Goal: Task Accomplishment & Management: Manage account settings

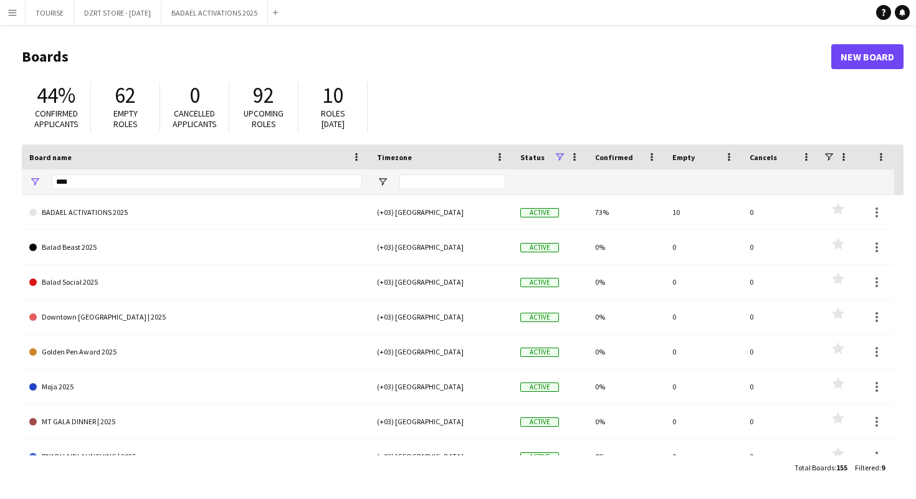
click at [11, 17] on button "Menu" at bounding box center [12, 12] width 25 height 25
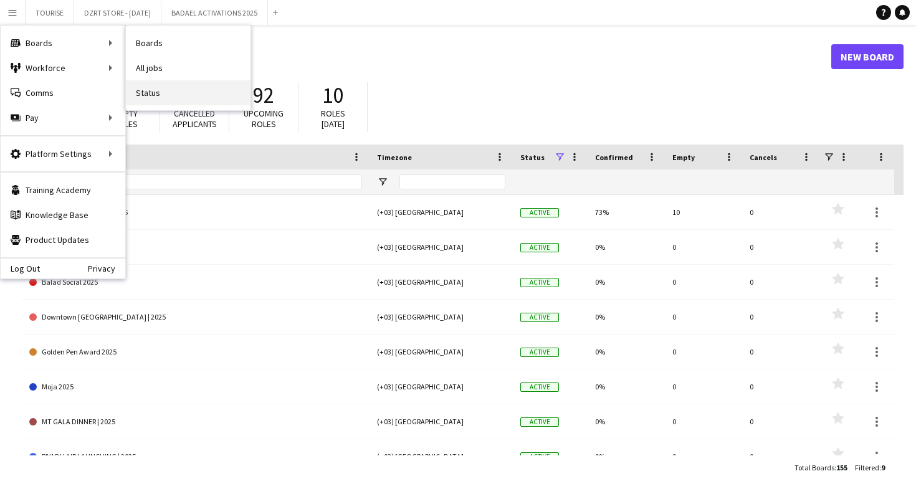
click at [169, 94] on link "Status" at bounding box center [188, 92] width 125 height 25
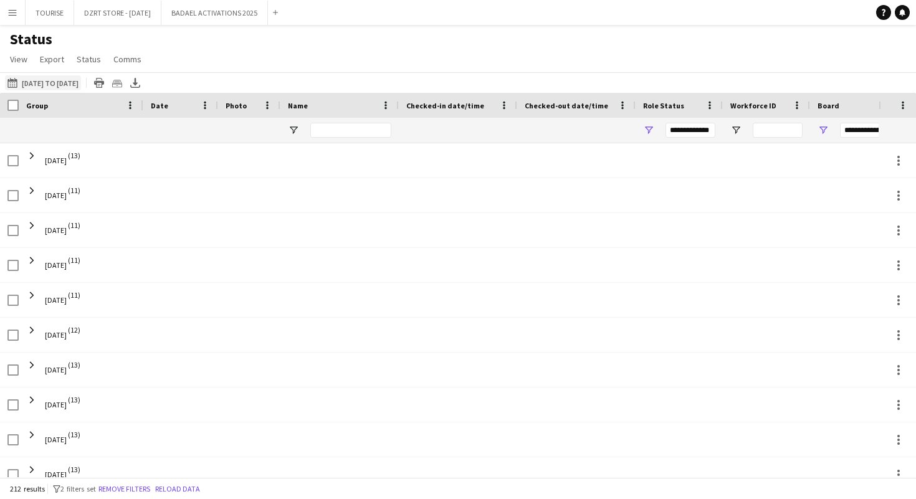
click at [72, 85] on button "30-09-2025 to 06-10-2025 01-09-2025 to 17-09-2025" at bounding box center [43, 82] width 76 height 15
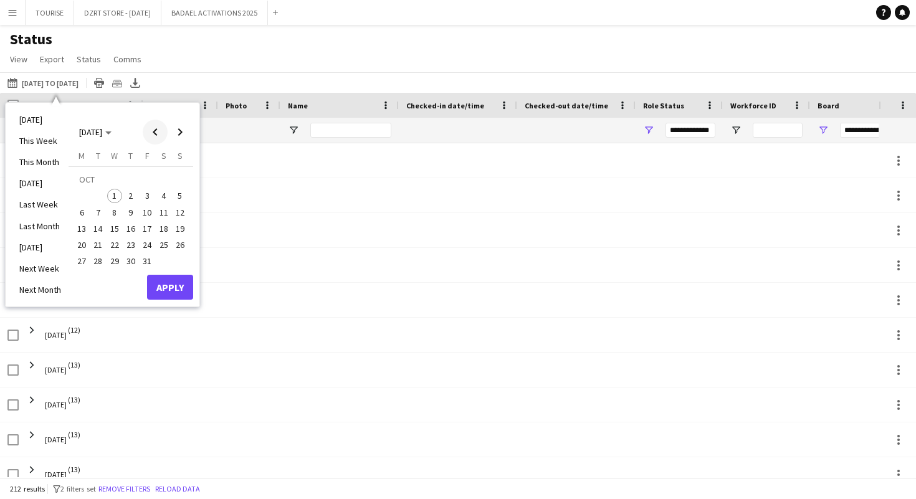
click at [154, 128] on span "Previous month" at bounding box center [155, 132] width 25 height 25
click at [81, 192] on span "1" at bounding box center [81, 196] width 15 height 15
click at [97, 263] on span "30" at bounding box center [98, 261] width 15 height 15
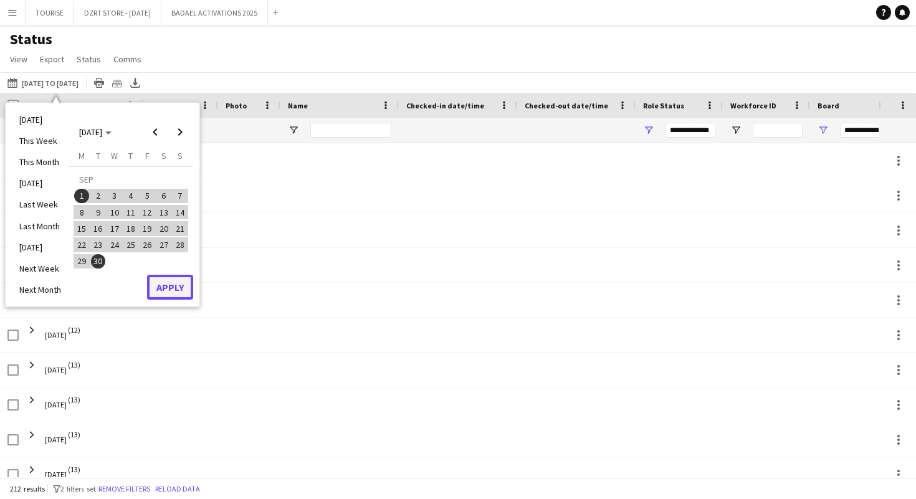
click at [170, 290] on button "Apply" at bounding box center [170, 287] width 46 height 25
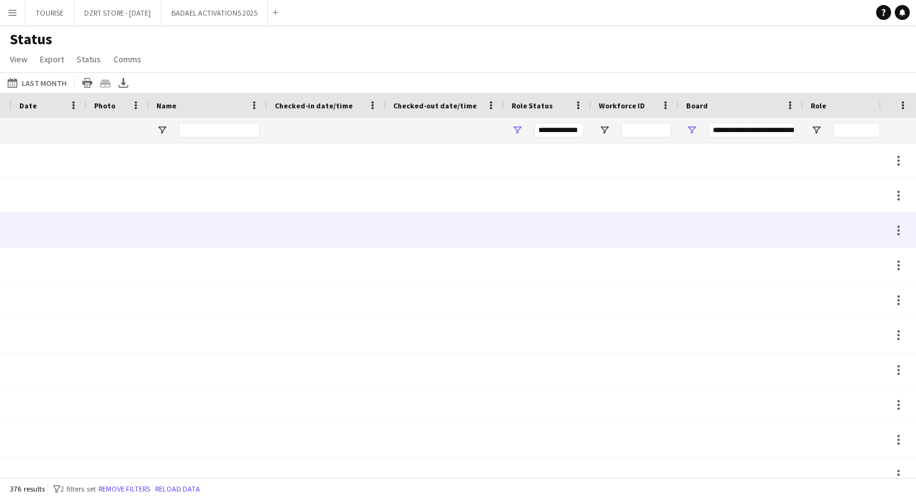
scroll to position [0, 268]
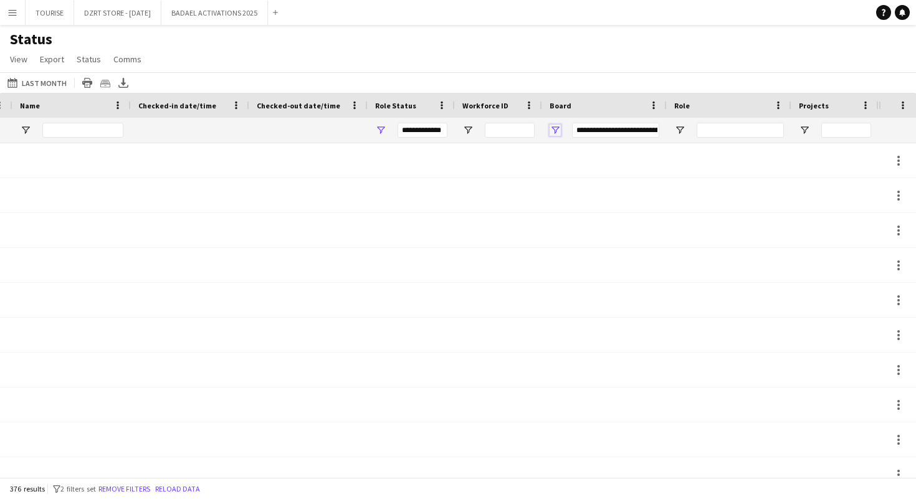
click at [554, 128] on span "Open Filter Menu" at bounding box center [554, 130] width 11 height 11
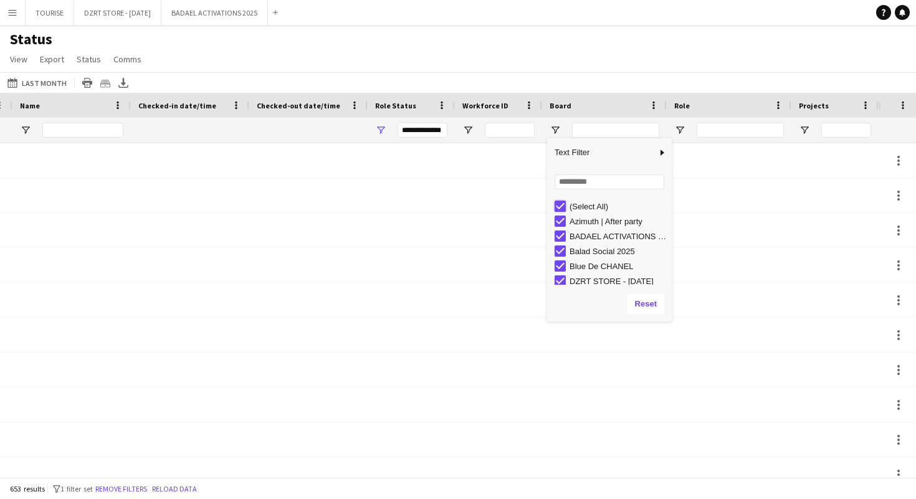
type input "***"
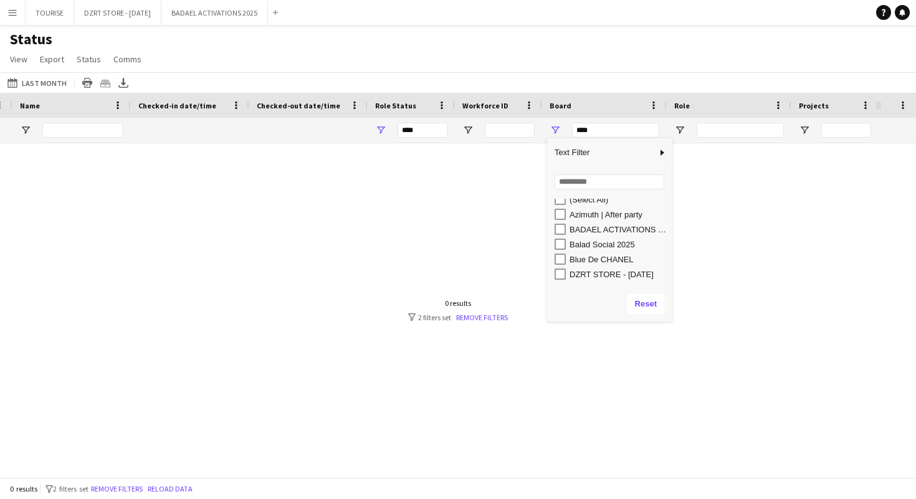
scroll to position [0, 0]
type input "**********"
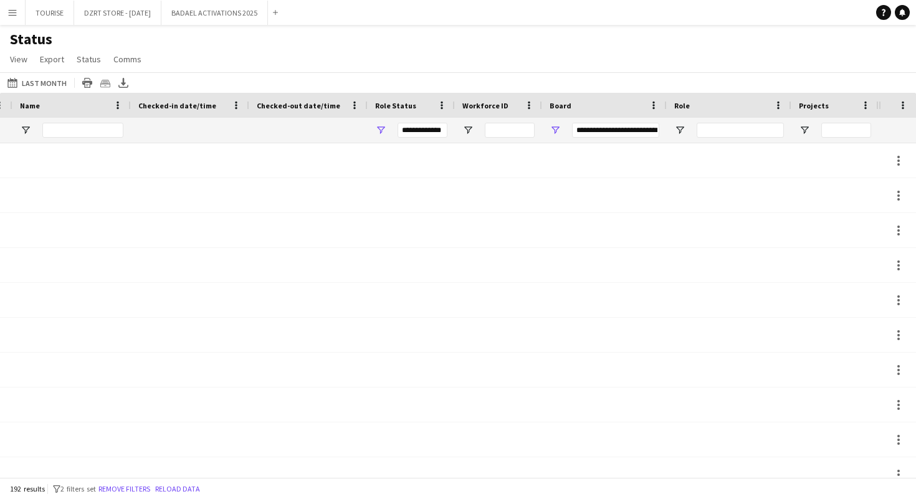
click at [605, 65] on div "Status View Views Default view Export 1 New view Update view Delete view Edit n…" at bounding box center [458, 51] width 916 height 42
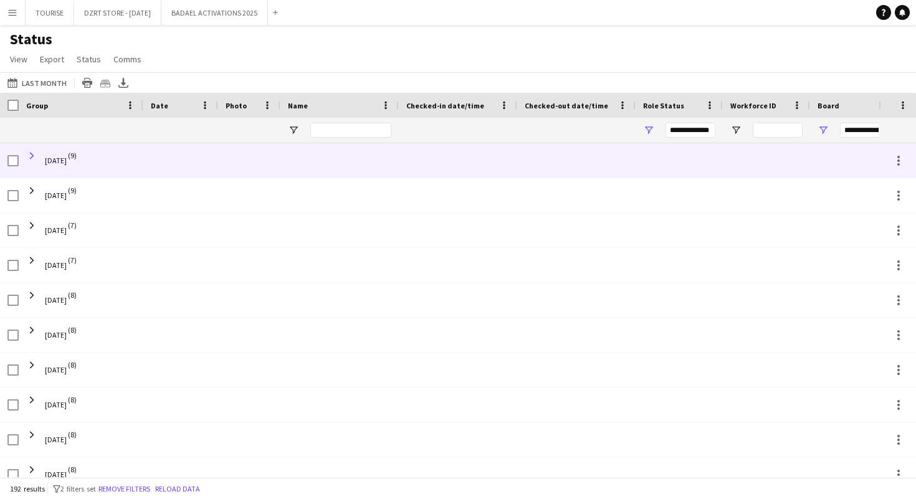
click at [32, 154] on span at bounding box center [31, 155] width 11 height 11
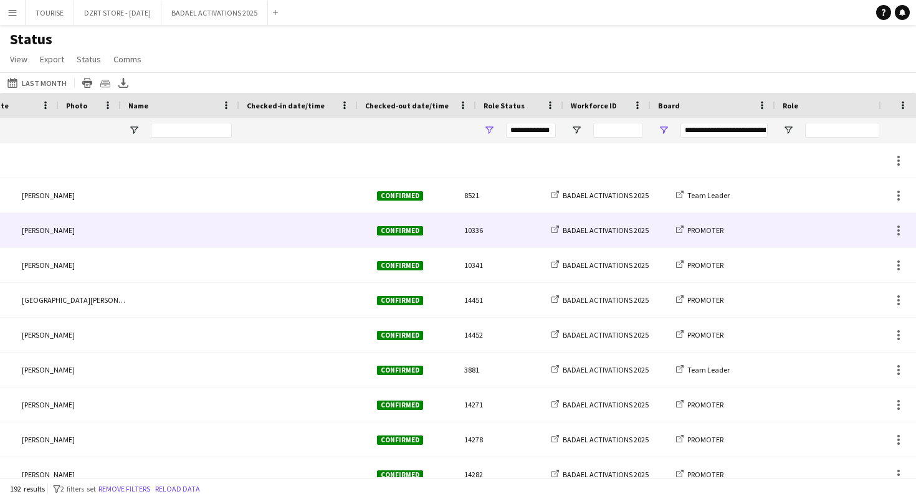
scroll to position [0, 268]
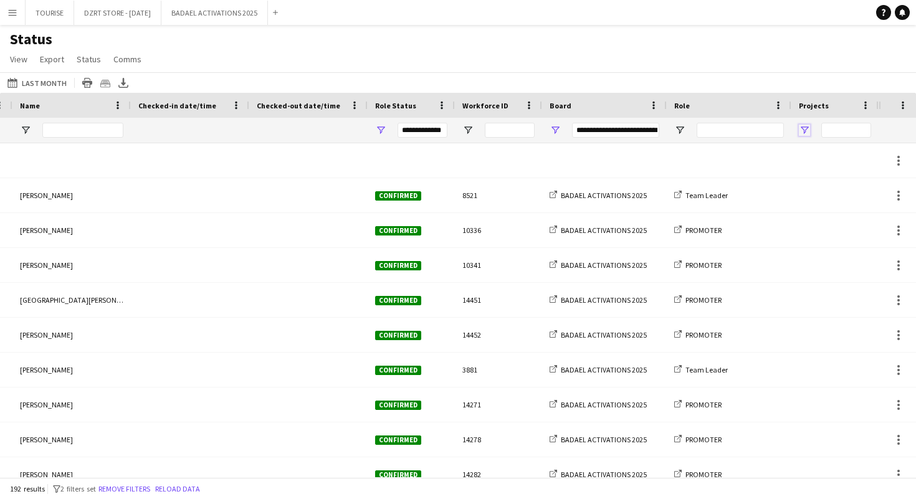
click at [804, 130] on span "Open Filter Menu" at bounding box center [804, 130] width 11 height 11
click at [17, 60] on span "View" at bounding box center [18, 59] width 17 height 11
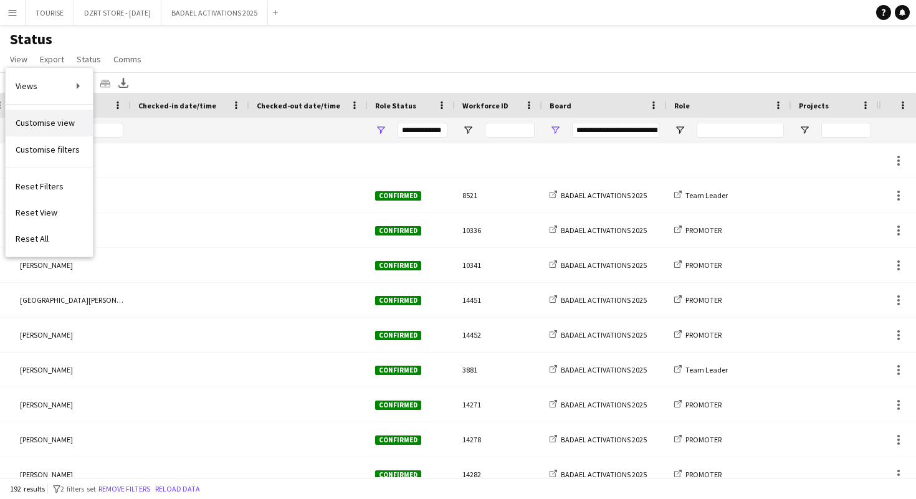
click at [44, 122] on span "Customise view" at bounding box center [45, 122] width 59 height 11
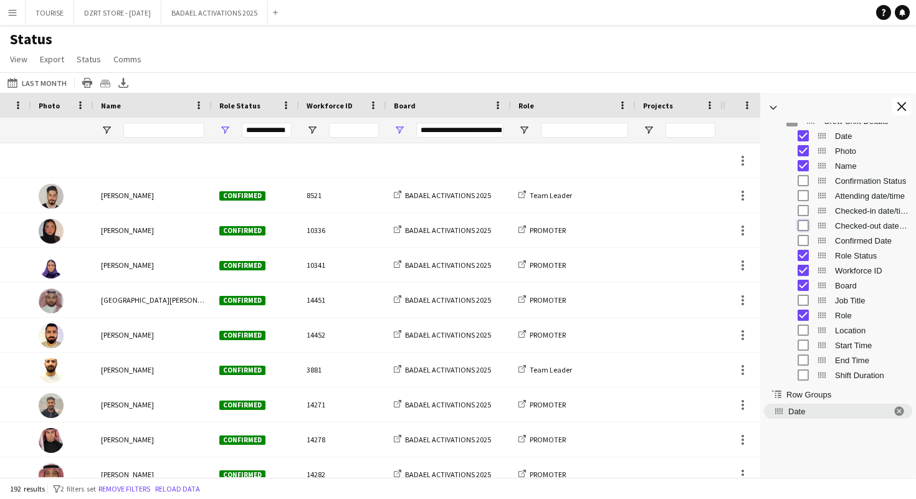
scroll to position [0, 0]
click at [901, 105] on app-icon "Close tool panel" at bounding box center [901, 106] width 9 height 9
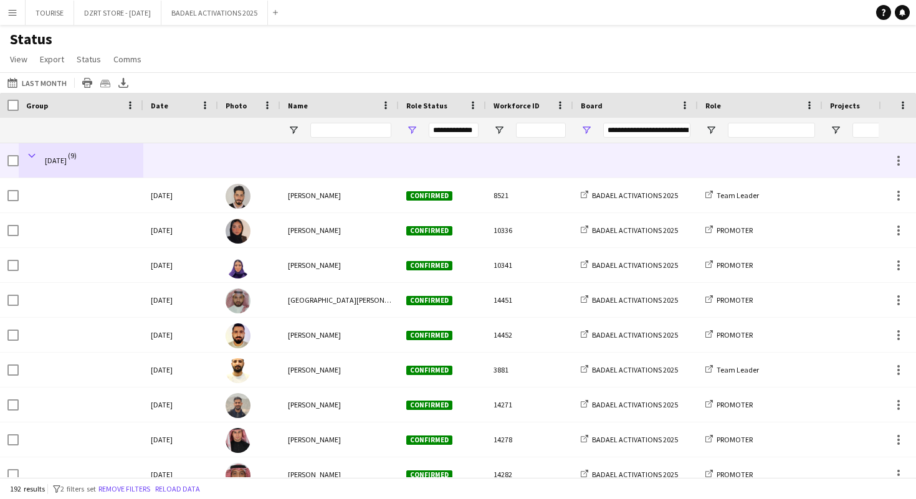
click at [32, 153] on span at bounding box center [31, 155] width 11 height 11
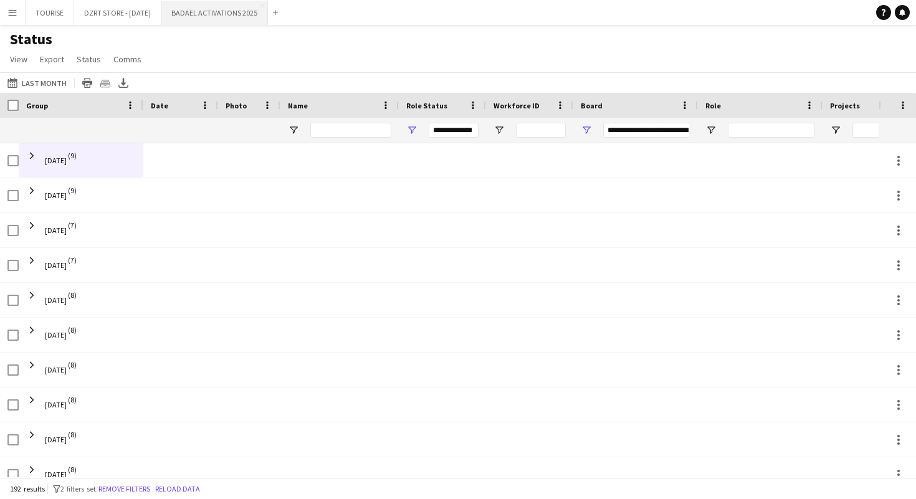
click at [248, 12] on button "BADAEL ACTIVATIONS 2025 Close" at bounding box center [214, 13] width 107 height 24
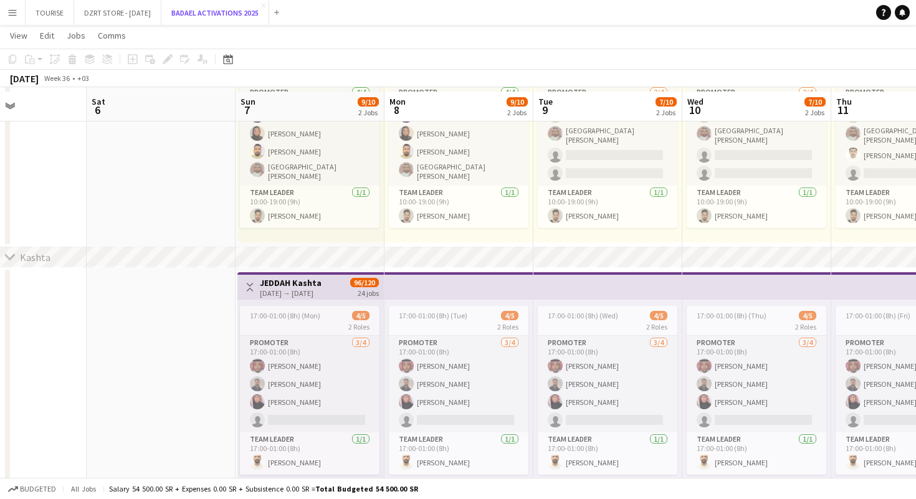
scroll to position [178, 0]
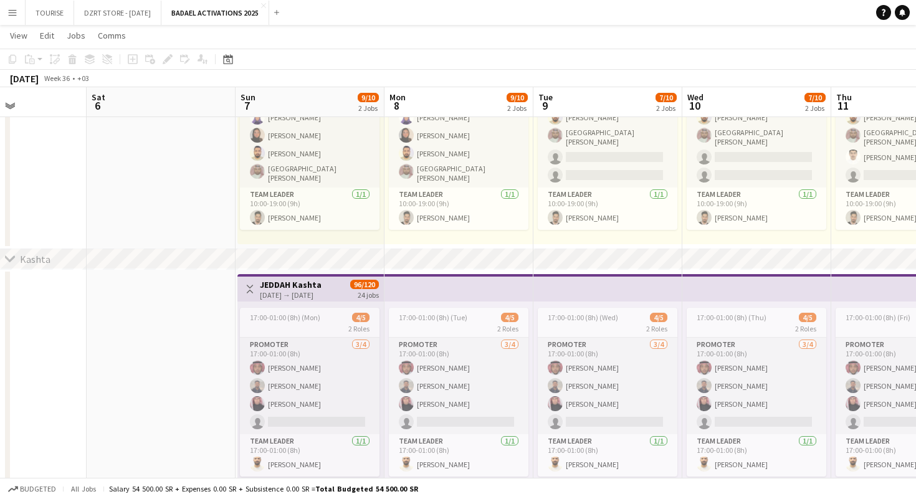
click at [14, 11] on app-icon "Menu" at bounding box center [12, 12] width 10 height 10
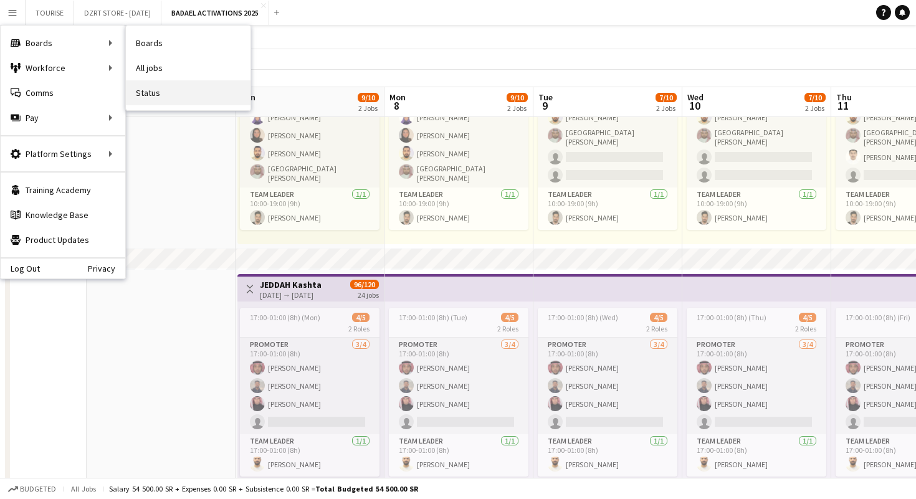
click at [153, 94] on link "Status" at bounding box center [188, 92] width 125 height 25
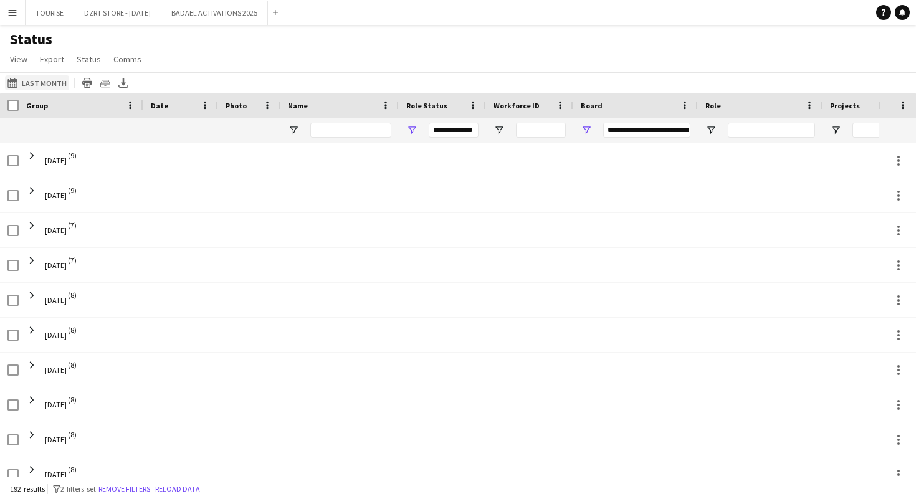
click at [50, 84] on button "Last Month Last Month" at bounding box center [37, 82] width 64 height 15
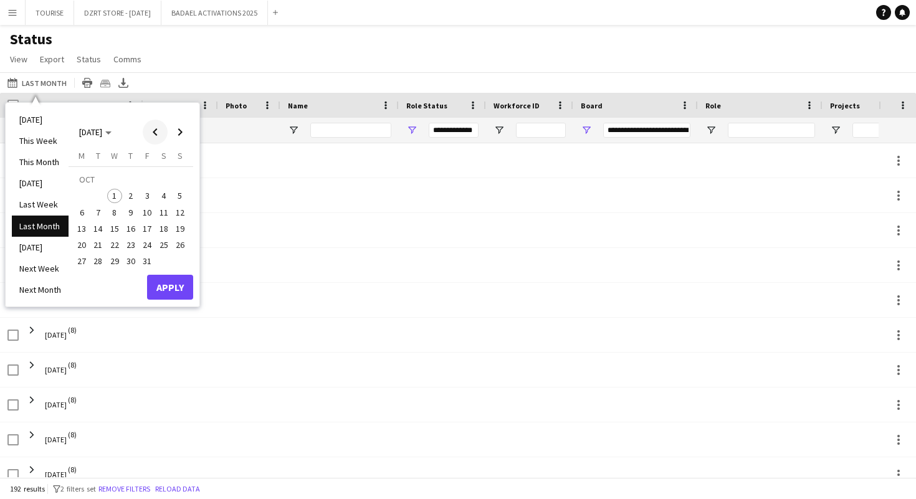
click at [156, 131] on span "Previous month" at bounding box center [155, 132] width 25 height 25
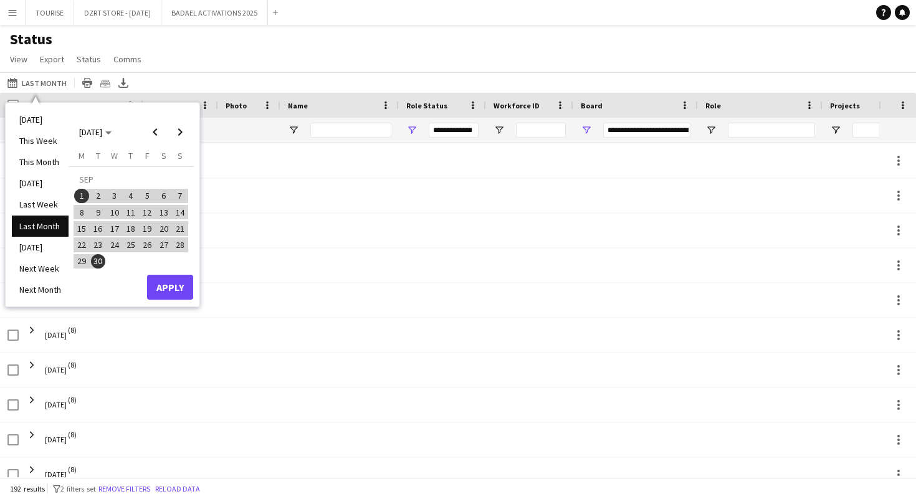
click at [282, 56] on div "Status View Views Default view Export 1 New view Update view Delete view Edit n…" at bounding box center [458, 51] width 916 height 42
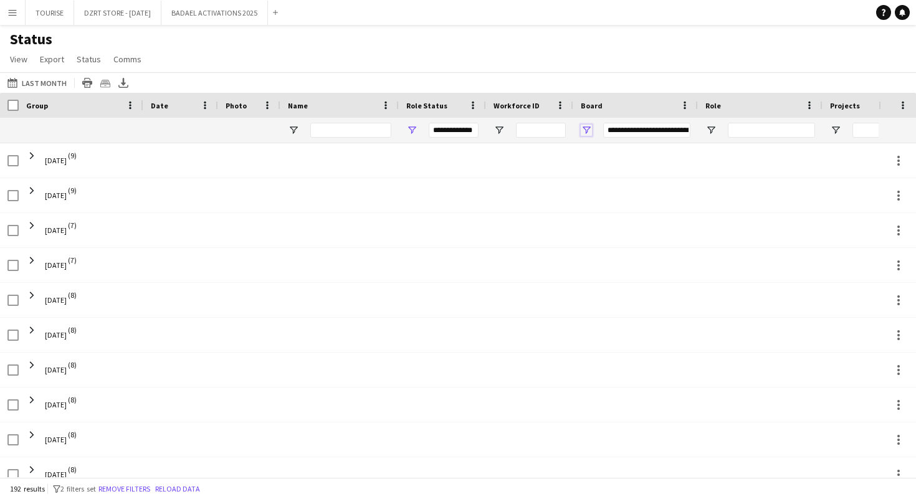
click at [585, 130] on span "Open Filter Menu" at bounding box center [586, 130] width 11 height 11
click at [586, 64] on div "Status View Views Default view Export 1 New view Update view Delete view Edit n…" at bounding box center [458, 51] width 916 height 42
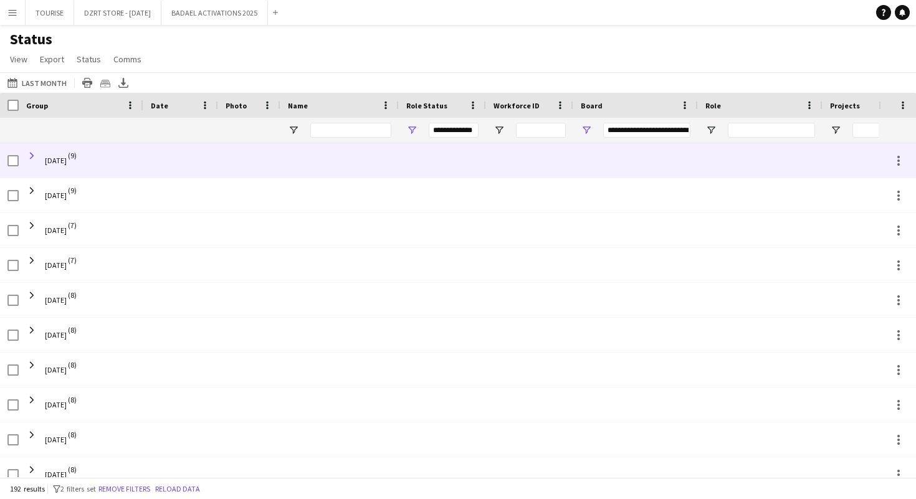
click at [32, 154] on span at bounding box center [31, 155] width 11 height 11
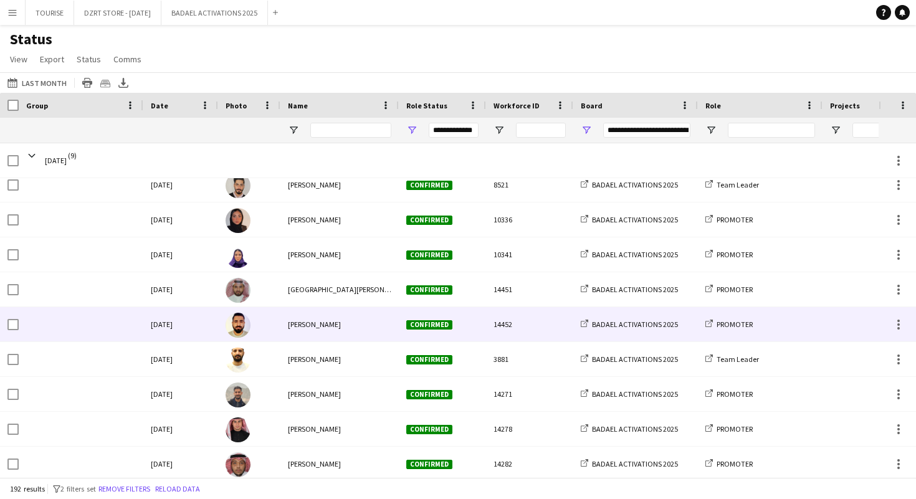
scroll to position [8, 0]
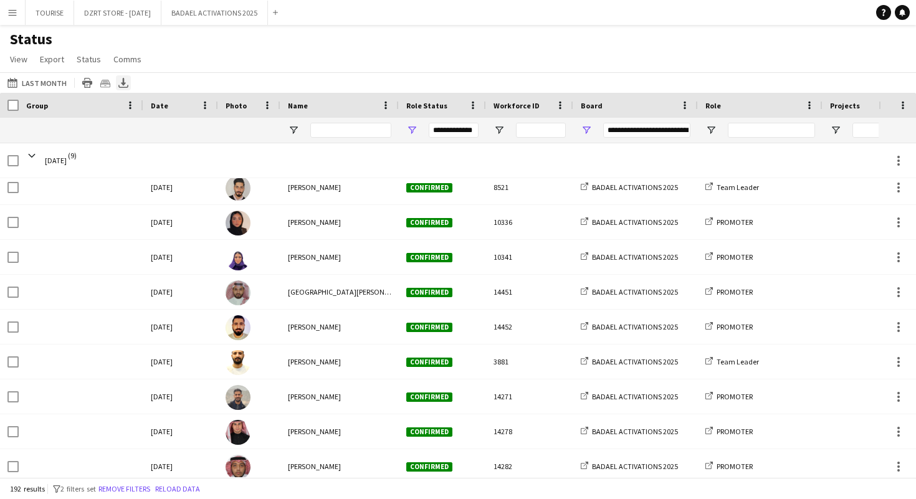
click at [121, 83] on icon at bounding box center [123, 81] width 5 height 7
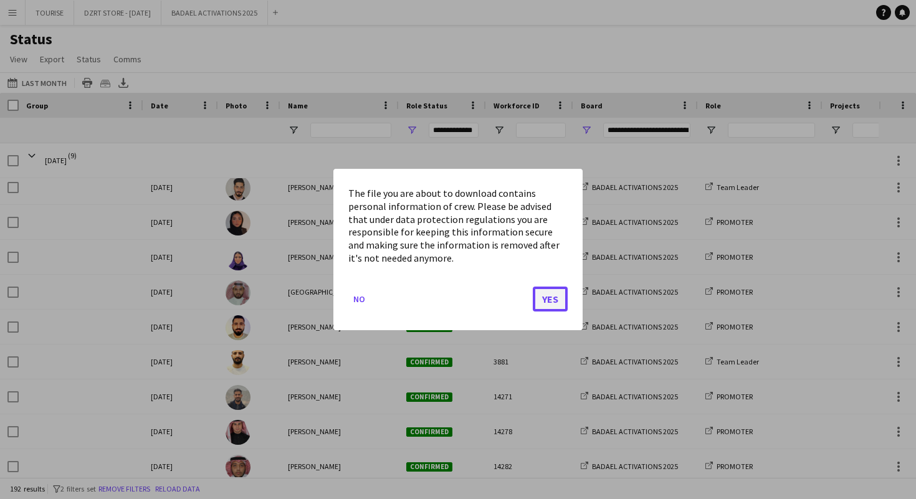
click at [551, 295] on button "Yes" at bounding box center [550, 299] width 35 height 25
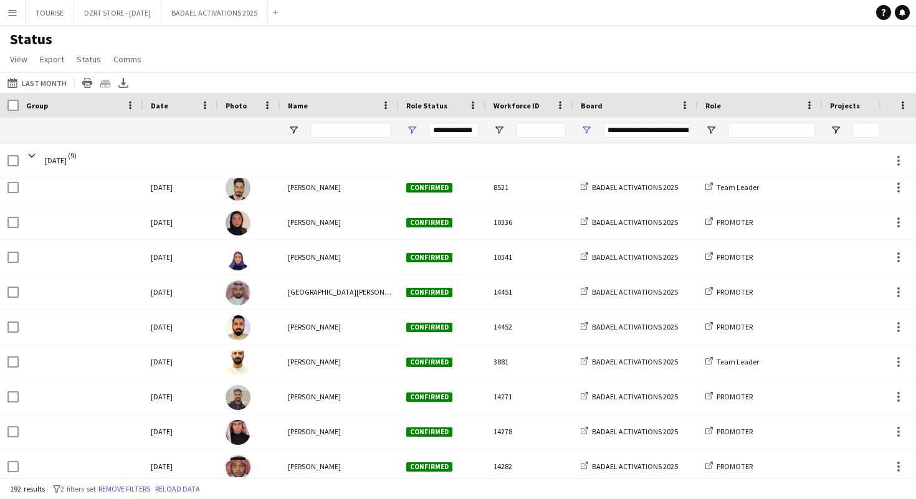
click at [15, 15] on app-icon "Menu" at bounding box center [12, 12] width 10 height 10
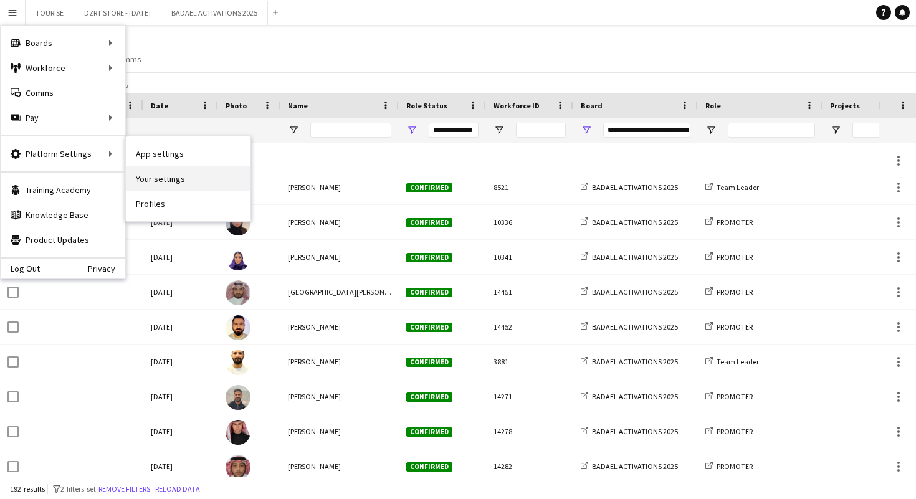
click at [173, 177] on link "Your settings" at bounding box center [188, 178] width 125 height 25
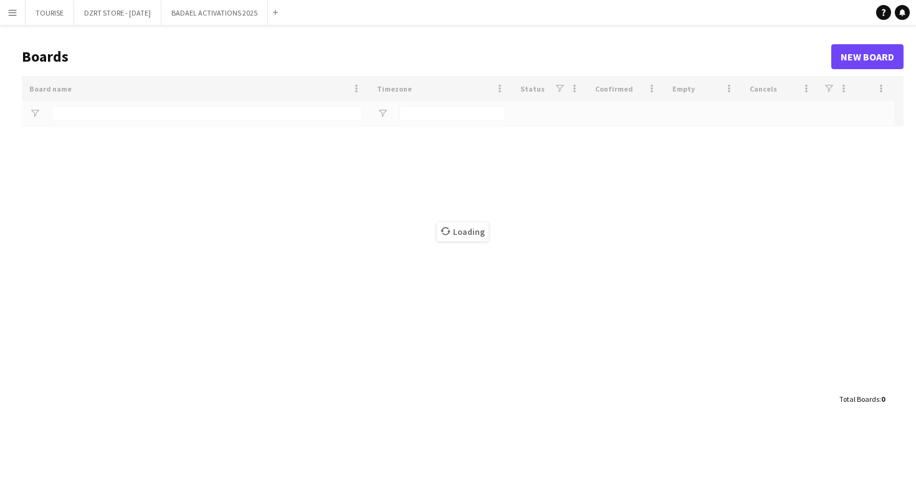
type input "****"
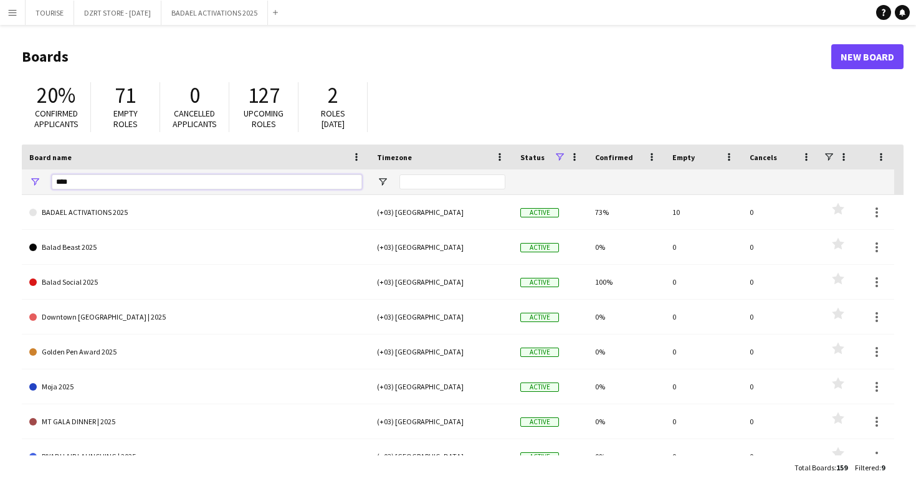
click at [241, 181] on input "****" at bounding box center [207, 181] width 310 height 15
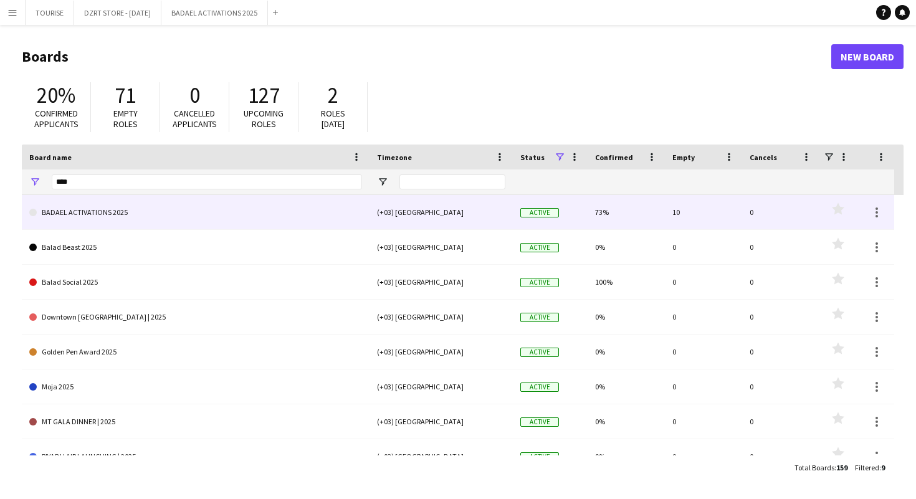
click at [149, 212] on link "BADAEL ACTIVATIONS 2025" at bounding box center [195, 212] width 333 height 35
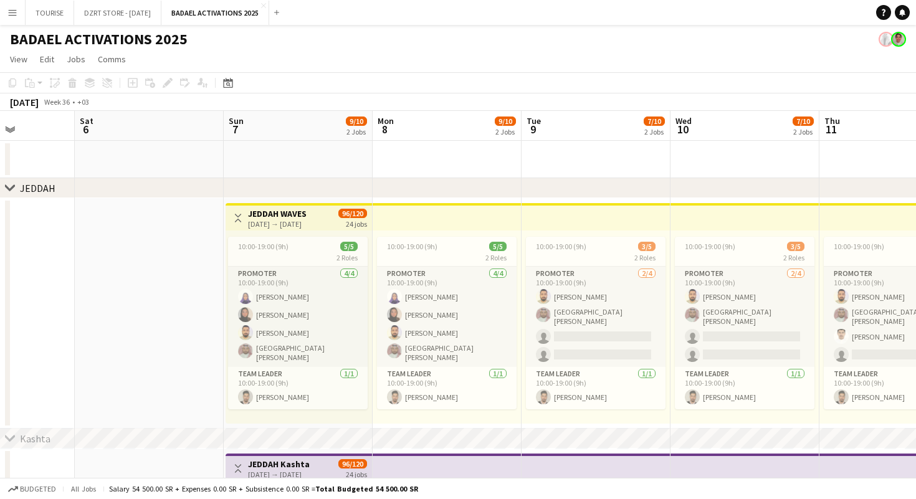
scroll to position [0, 565]
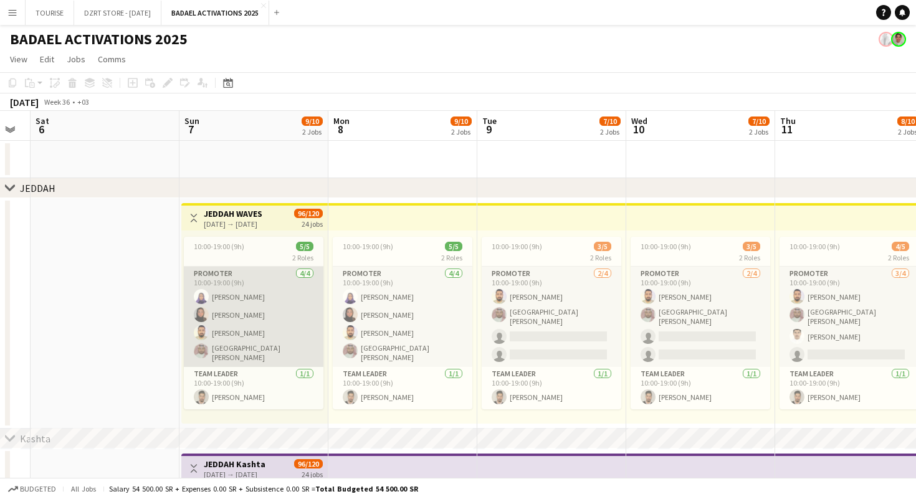
click at [282, 326] on app-card-role "PROMOTER 4/4 10:00-19:00 (9h) Aishah alaidroos Shush Khadija Idroos AHMAD MUKHT…" at bounding box center [254, 317] width 140 height 100
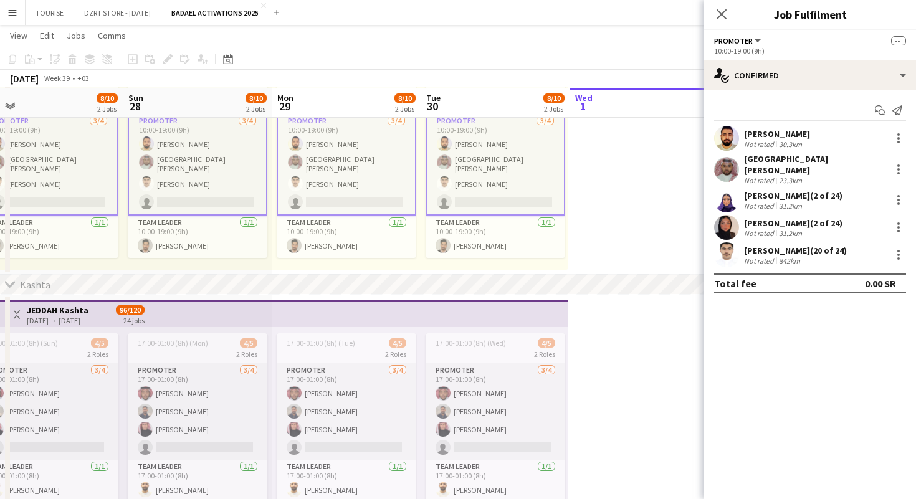
scroll to position [152, 0]
click at [721, 14] on icon at bounding box center [721, 14] width 12 height 12
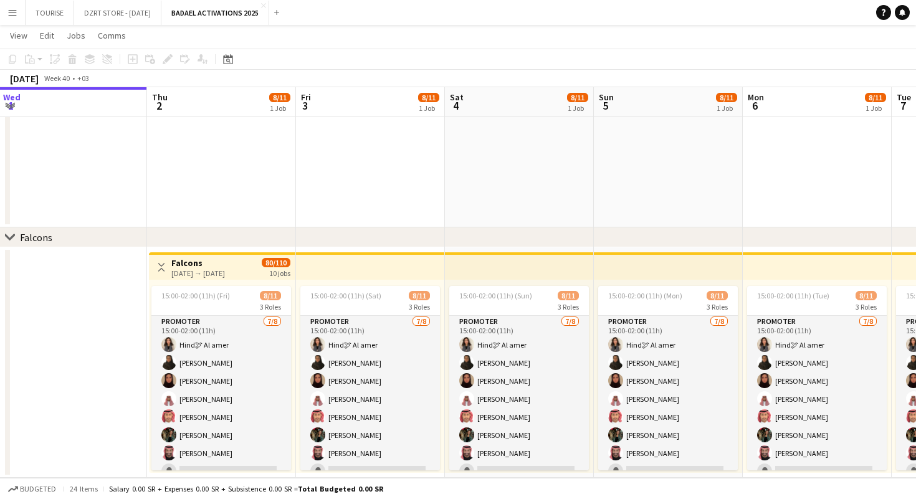
scroll to position [65, 0]
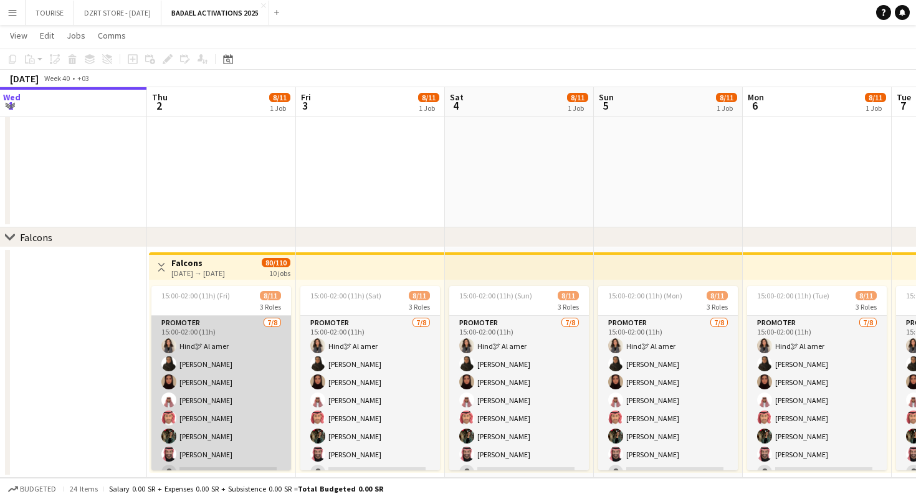
click at [187, 348] on app-card-role "PROMOTER 7/8 15:00-02:00 (11h) Hind🕊 Al amer Ghada Saad Rawan Omar Omar Fahad S…" at bounding box center [221, 400] width 140 height 169
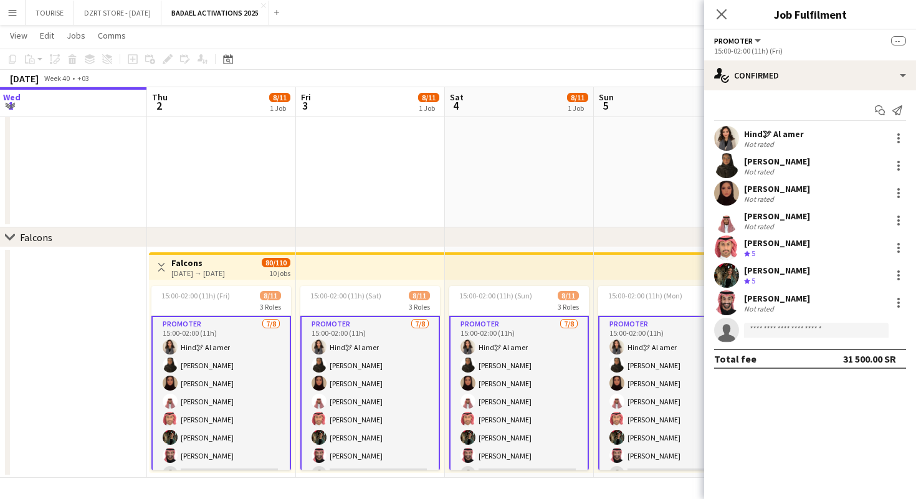
click at [729, 134] on app-user-avatar at bounding box center [726, 138] width 25 height 25
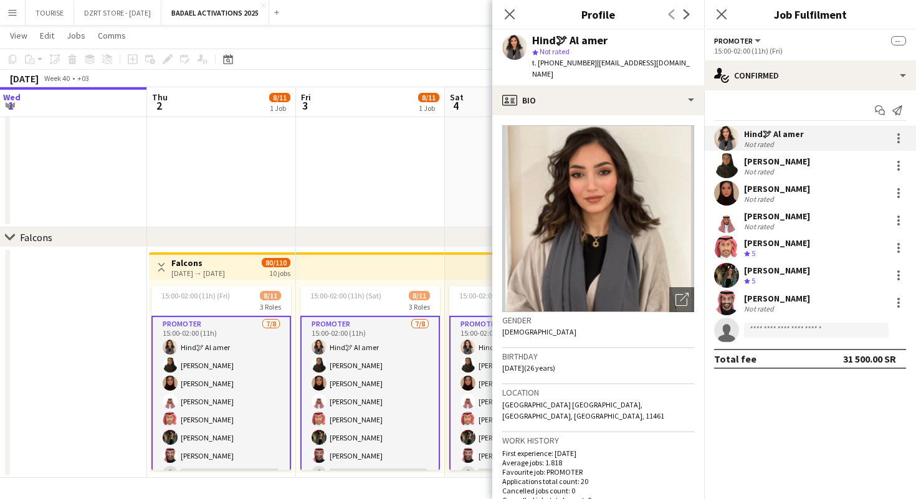
click at [724, 189] on app-user-avatar at bounding box center [726, 193] width 25 height 25
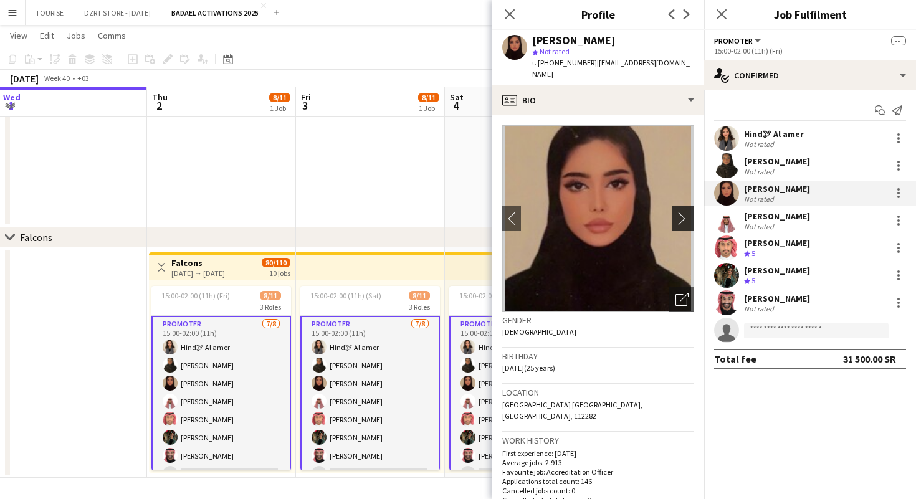
click at [681, 212] on app-icon "chevron-right" at bounding box center [684, 218] width 19 height 13
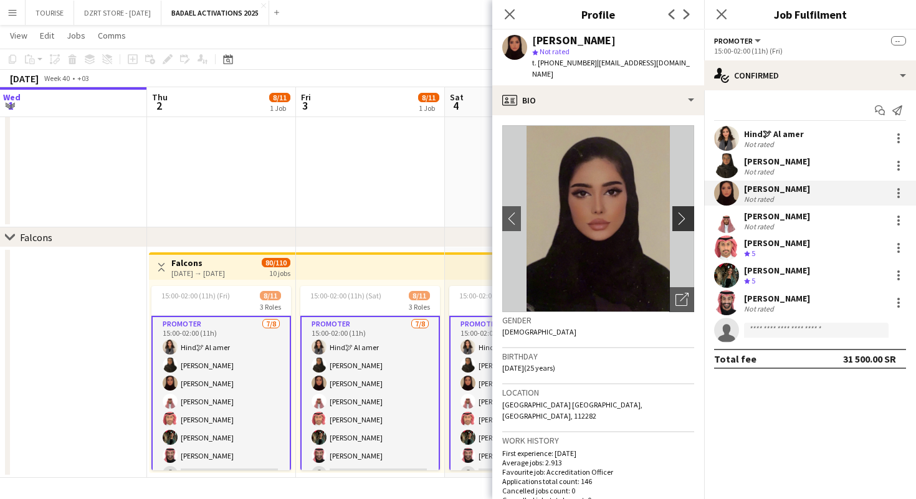
click at [681, 212] on app-icon "chevron-right" at bounding box center [684, 218] width 19 height 13
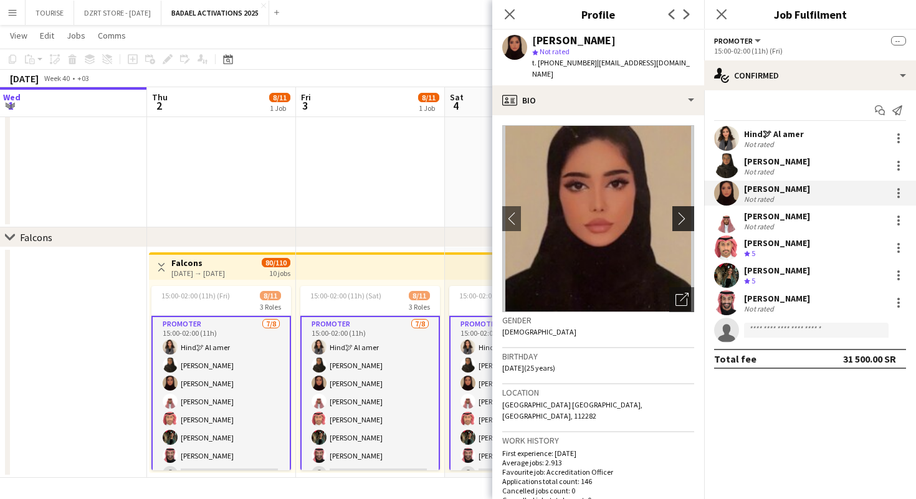
click at [681, 212] on app-icon "chevron-right" at bounding box center [684, 218] width 19 height 13
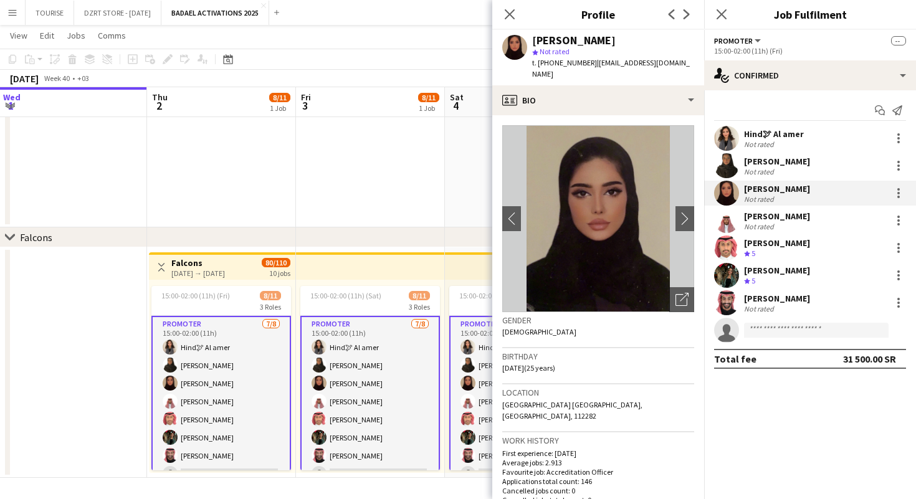
click at [723, 274] on app-user-avatar at bounding box center [726, 275] width 25 height 25
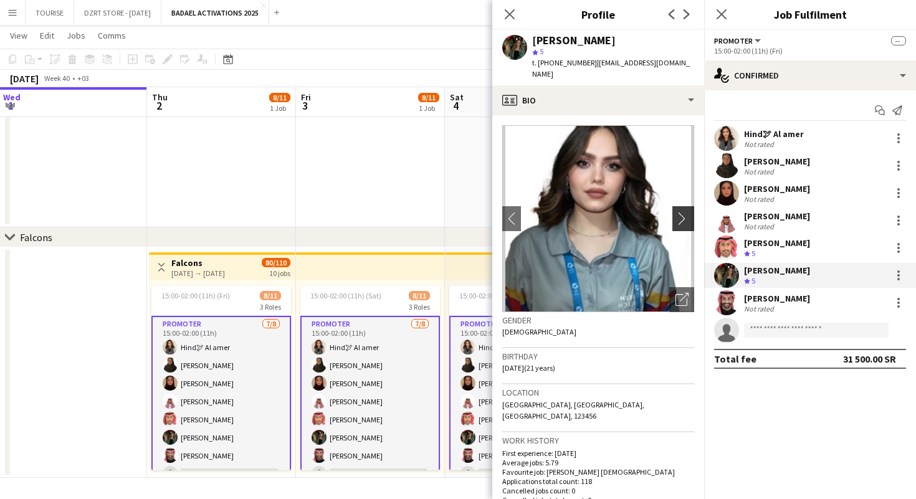
click at [683, 212] on app-icon "chevron-right" at bounding box center [684, 218] width 19 height 13
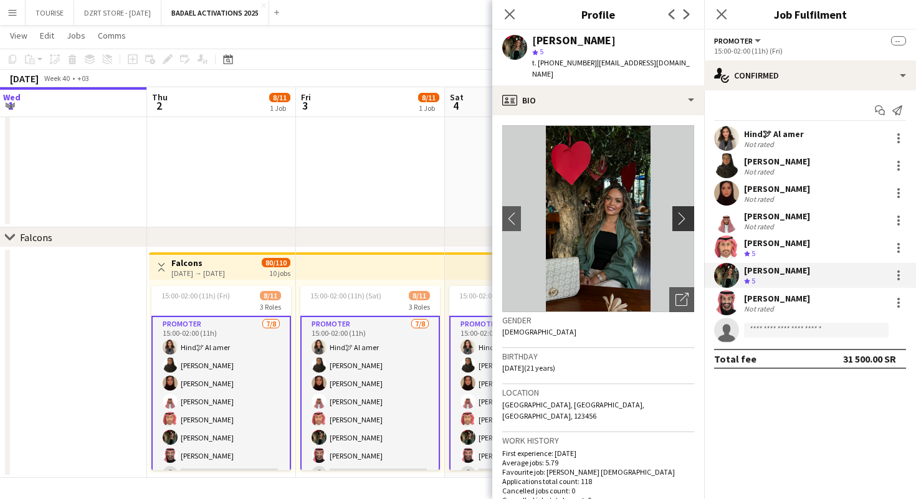
click at [683, 212] on app-icon "chevron-right" at bounding box center [684, 218] width 19 height 13
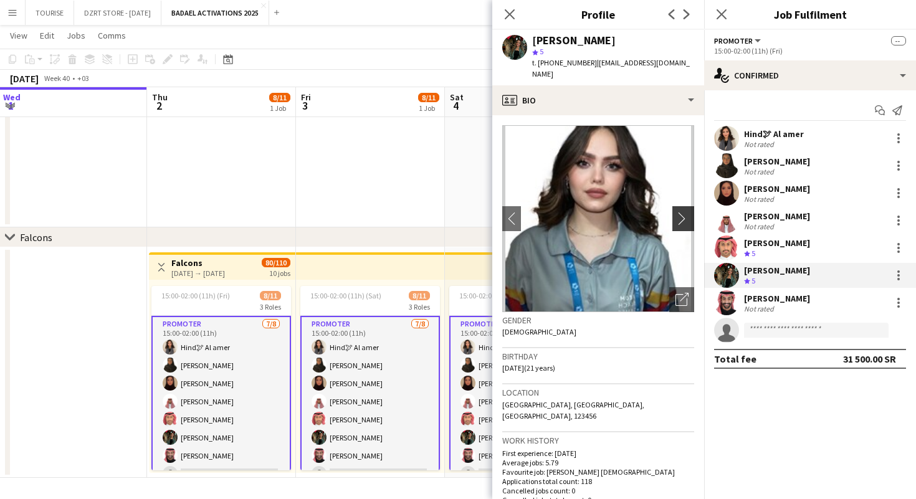
click at [683, 212] on app-icon "chevron-right" at bounding box center [684, 218] width 19 height 13
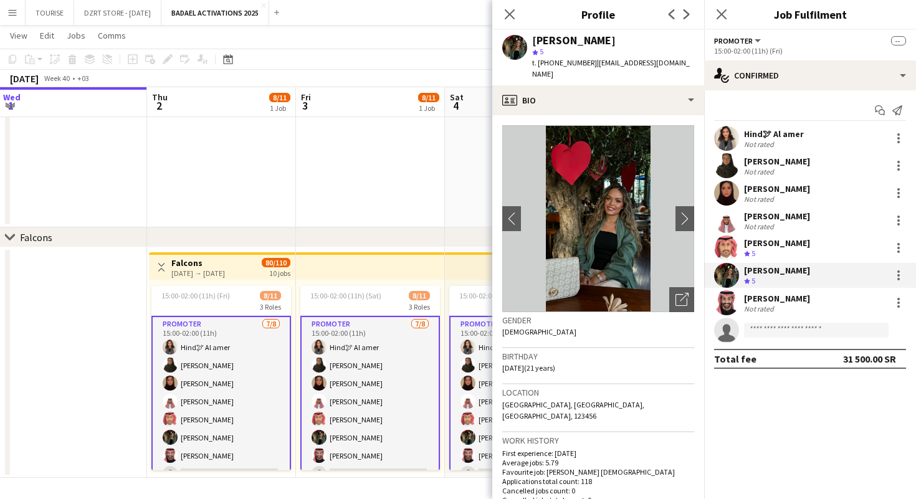
click at [726, 194] on app-user-avatar at bounding box center [726, 193] width 25 height 25
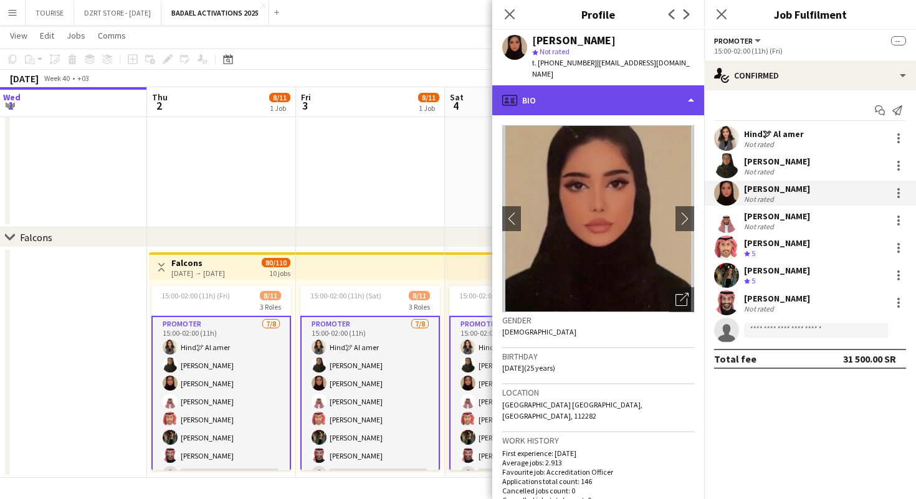
click at [594, 87] on div "profile Bio" at bounding box center [598, 100] width 212 height 30
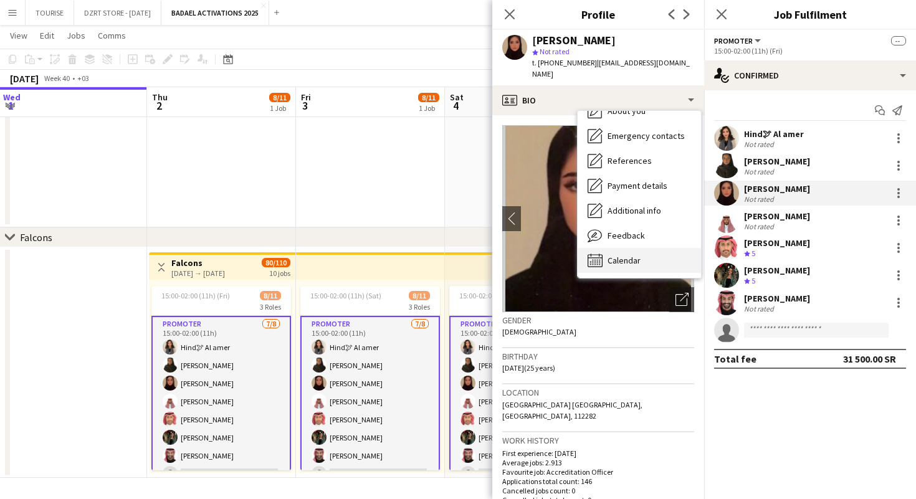
click at [628, 255] on span "Calendar" at bounding box center [623, 260] width 33 height 11
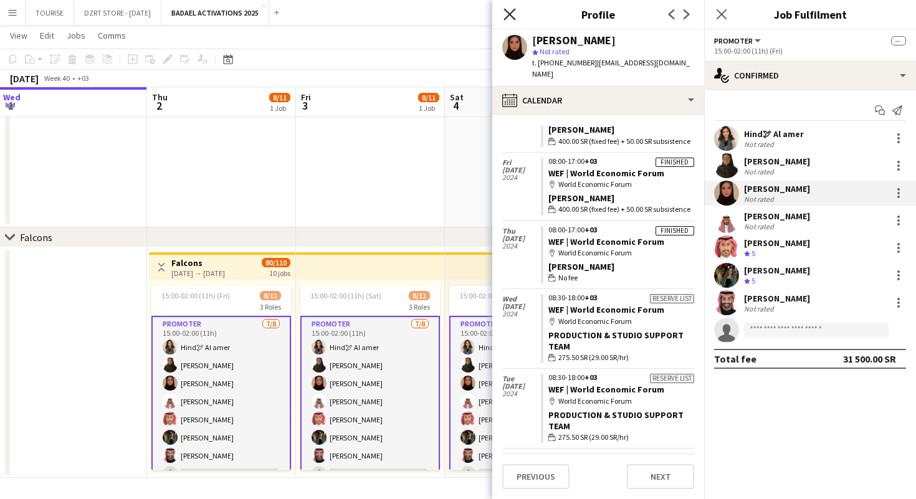
click at [510, 13] on icon at bounding box center [509, 14] width 12 height 12
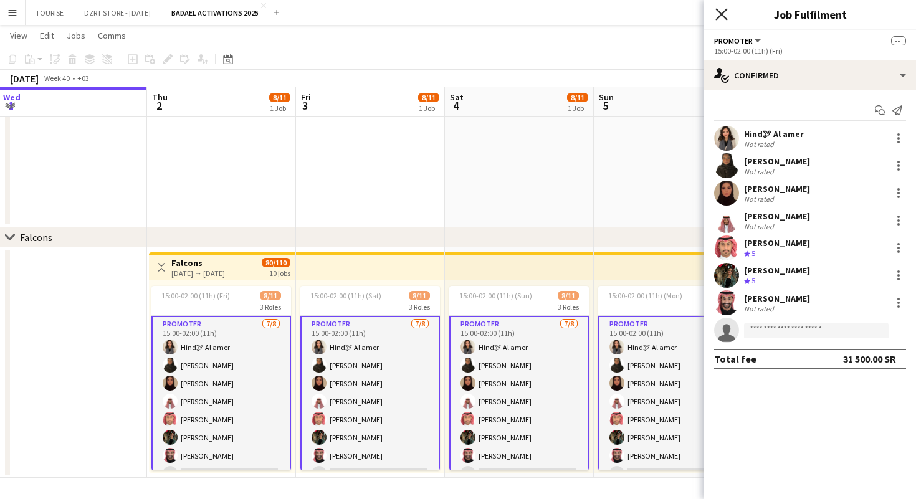
click at [722, 14] on icon at bounding box center [721, 14] width 12 height 12
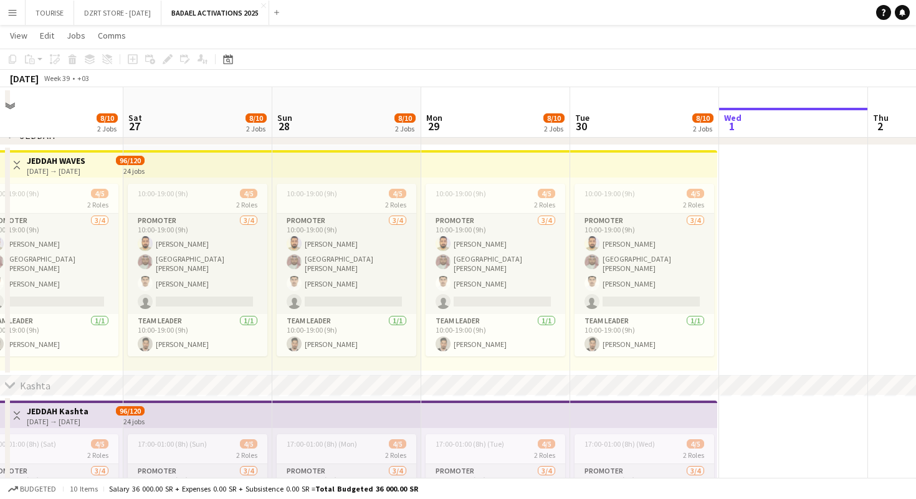
scroll to position [0, 0]
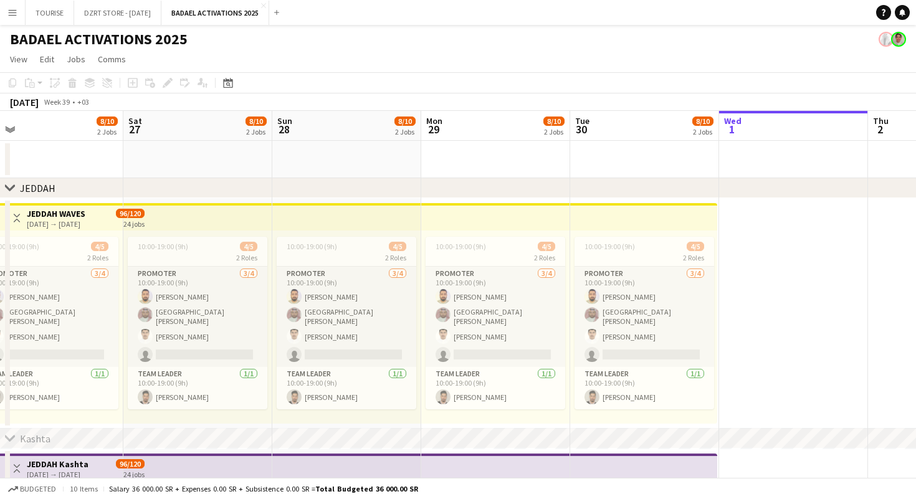
click at [84, 219] on div "[DATE] → [DATE]" at bounding box center [56, 223] width 59 height 9
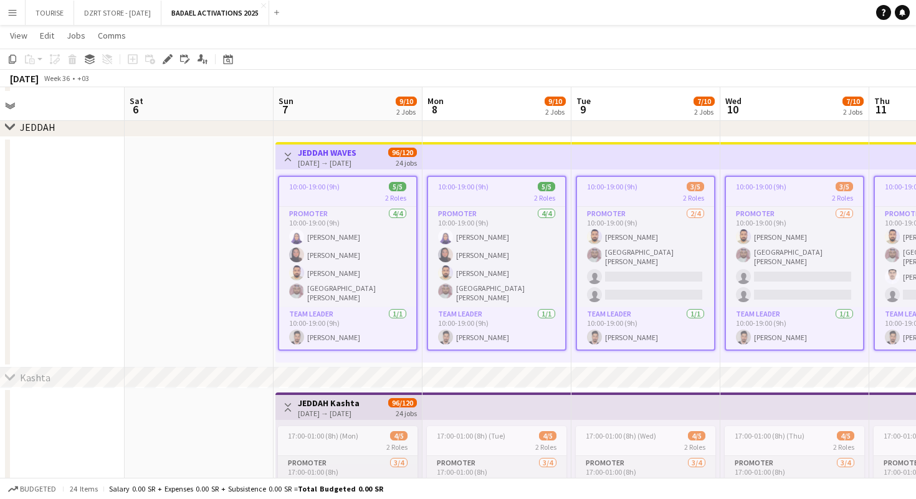
scroll to position [47, 0]
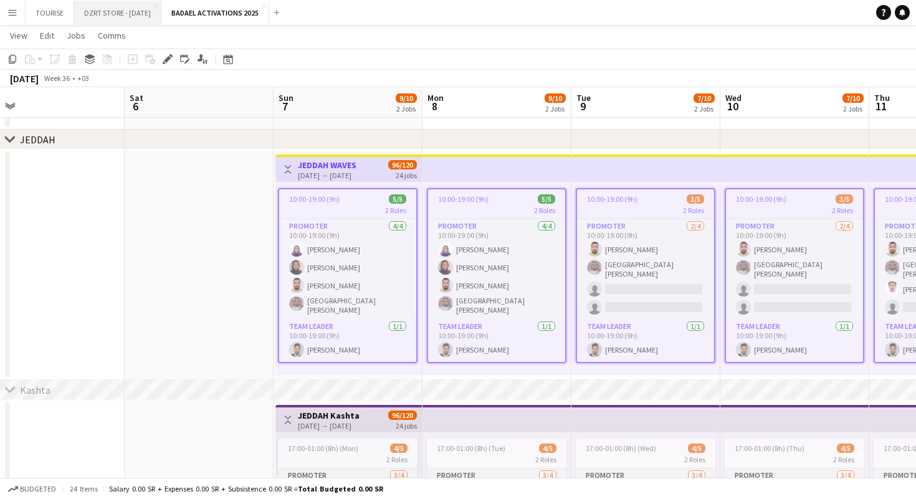
click at [128, 13] on button "DZRT STORE - SEPTEMBER25 Close" at bounding box center [117, 13] width 87 height 24
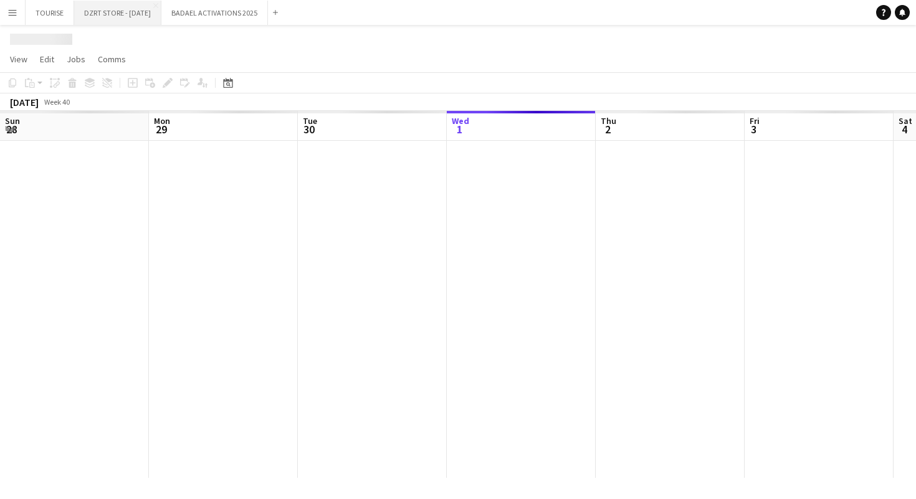
scroll to position [0, 298]
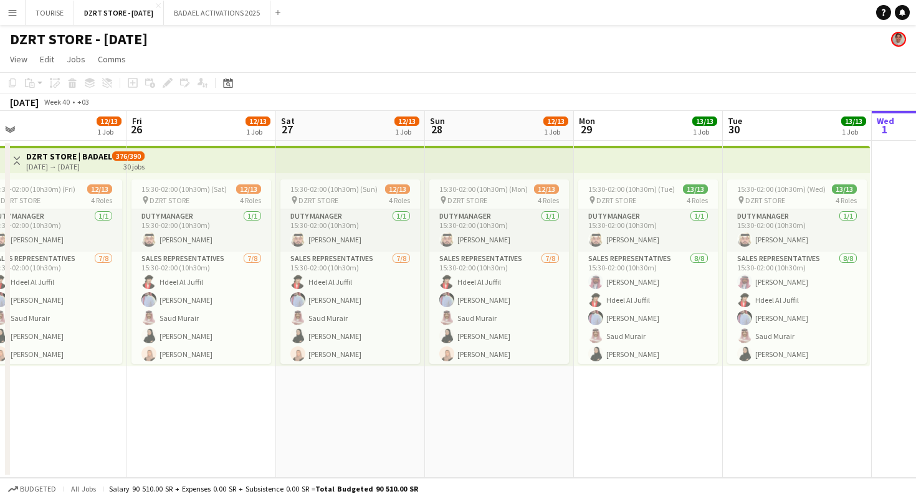
scroll to position [0, 306]
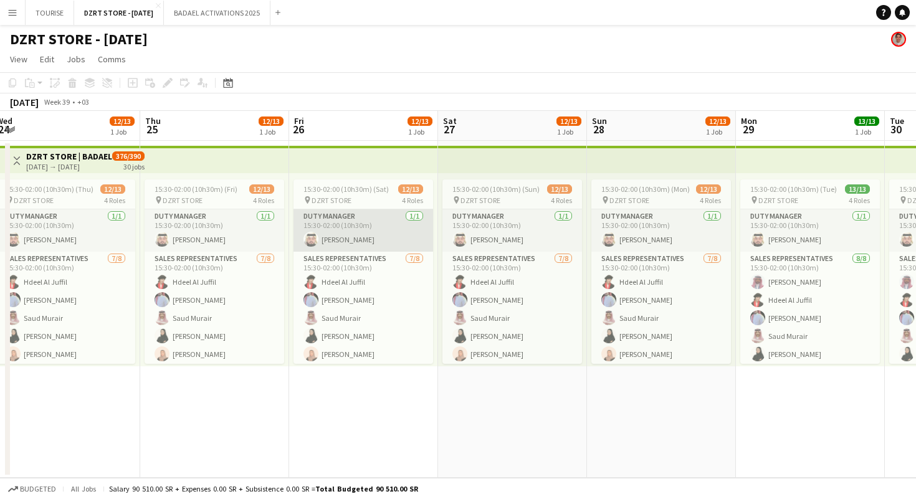
click at [353, 229] on app-card-role "Duty Manager [DATE] 15:30-02:00 (10h30m) [PERSON_NAME]" at bounding box center [363, 230] width 140 height 42
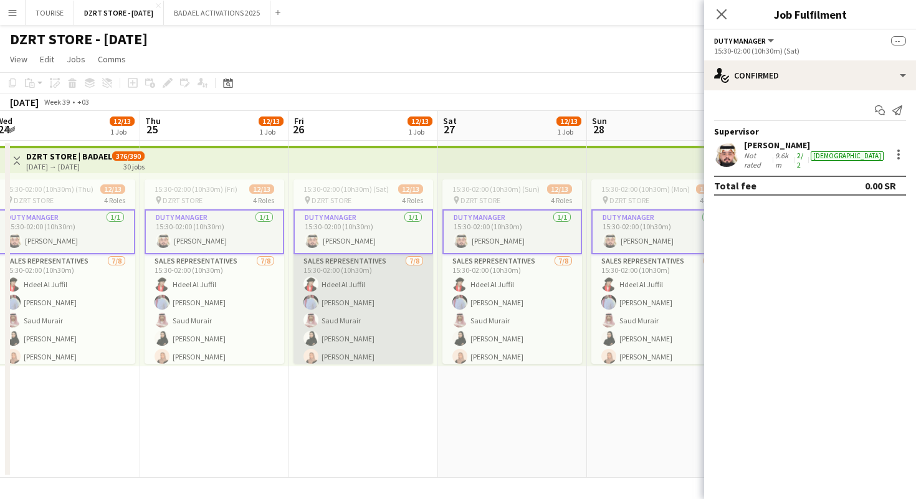
click at [323, 322] on app-card-role "SALES REPRESENTATIVES [DATE] 15:30-02:00 (10h30m) [PERSON_NAME] [PERSON_NAME] S…" at bounding box center [363, 338] width 140 height 169
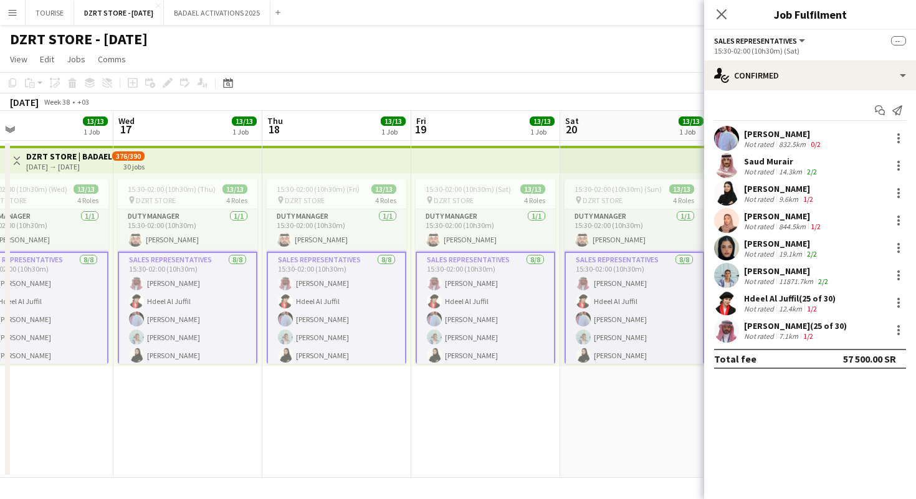
scroll to position [0, 311]
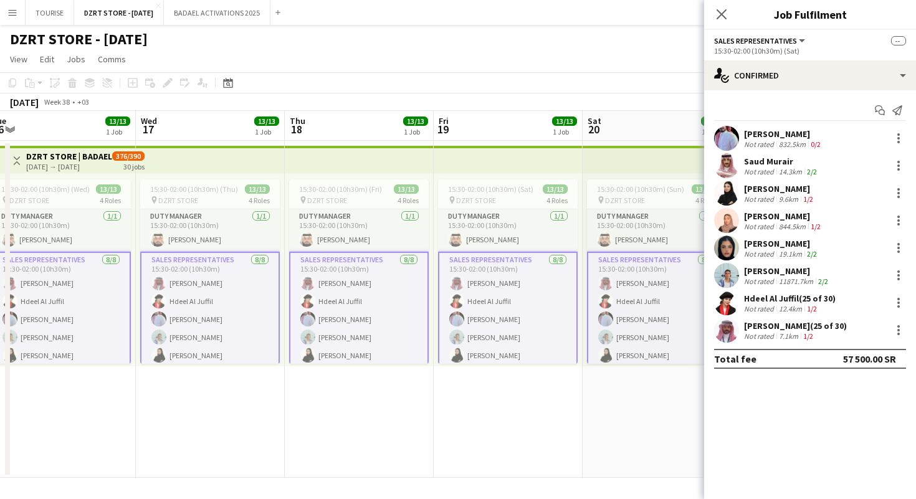
click at [364, 323] on app-card-role "SALES REPRESENTATIVES [DATE] 15:30-02:00 (10h30m) [PERSON_NAME] Hdeel Al Juffil…" at bounding box center [359, 337] width 140 height 171
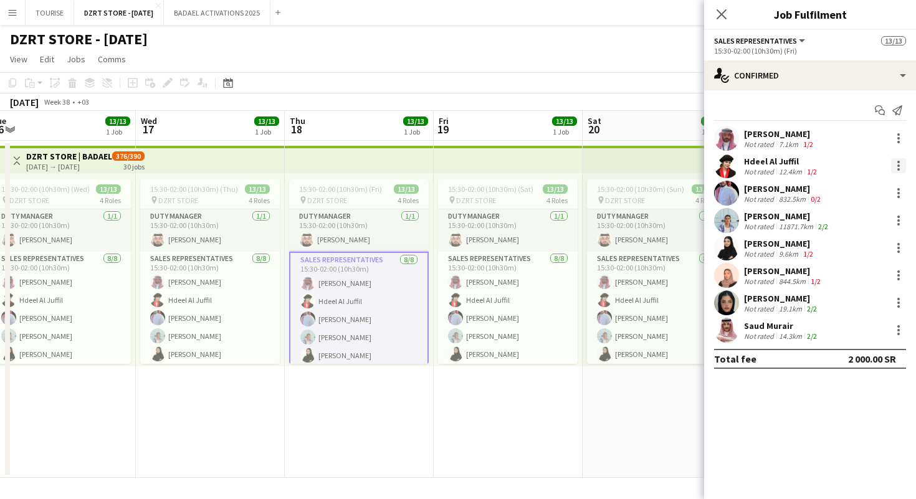
click at [897, 164] on div at bounding box center [898, 165] width 2 height 2
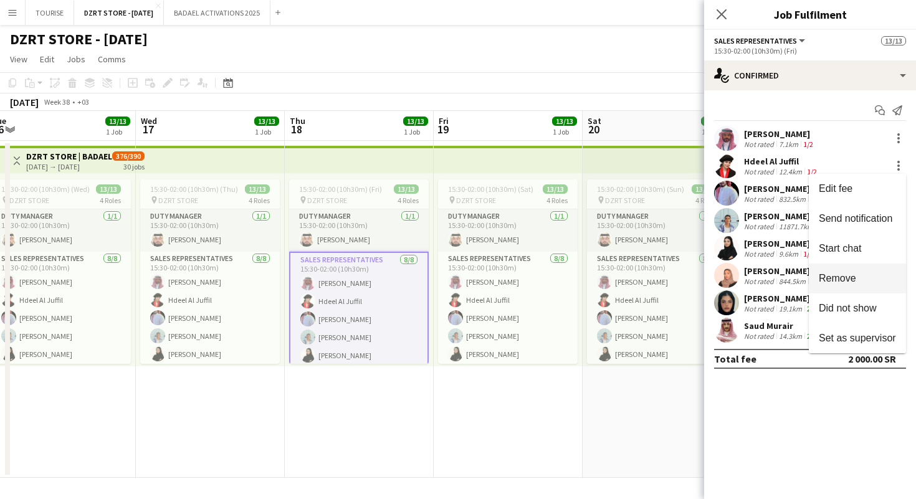
click at [831, 278] on span "Remove" at bounding box center [836, 278] width 37 height 11
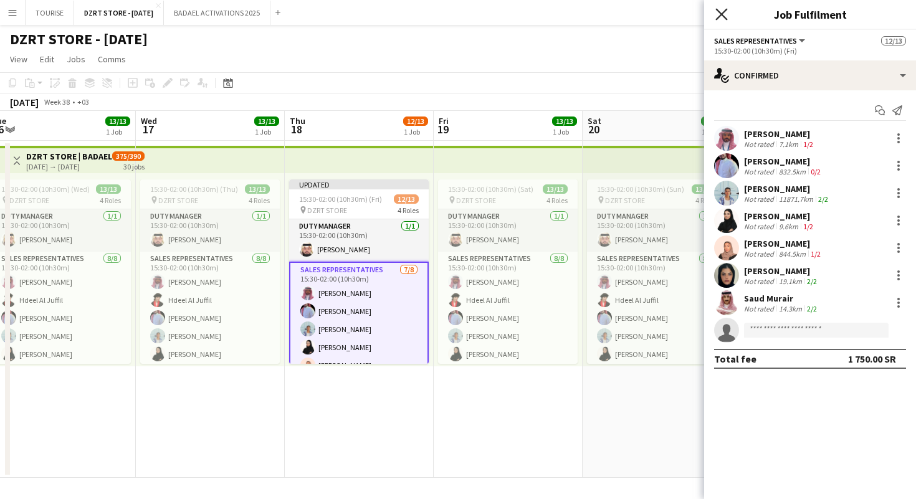
click at [723, 12] on icon at bounding box center [721, 14] width 12 height 12
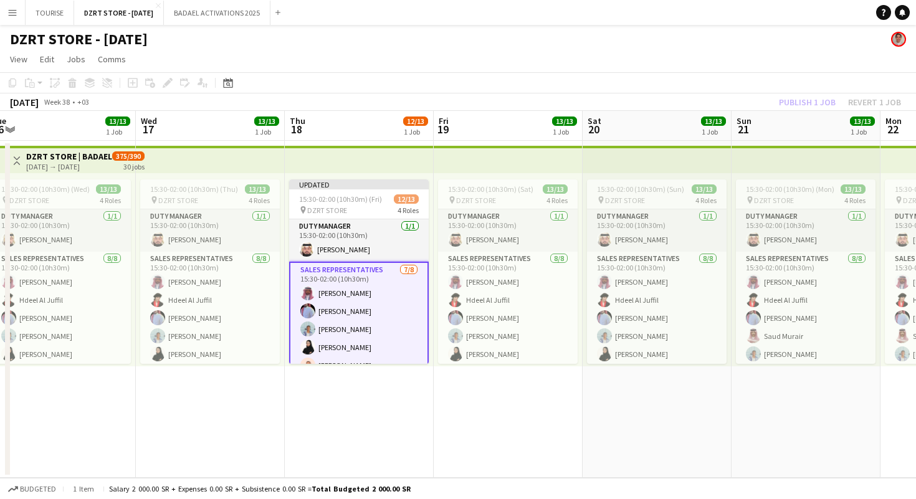
click at [376, 154] on app-top-bar at bounding box center [359, 159] width 149 height 27
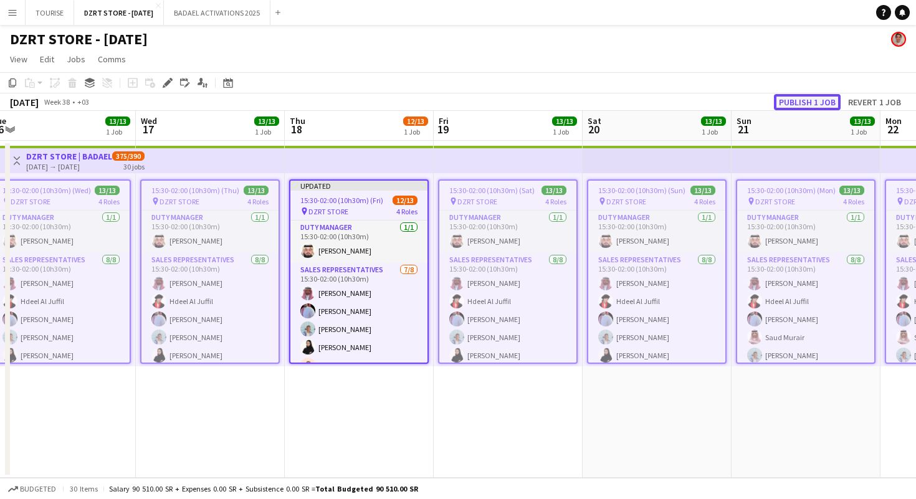
click at [812, 102] on button "Publish 1 job" at bounding box center [807, 102] width 67 height 16
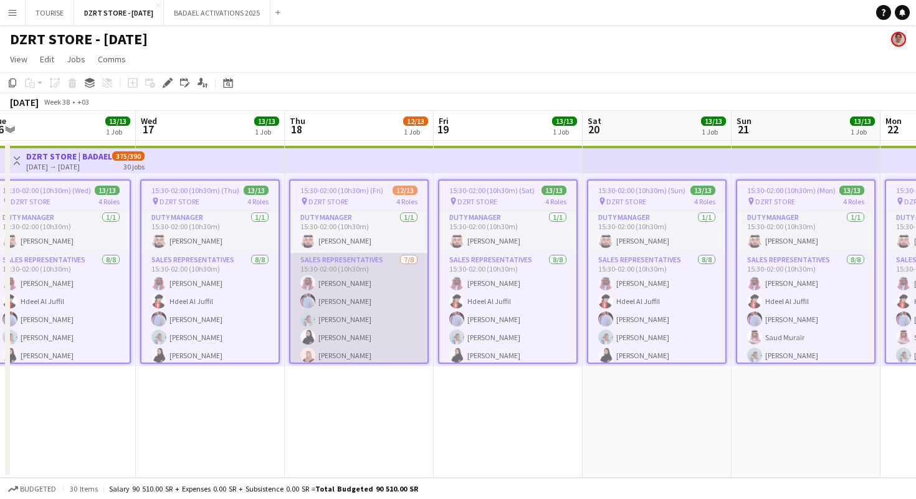
click at [360, 287] on app-card-role "SALES REPRESENTATIVES [DATE] 15:30-02:00 (10h30m) [PERSON_NAME] Abdulrahman [PE…" at bounding box center [358, 337] width 137 height 169
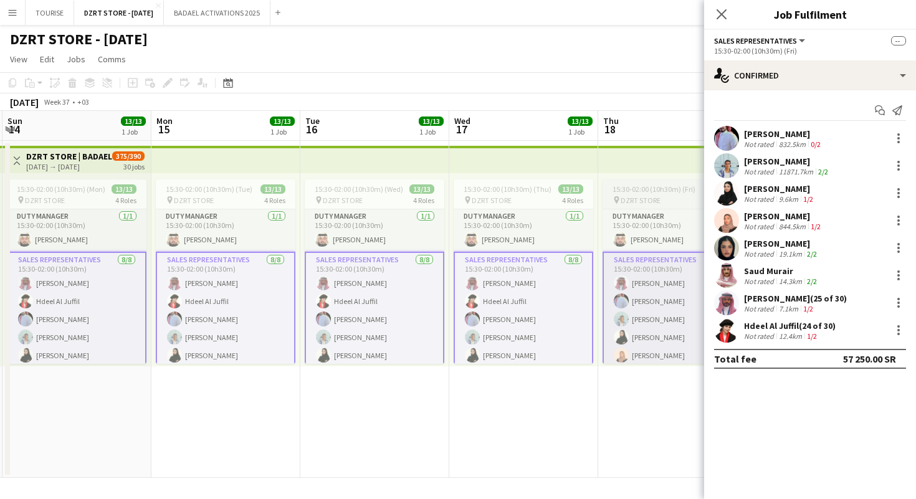
scroll to position [0, 286]
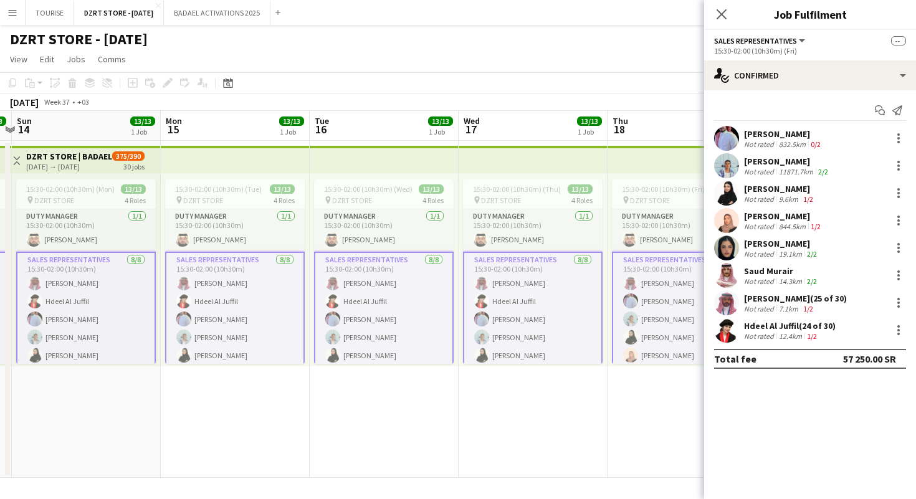
click at [245, 322] on app-card-role "SALES REPRESENTATIVES 8/8 15:30-02:00 (10h30m) Fahad Binobaid Hdeel Al Juffil A…" at bounding box center [235, 337] width 140 height 171
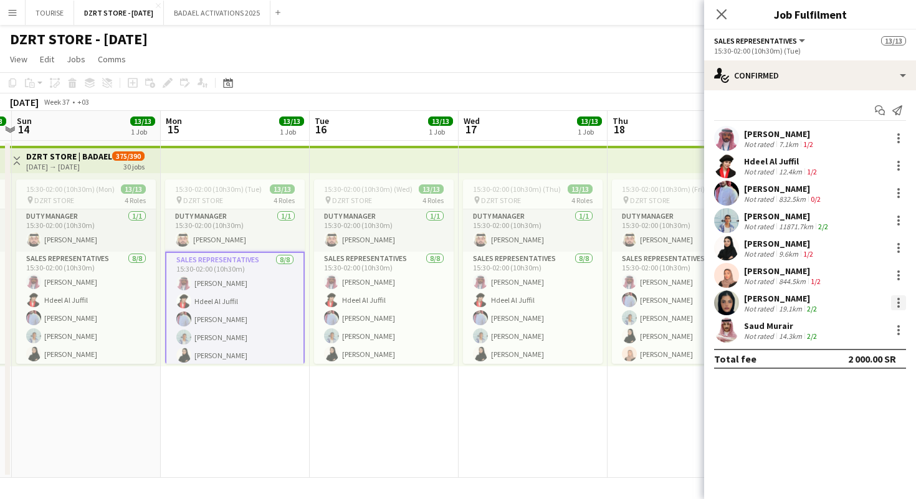
click at [898, 302] on div at bounding box center [898, 302] width 2 height 2
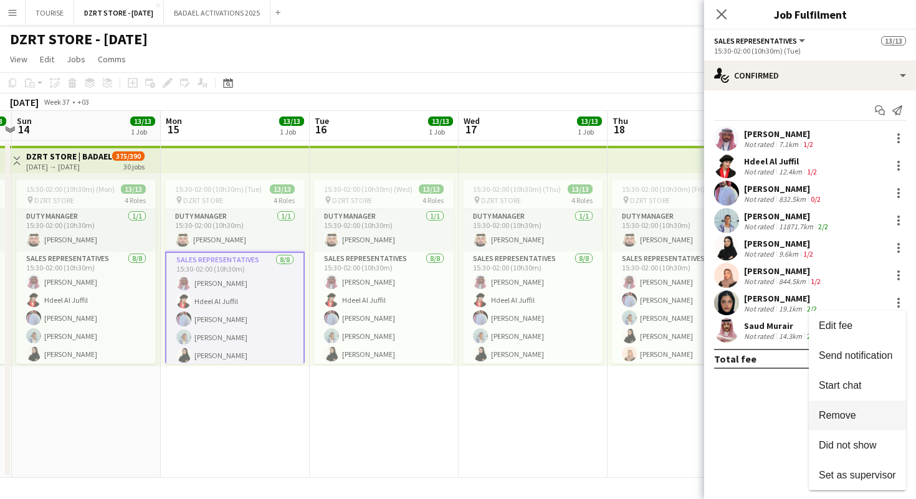
click at [850, 414] on span "Remove" at bounding box center [836, 415] width 37 height 11
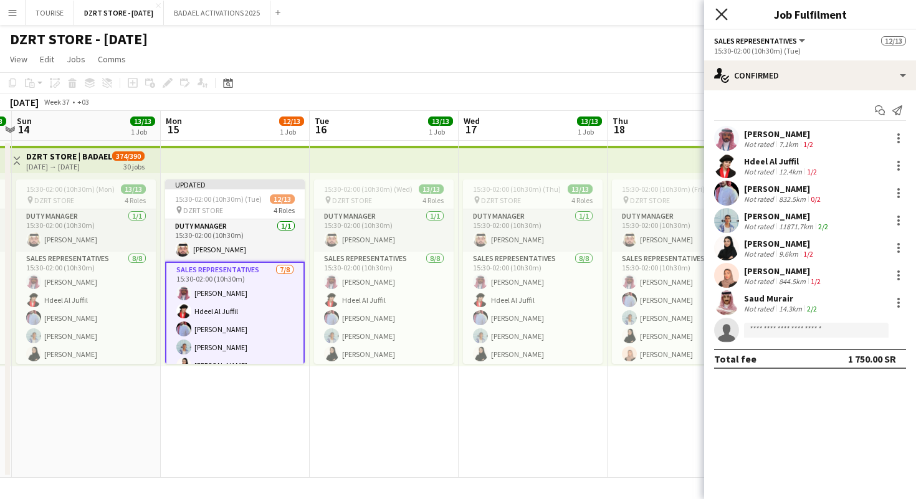
click at [722, 10] on icon "Close pop-in" at bounding box center [721, 14] width 12 height 12
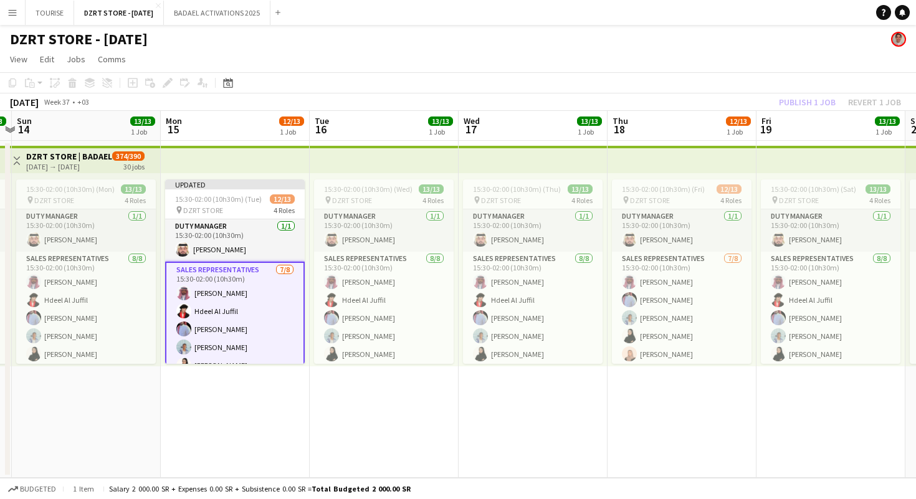
click at [488, 158] on app-top-bar at bounding box center [532, 159] width 149 height 27
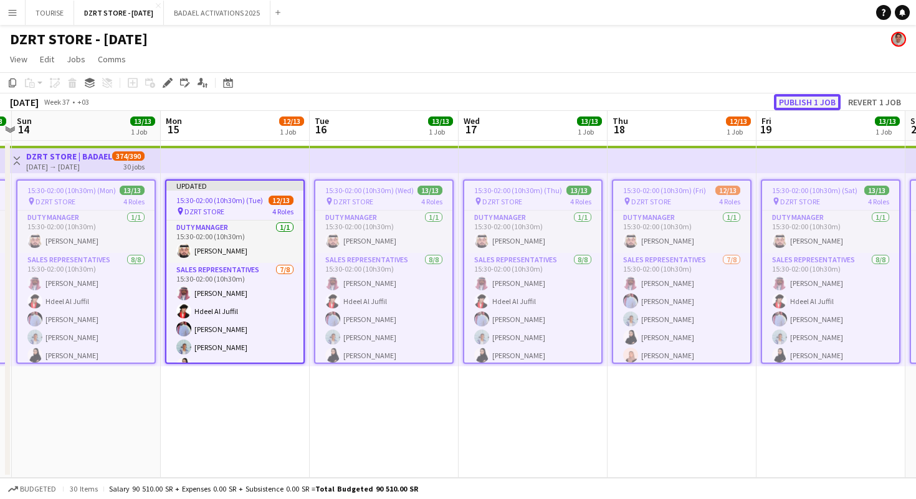
click at [808, 101] on button "Publish 1 job" at bounding box center [807, 102] width 67 height 16
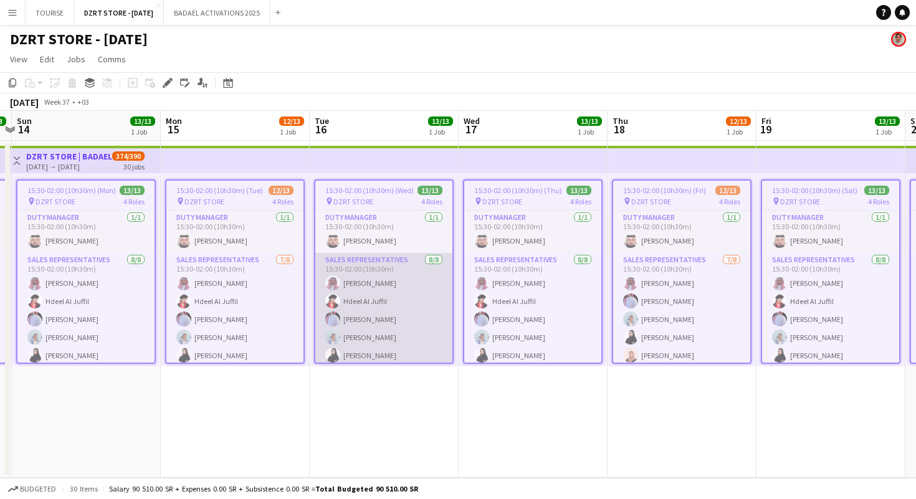
scroll to position [0, 0]
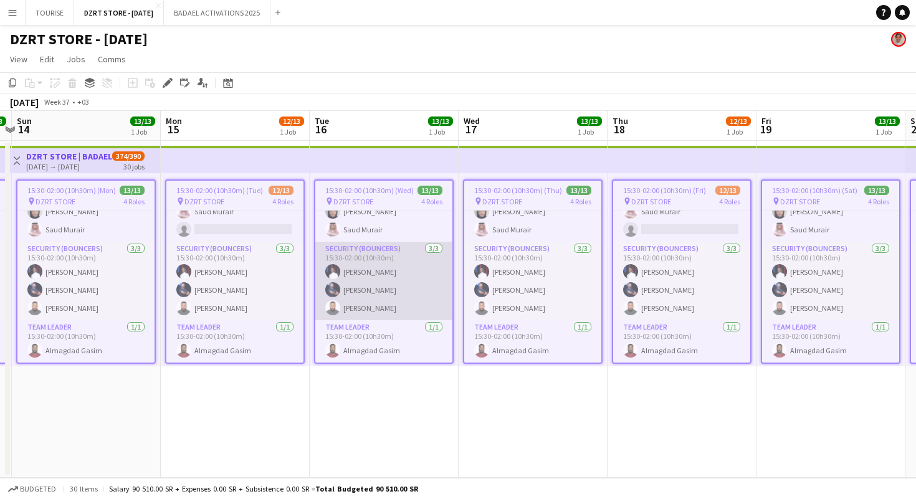
click at [393, 285] on app-card-role "Security (Bouncers) 3/3 15:30-02:00 (10h30m) Ahmed Ahmed Abkar Asaad Ali Zainel…" at bounding box center [383, 281] width 137 height 78
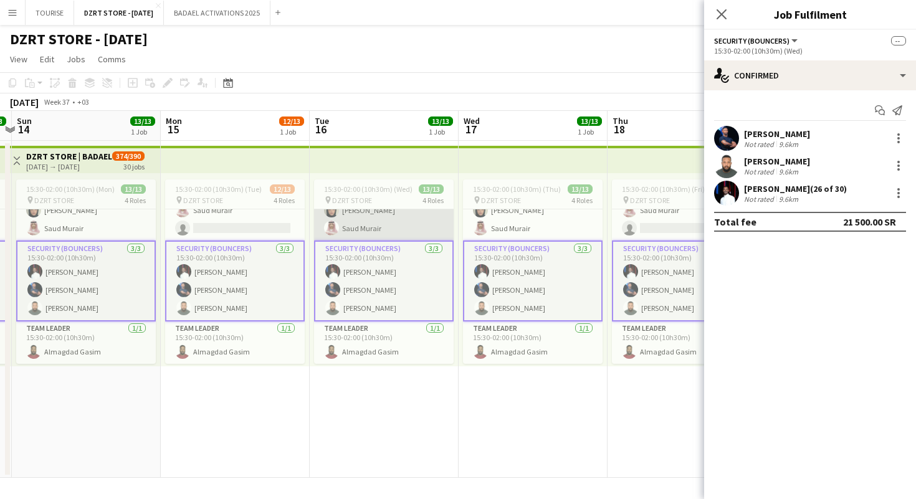
click at [386, 222] on app-card-role "SALES REPRESENTATIVES 8/8 15:30-02:00 (10h30m) Fahad Binobaid Hdeel Al Juffil A…" at bounding box center [384, 156] width 140 height 169
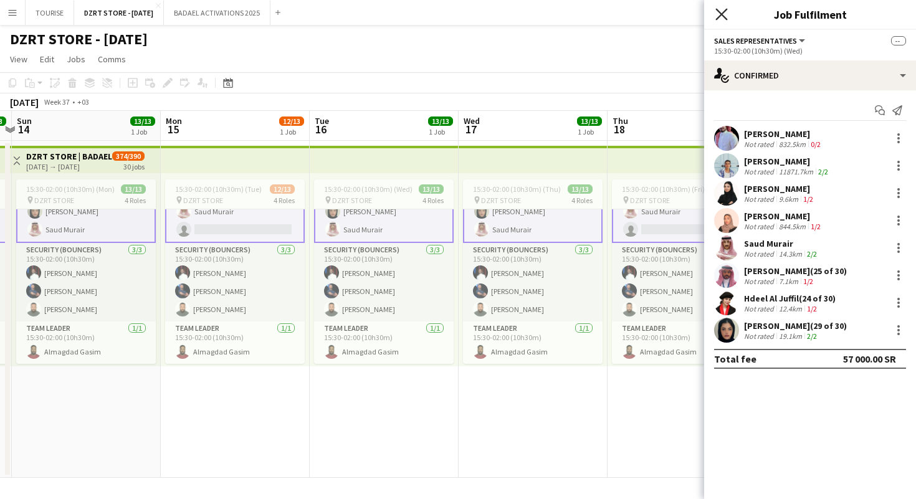
click at [723, 13] on icon at bounding box center [721, 14] width 12 height 12
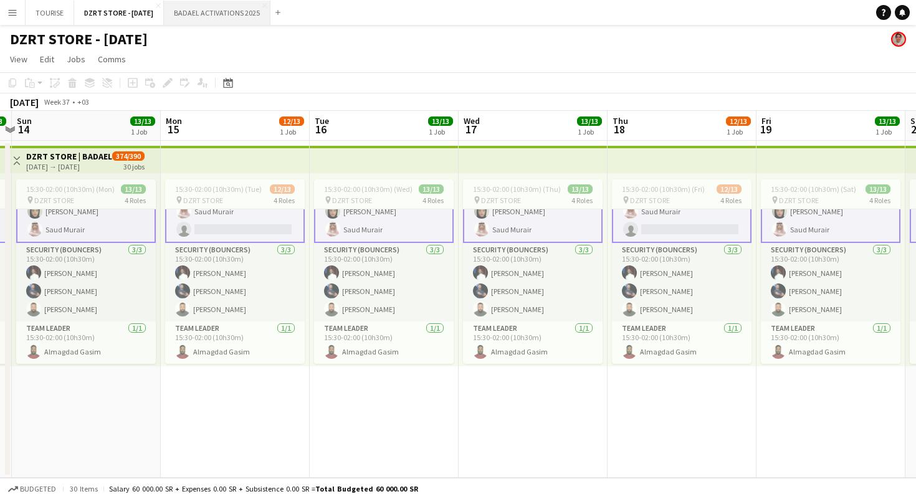
click at [235, 15] on button "BADAEL ACTIVATIONS 2025 Close" at bounding box center [217, 13] width 107 height 24
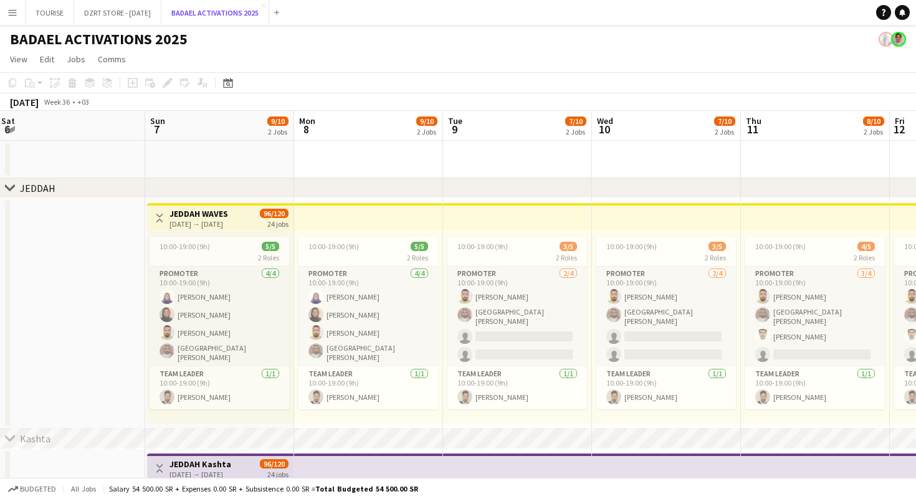
scroll to position [0, 292]
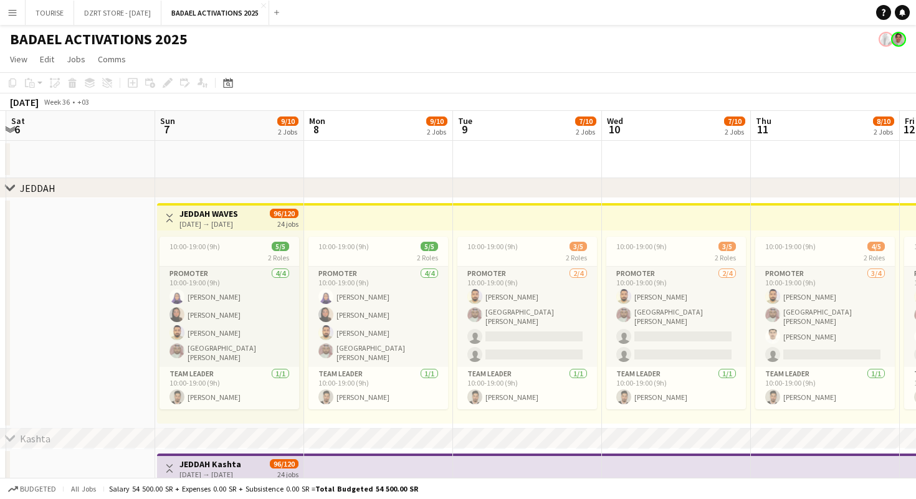
click at [211, 214] on h3 "JEDDAH WAVES" at bounding box center [208, 213] width 59 height 11
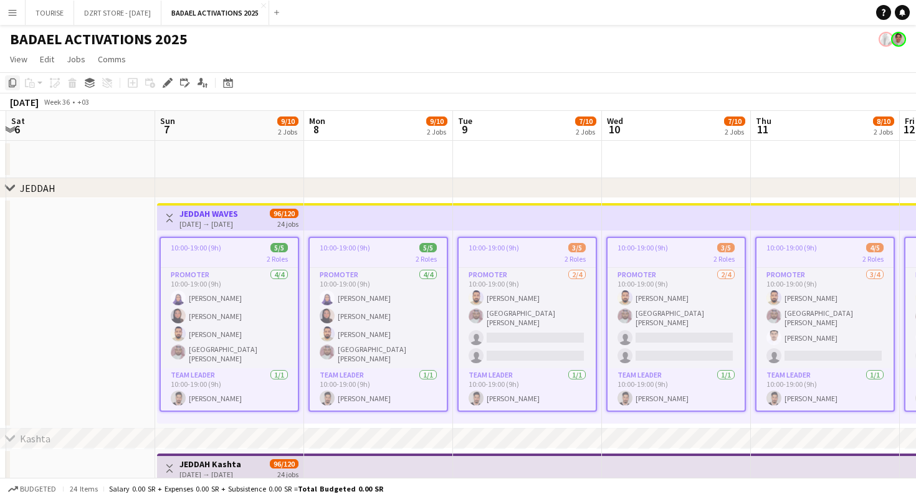
click at [13, 85] on icon "Copy" at bounding box center [12, 83] width 10 height 10
click at [220, 157] on app-date-cell at bounding box center [229, 159] width 149 height 37
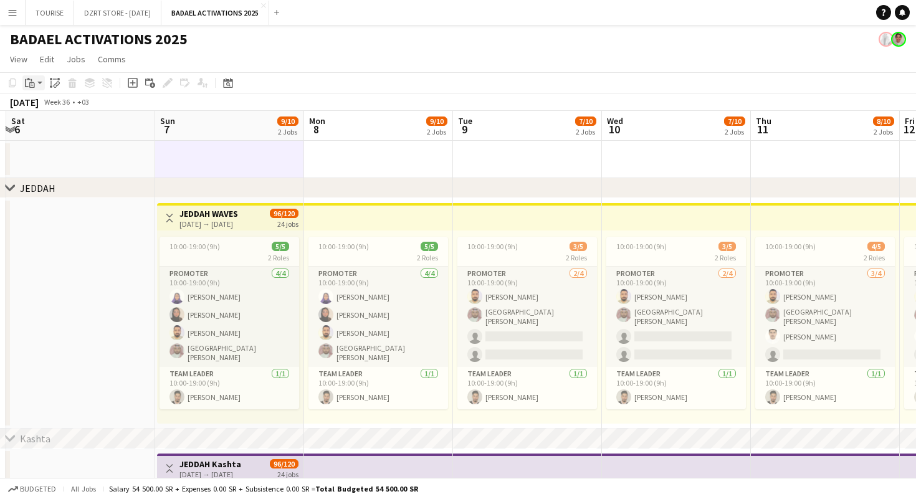
click at [41, 82] on app-action-btn "Paste" at bounding box center [33, 82] width 22 height 15
click at [45, 105] on link "Paste Command V" at bounding box center [82, 106] width 98 height 11
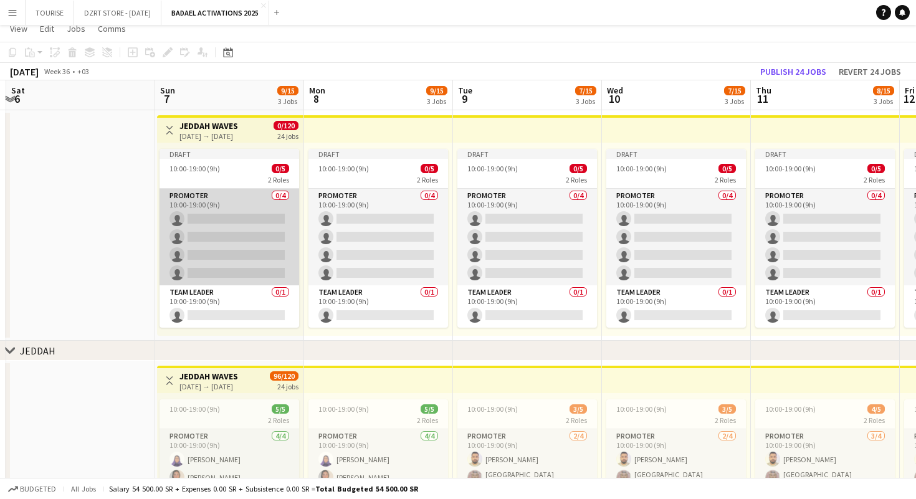
scroll to position [0, 0]
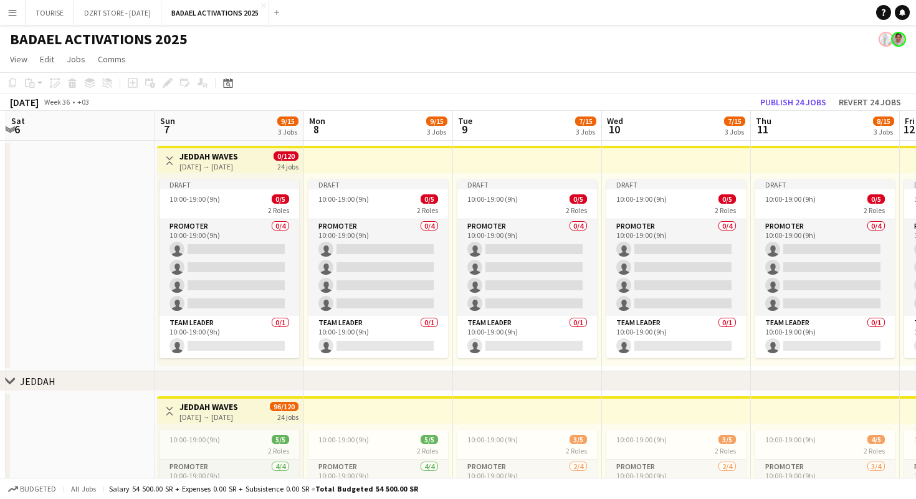
click at [221, 155] on h3 "JEDDAH WAVES" at bounding box center [208, 156] width 59 height 11
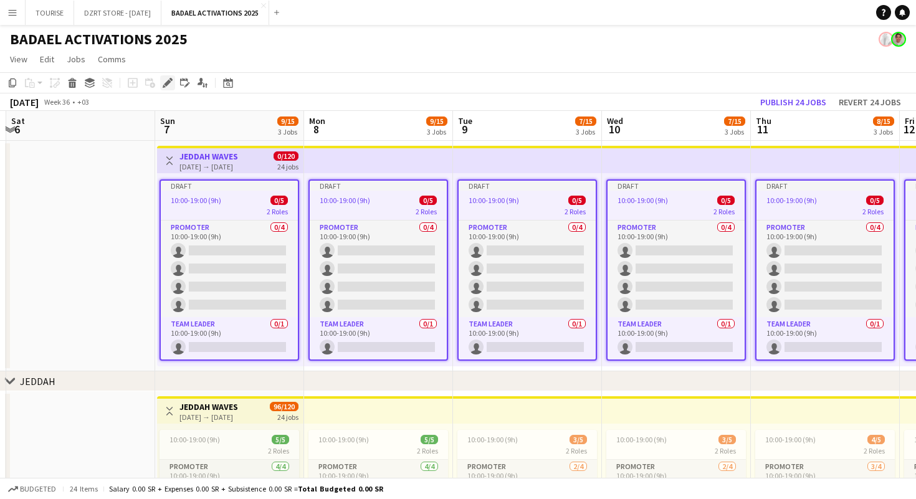
click at [168, 85] on icon "Edit" at bounding box center [168, 83] width 10 height 10
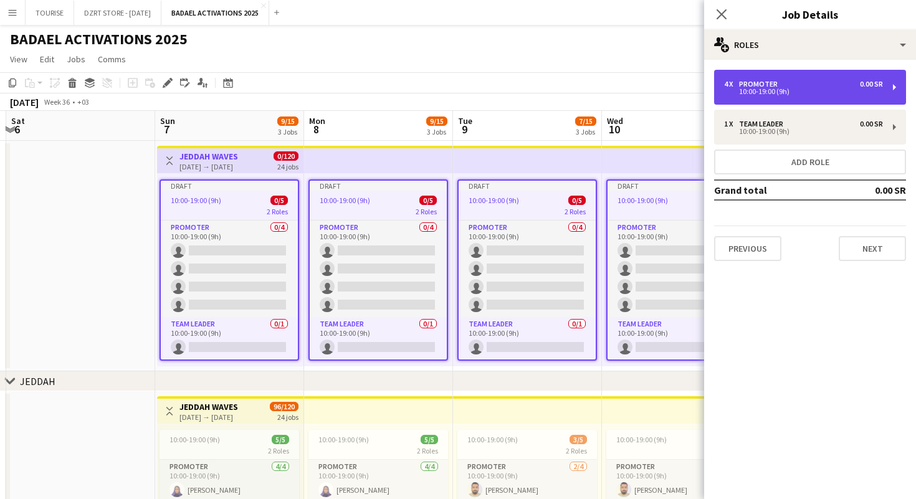
click at [815, 89] on div "10:00-19:00 (9h)" at bounding box center [803, 91] width 159 height 6
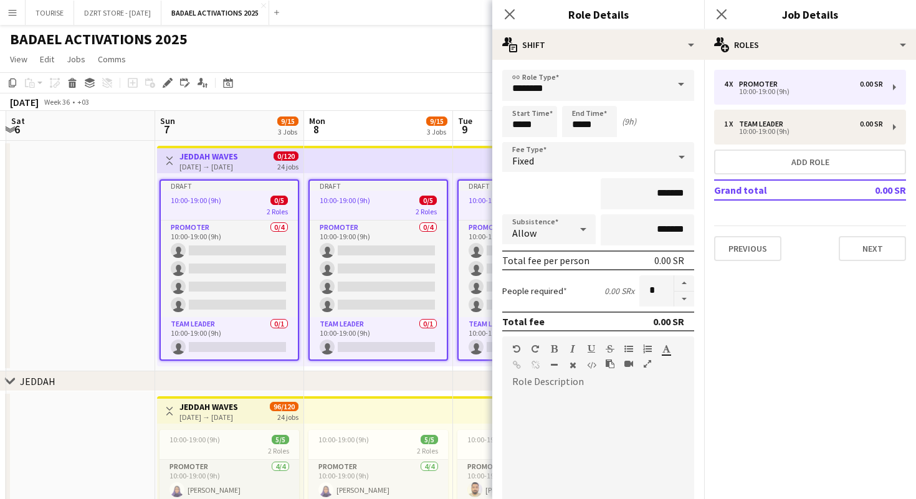
click at [680, 83] on span at bounding box center [681, 85] width 26 height 30
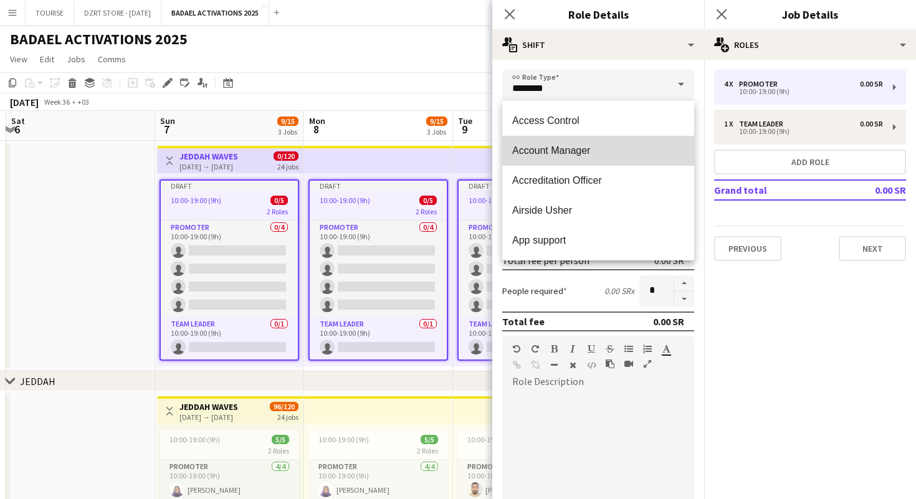
click at [597, 149] on span "Account Manager" at bounding box center [598, 151] width 172 height 12
type input "**********"
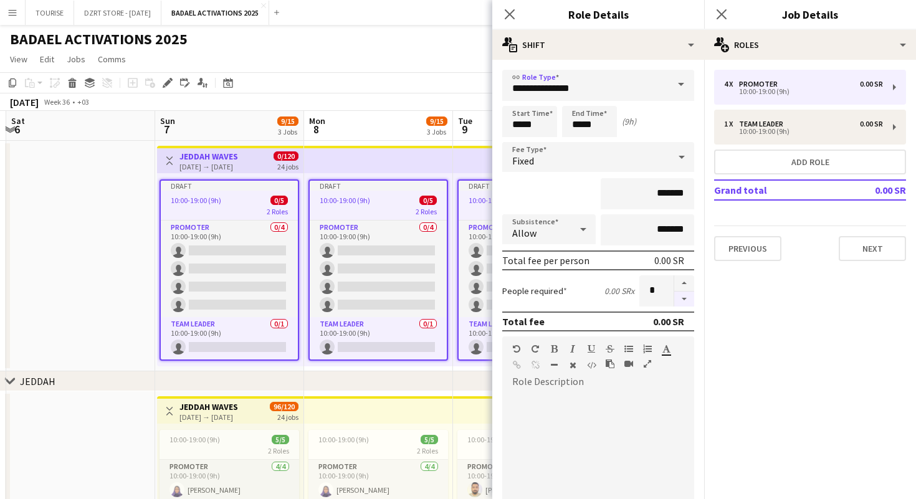
click at [684, 300] on button "button" at bounding box center [684, 300] width 20 height 16
type input "*"
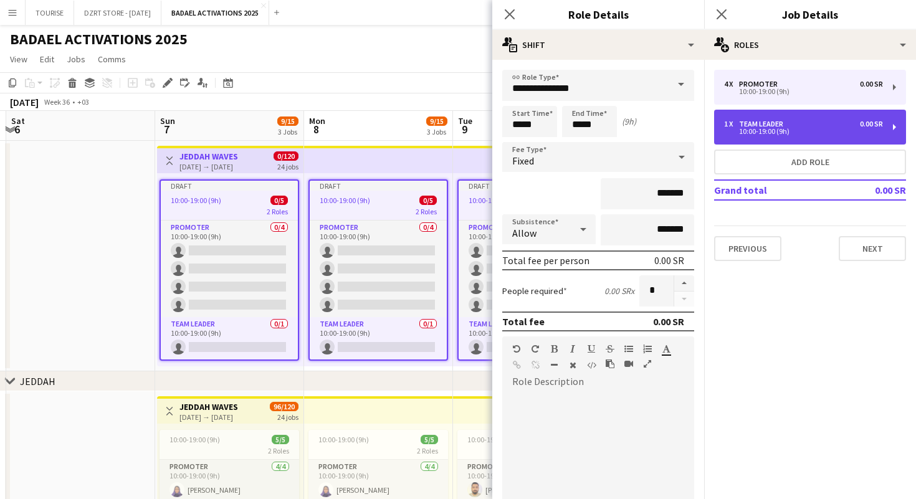
click at [798, 125] on div "1 x Team Leader 0.00 SR" at bounding box center [803, 124] width 159 height 9
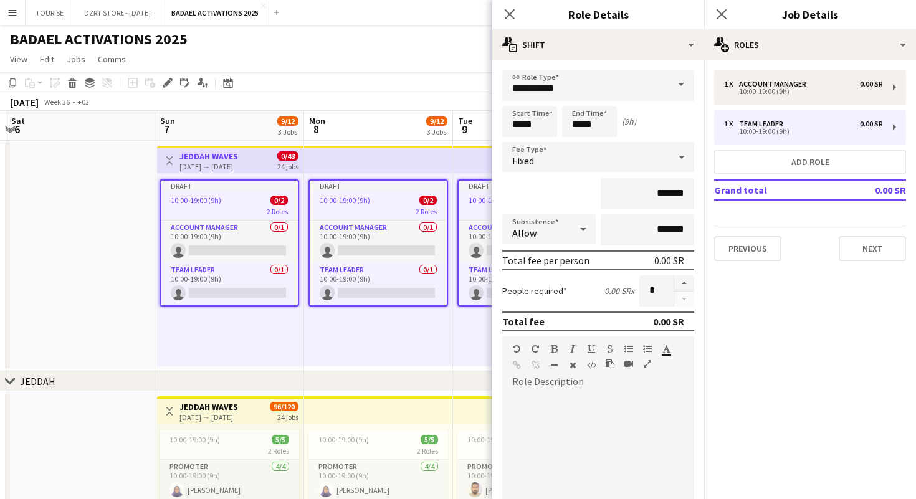
click at [681, 83] on span at bounding box center [681, 85] width 26 height 30
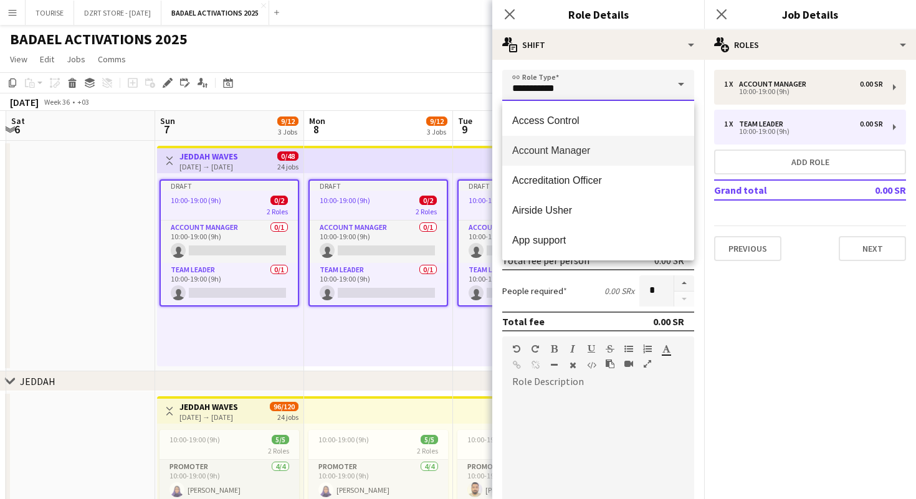
click at [622, 88] on input "**********" at bounding box center [598, 85] width 192 height 31
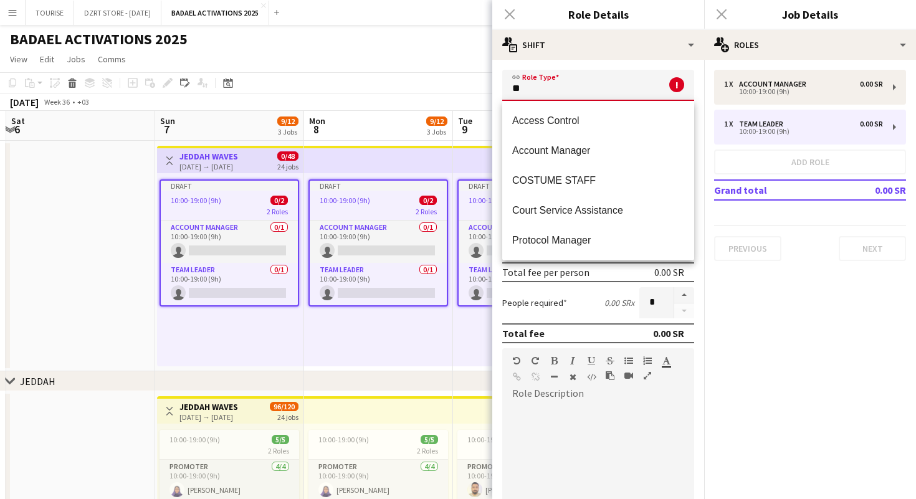
type input "*"
type input "***"
click at [593, 88] on input "***" at bounding box center [598, 85] width 192 height 31
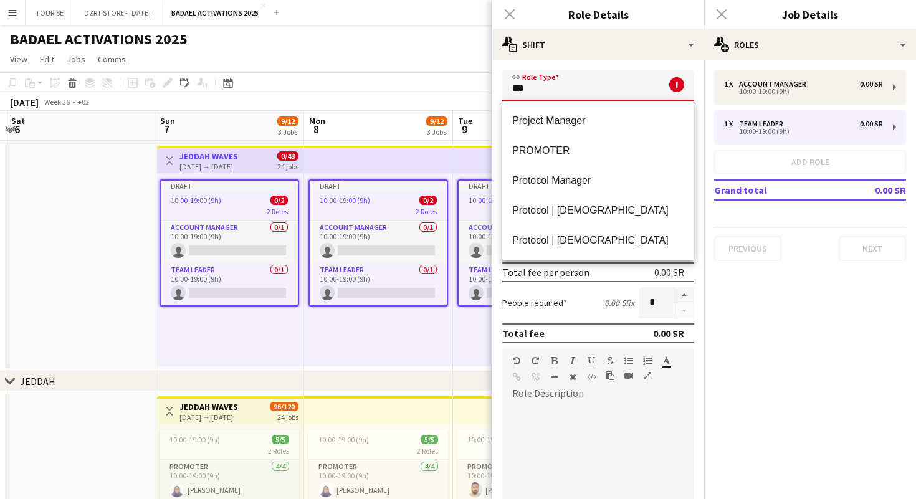
click at [593, 88] on input "***" at bounding box center [598, 85] width 192 height 31
type input "*"
click at [510, 14] on div "Close pop-in" at bounding box center [509, 14] width 35 height 29
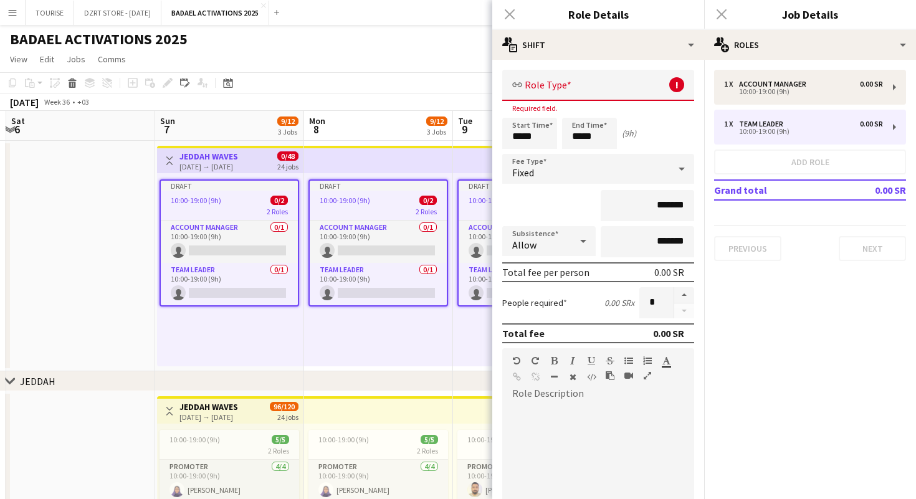
click at [510, 14] on div "Close pop-in" at bounding box center [509, 14] width 35 height 29
click at [389, 25] on div "BADAEL ACTIVATIONS 2025" at bounding box center [458, 37] width 916 height 24
click at [379, 39] on div "BADAEL ACTIVATIONS 2025" at bounding box center [458, 37] width 916 height 24
click at [719, 13] on div "Close pop-in" at bounding box center [721, 14] width 35 height 29
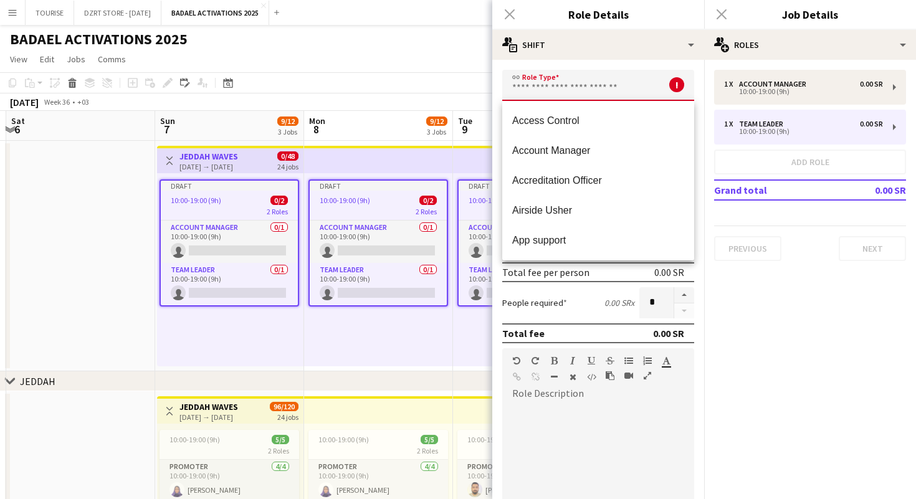
click at [559, 87] on input "text" at bounding box center [598, 85] width 192 height 31
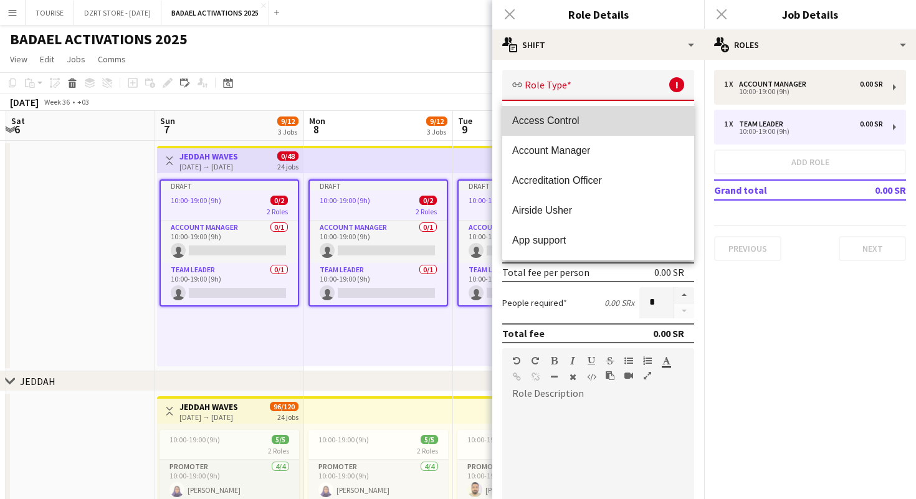
click at [556, 115] on span "Access Control" at bounding box center [598, 121] width 172 height 12
type input "**********"
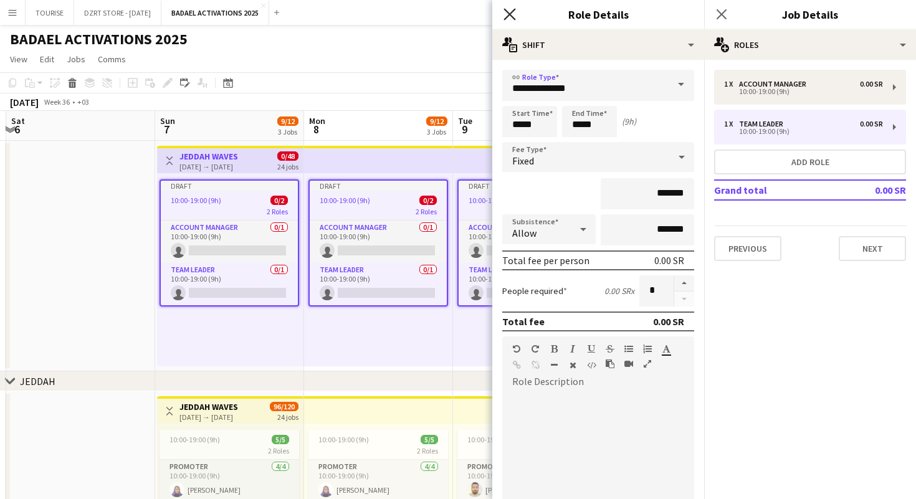
click at [510, 11] on icon "Close pop-in" at bounding box center [509, 14] width 12 height 12
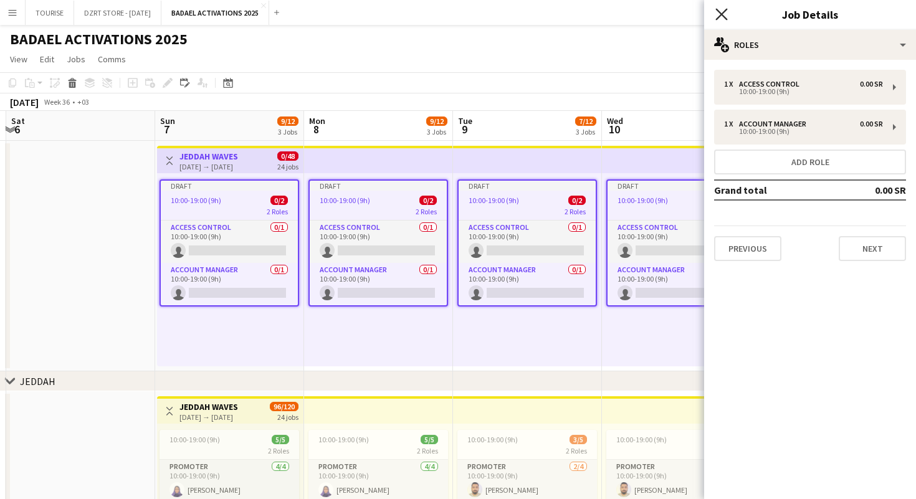
click at [721, 16] on icon "Close pop-in" at bounding box center [721, 14] width 12 height 12
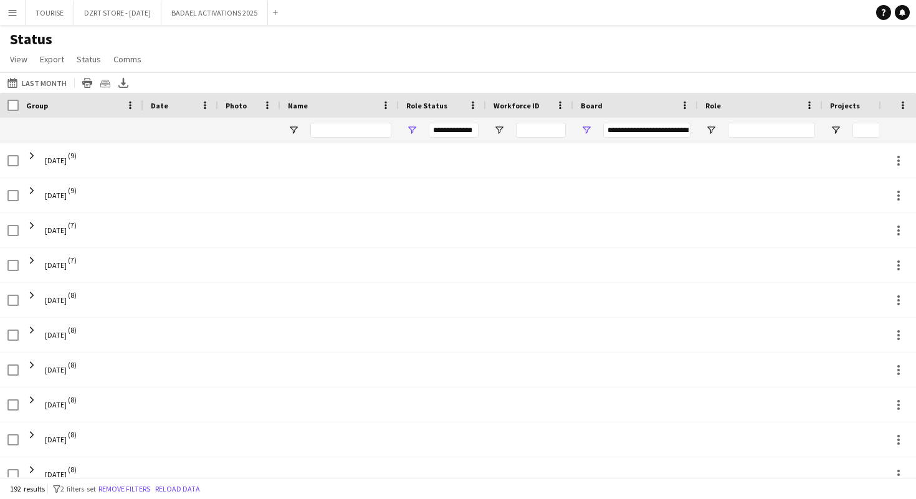
click at [10, 12] on app-icon "Menu" at bounding box center [12, 12] width 10 height 10
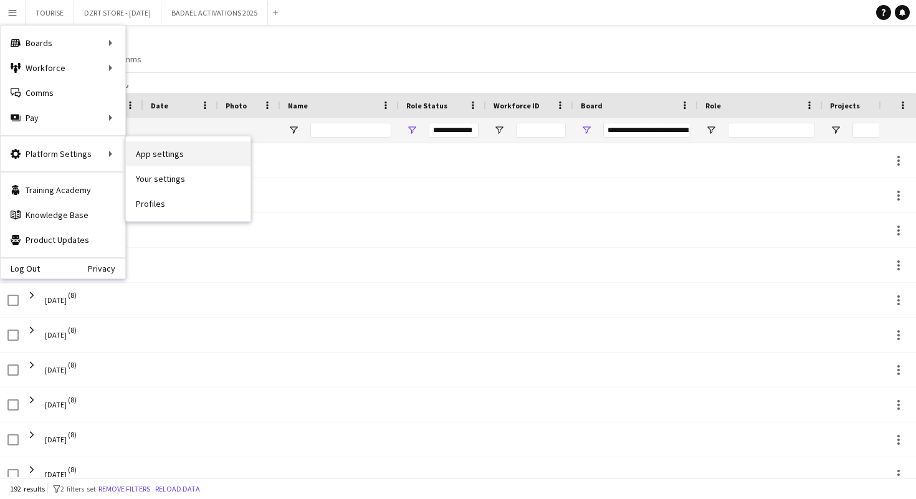
click at [162, 155] on link "App settings" at bounding box center [188, 153] width 125 height 25
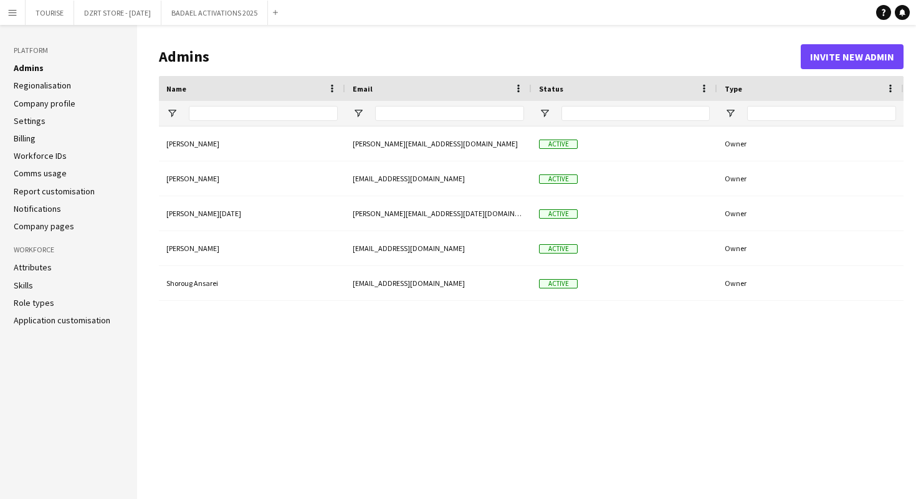
click at [30, 302] on link "Role types" at bounding box center [34, 302] width 40 height 11
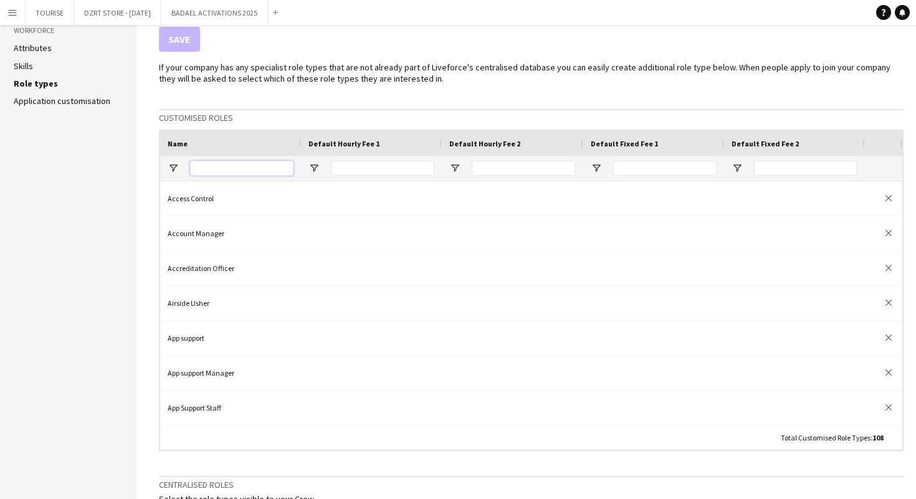
click at [263, 168] on input "Name Filter Input" at bounding box center [241, 168] width 103 height 15
type input "*"
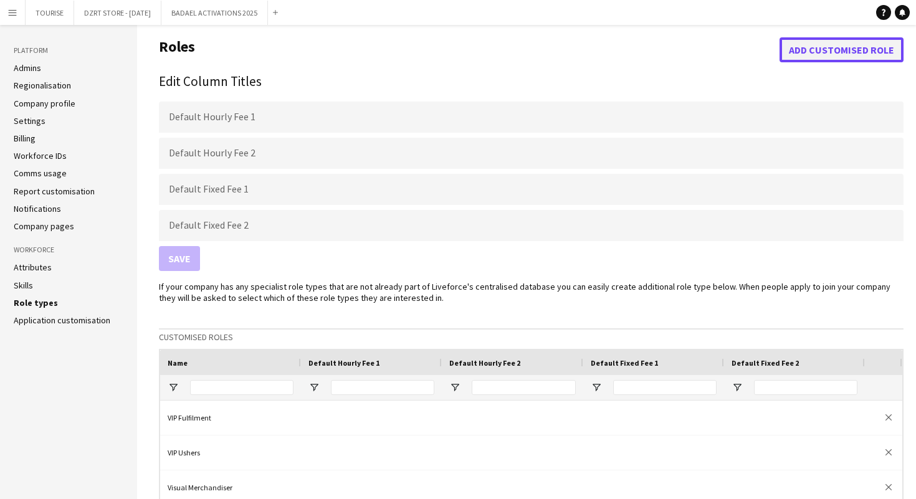
click at [856, 47] on button "Add customised role" at bounding box center [841, 49] width 124 height 25
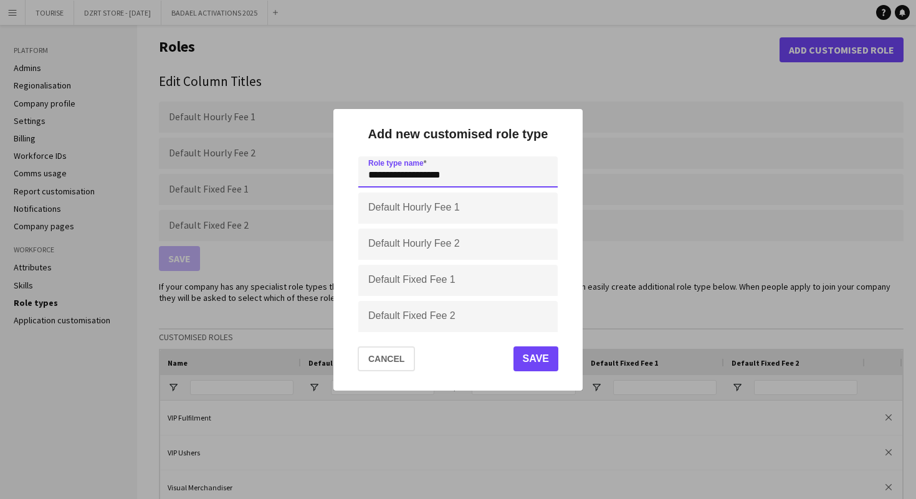
click at [422, 173] on input "**********" at bounding box center [457, 171] width 199 height 31
type input "**********"
click at [536, 357] on button "Save" at bounding box center [535, 358] width 45 height 25
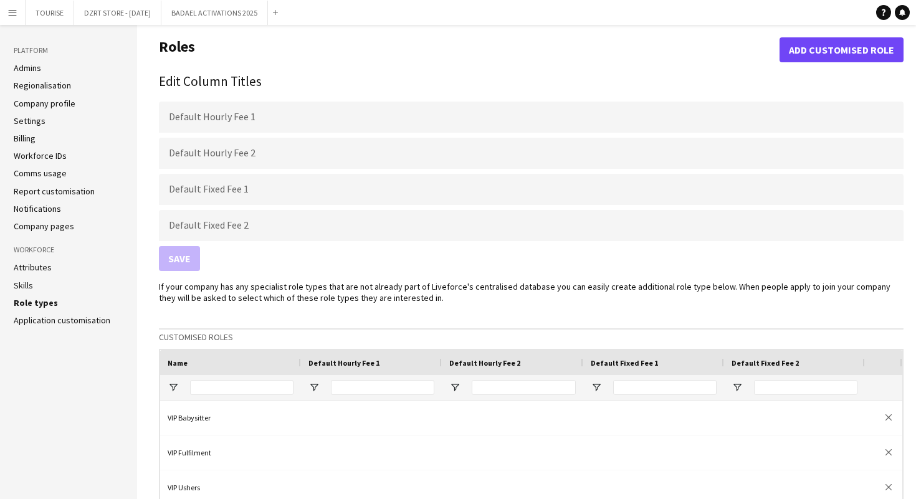
click at [9, 11] on app-icon "Menu" at bounding box center [12, 12] width 10 height 10
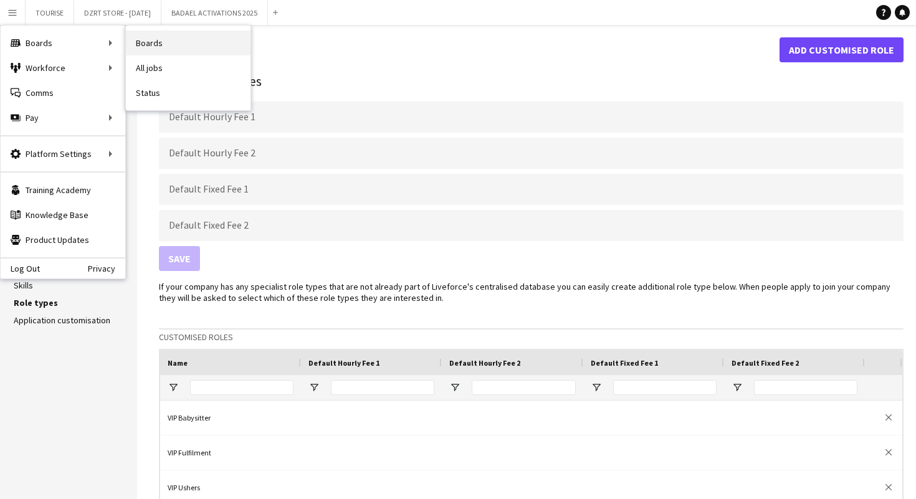
click at [174, 42] on link "Boards" at bounding box center [188, 43] width 125 height 25
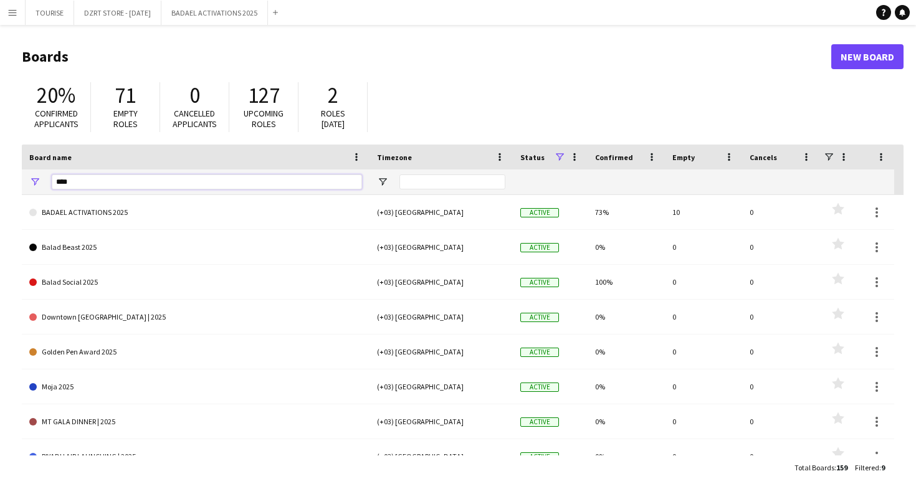
click at [99, 178] on input "****" at bounding box center [207, 181] width 310 height 15
paste input "*****"
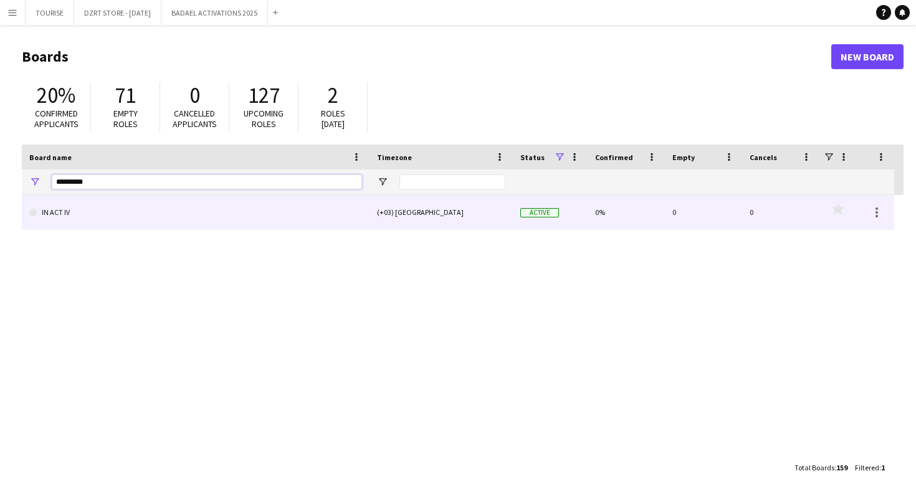
type input "*********"
click at [94, 214] on link "IN ACT IV" at bounding box center [195, 212] width 333 height 35
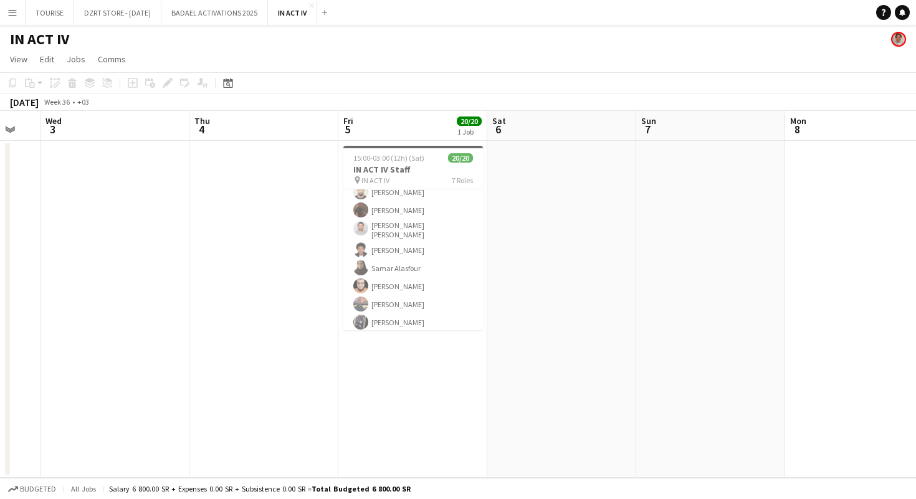
scroll to position [391, 0]
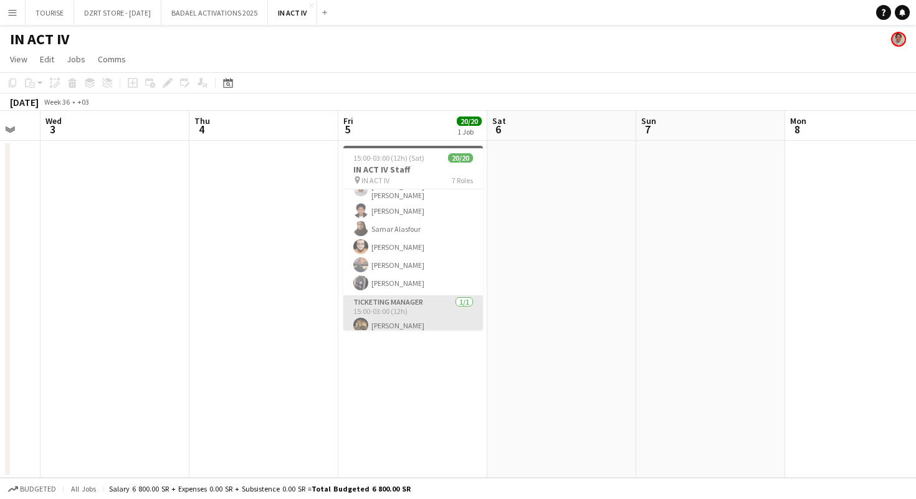
click at [414, 313] on app-card-role "Ticketing Manager 1/1 15:00-03:00 (12h) Ibrahim Masoud" at bounding box center [413, 316] width 140 height 42
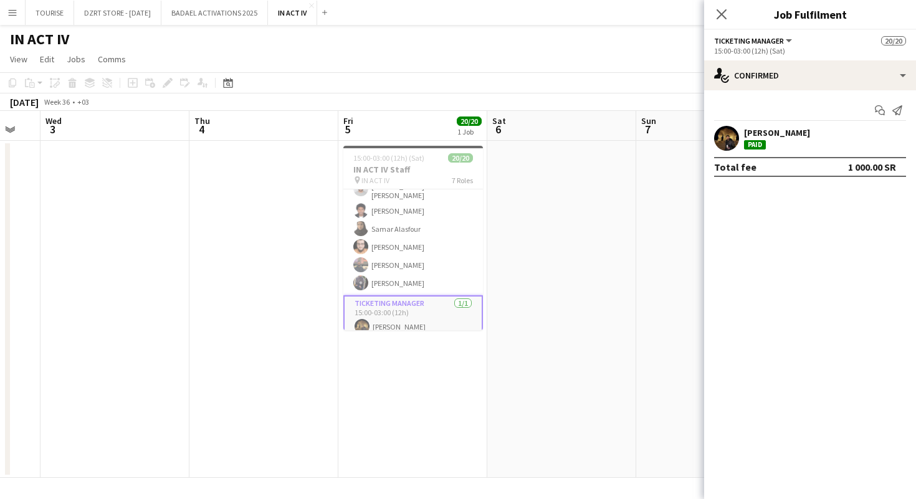
click at [727, 136] on app-user-avatar at bounding box center [726, 138] width 25 height 25
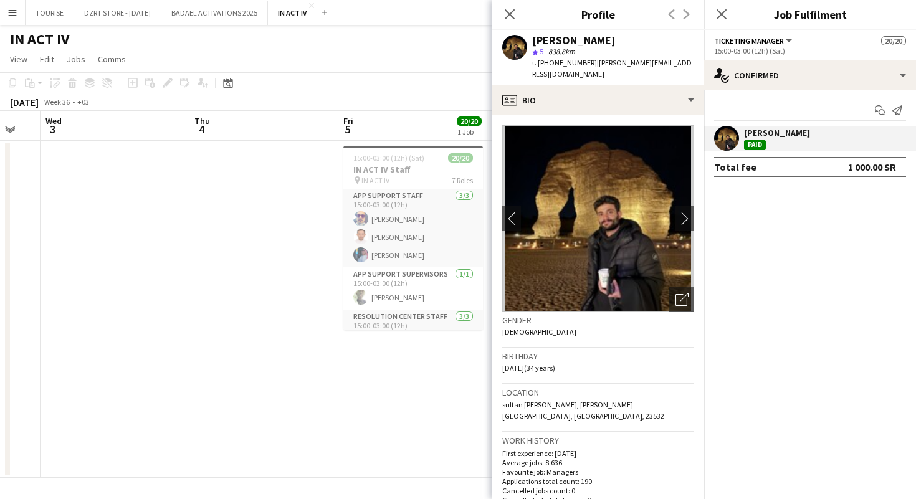
scroll to position [0, 0]
click at [719, 14] on icon "Close pop-in" at bounding box center [721, 14] width 12 height 12
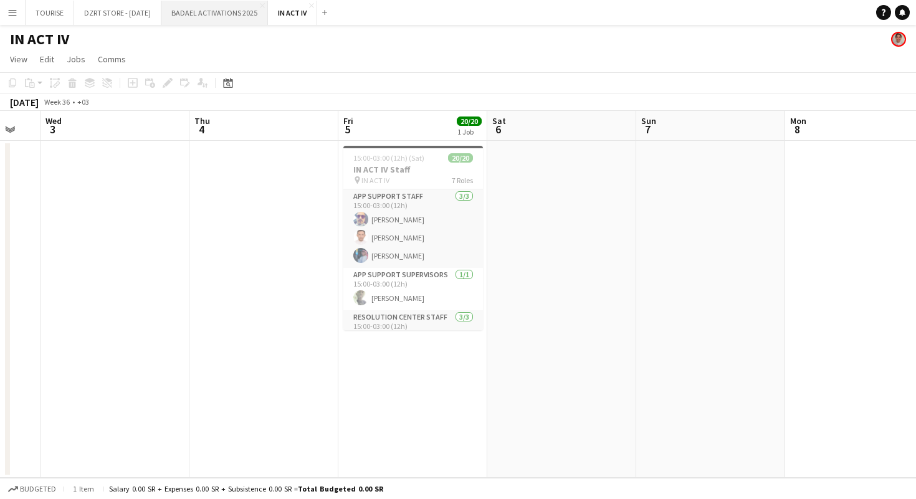
click at [232, 16] on button "BADAEL ACTIVATIONS 2025 Close" at bounding box center [214, 13] width 107 height 24
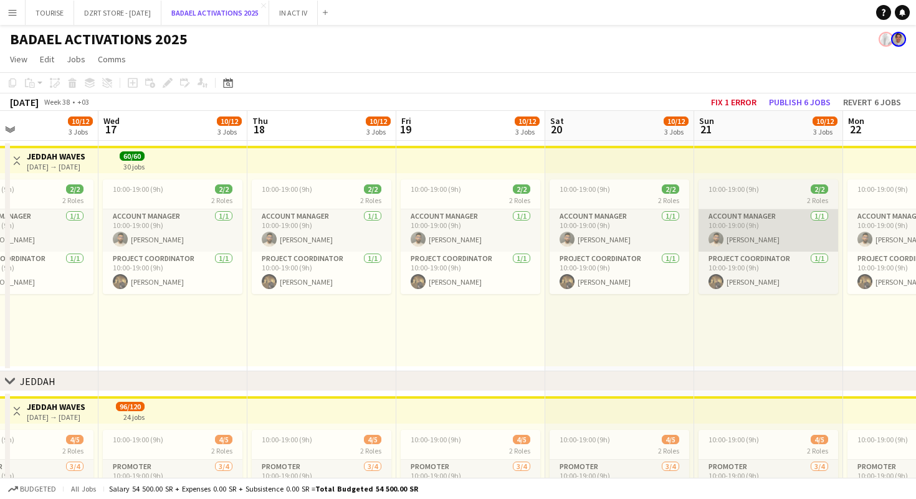
scroll to position [0, 273]
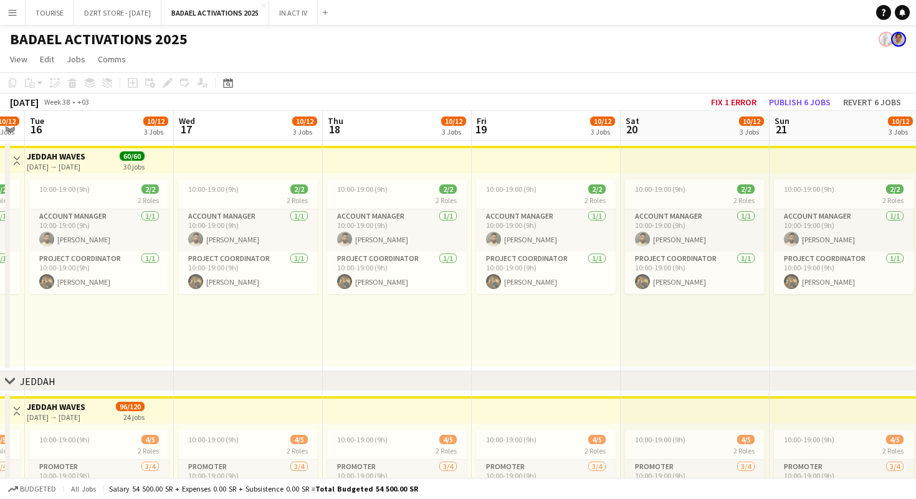
click at [265, 154] on app-top-bar at bounding box center [248, 159] width 149 height 27
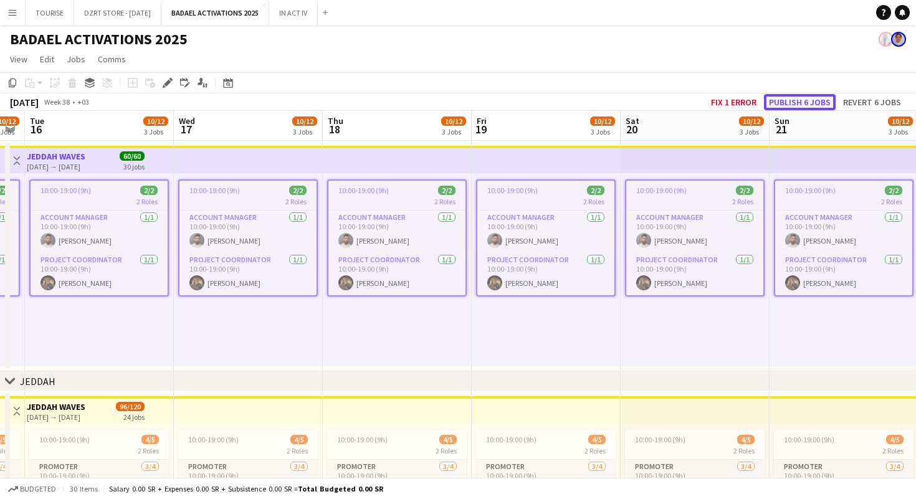
click at [798, 102] on button "Publish 6 jobs" at bounding box center [800, 102] width 72 height 16
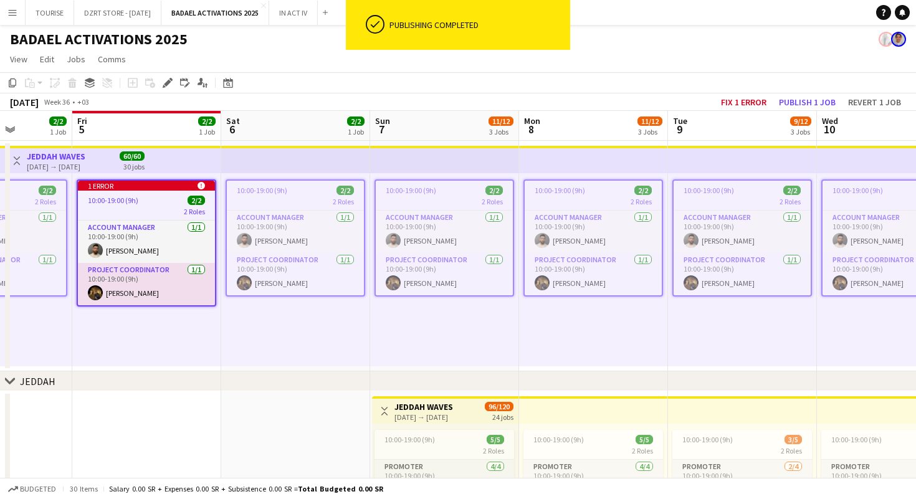
scroll to position [0, 301]
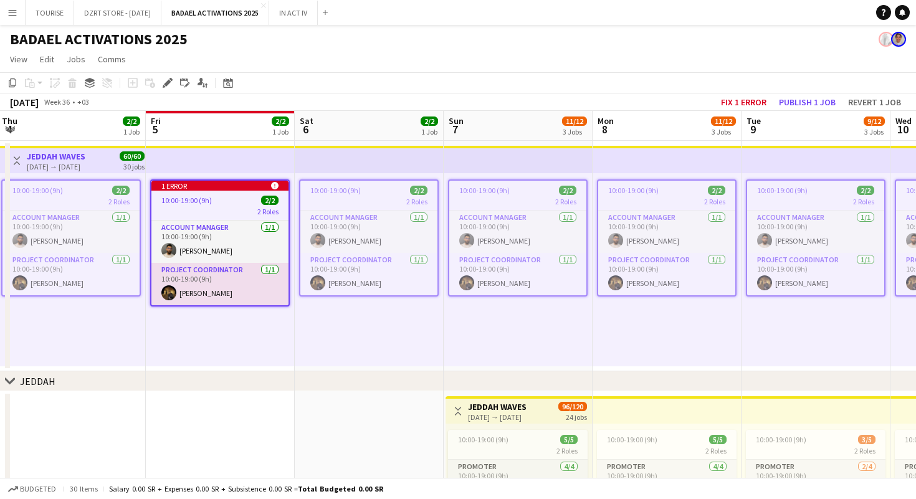
click at [14, 13] on app-icon "Menu" at bounding box center [12, 12] width 10 height 10
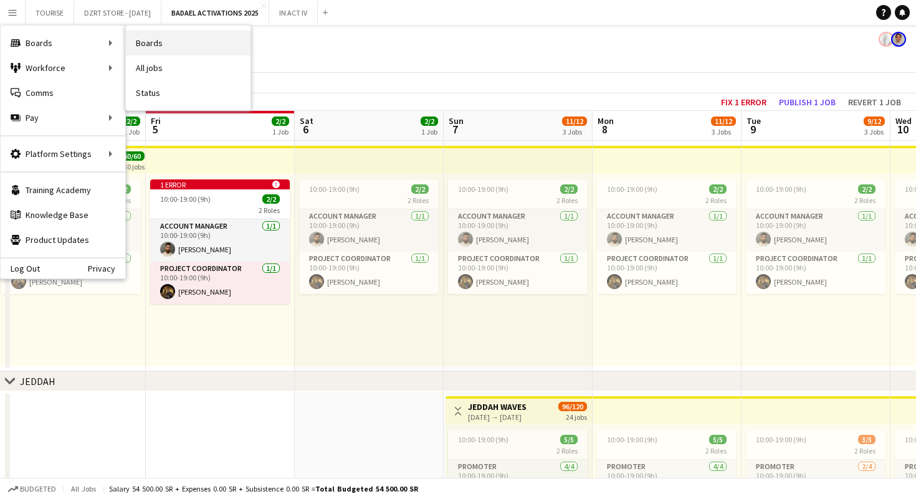
click at [166, 42] on link "Boards" at bounding box center [188, 43] width 125 height 25
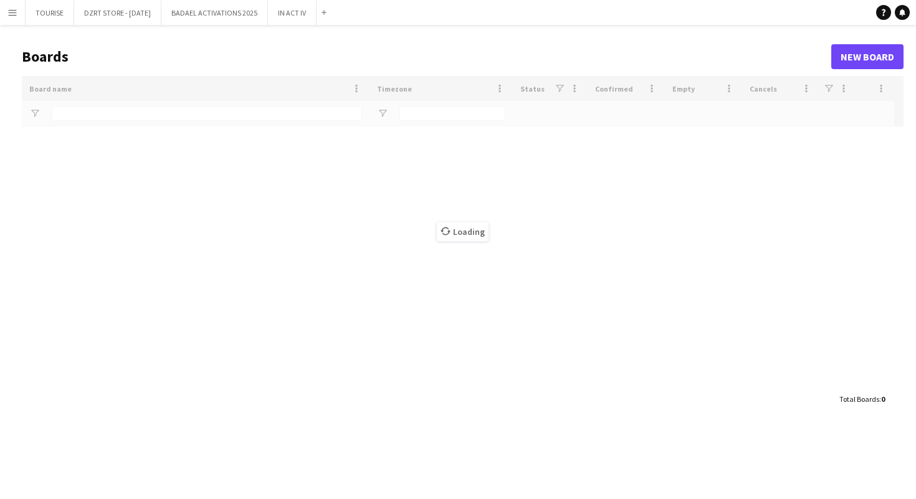
type input "*********"
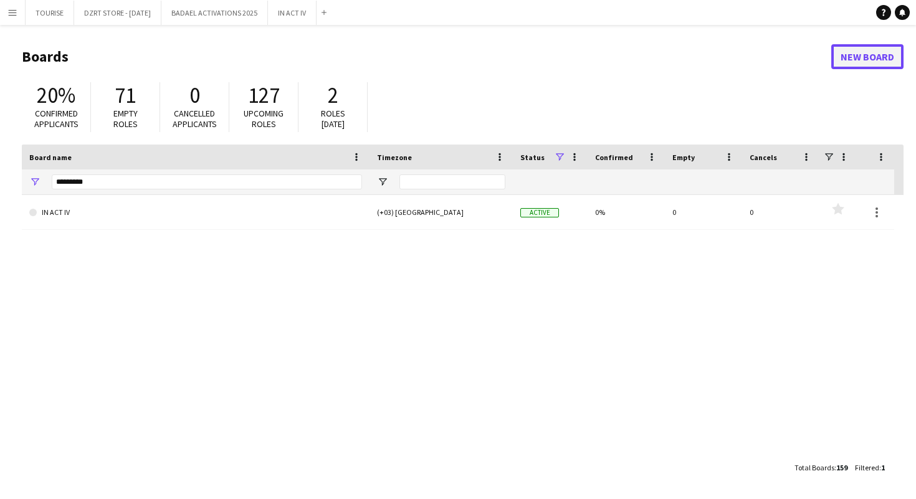
click at [861, 56] on link "New Board" at bounding box center [867, 56] width 72 height 25
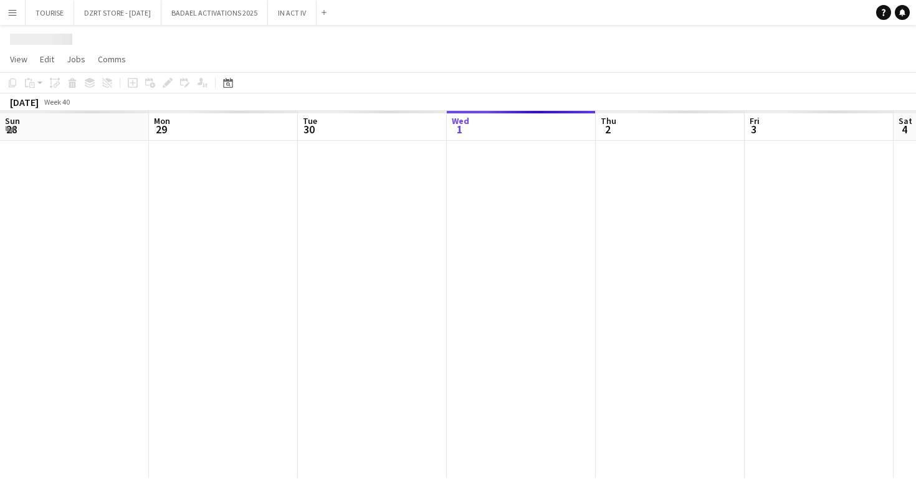
scroll to position [0, 298]
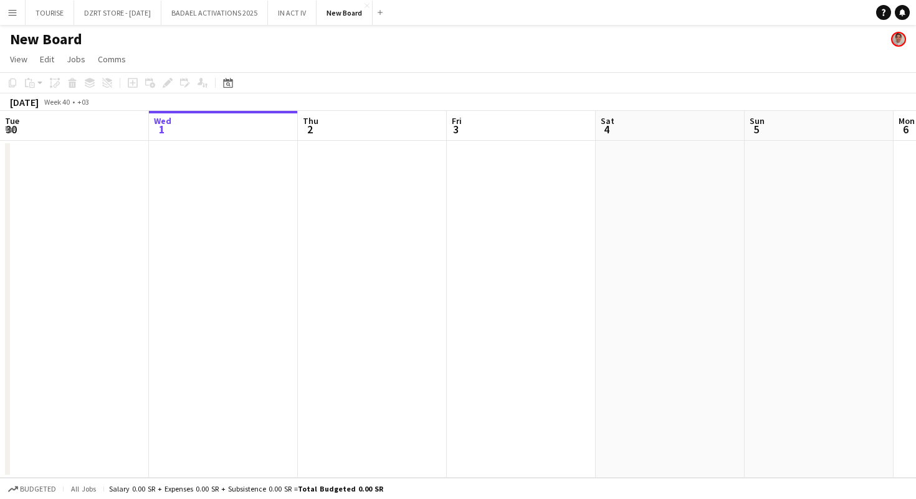
click at [37, 40] on h1 "New Board" at bounding box center [46, 39] width 72 height 19
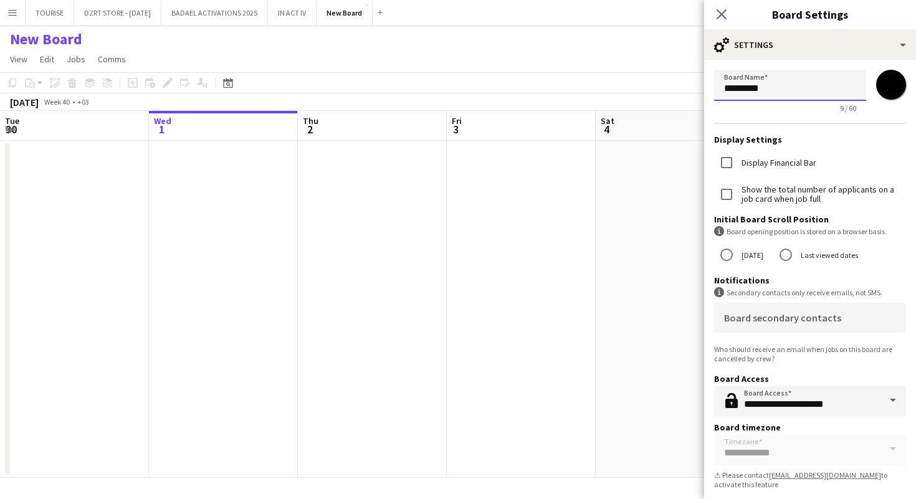
click at [777, 88] on input "*********" at bounding box center [790, 85] width 152 height 31
type input "**********"
click at [720, 12] on icon at bounding box center [721, 14] width 12 height 12
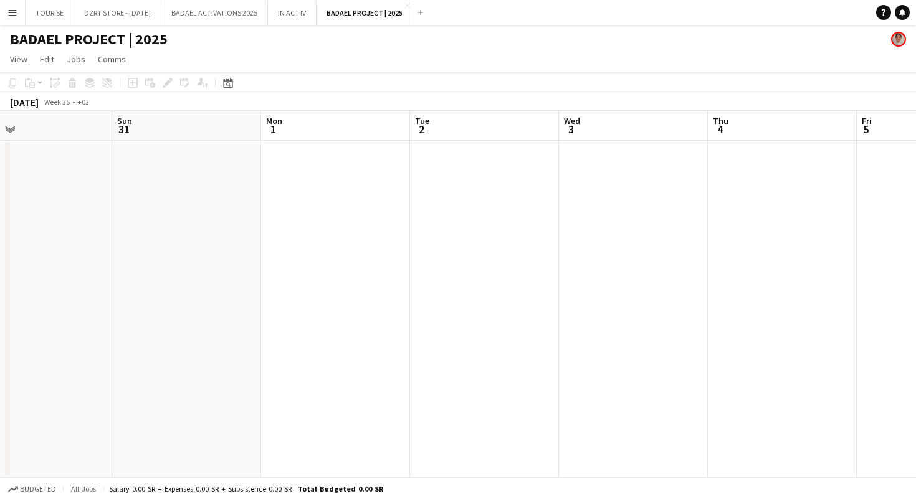
scroll to position [0, 335]
click at [331, 158] on app-date-cell at bounding box center [334, 309] width 149 height 337
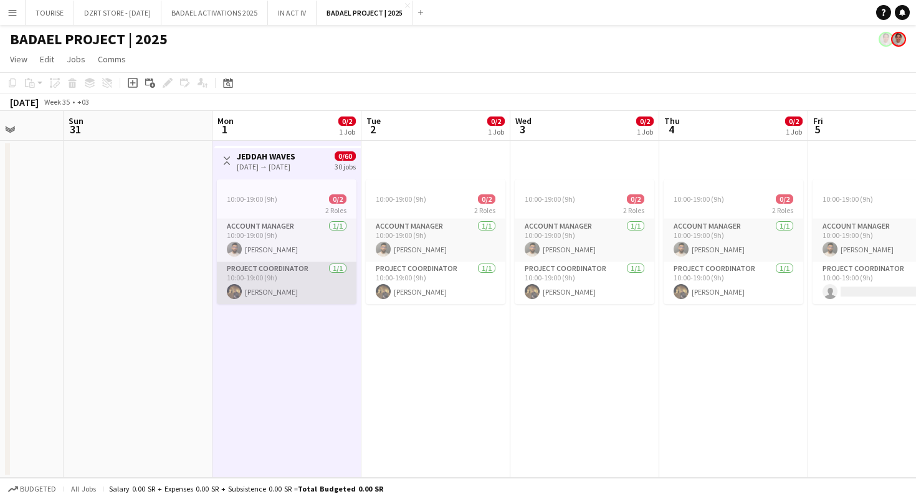
scroll to position [0, 382]
click at [289, 159] on h3 "JEDDAH WAVES" at bounding box center [266, 156] width 59 height 11
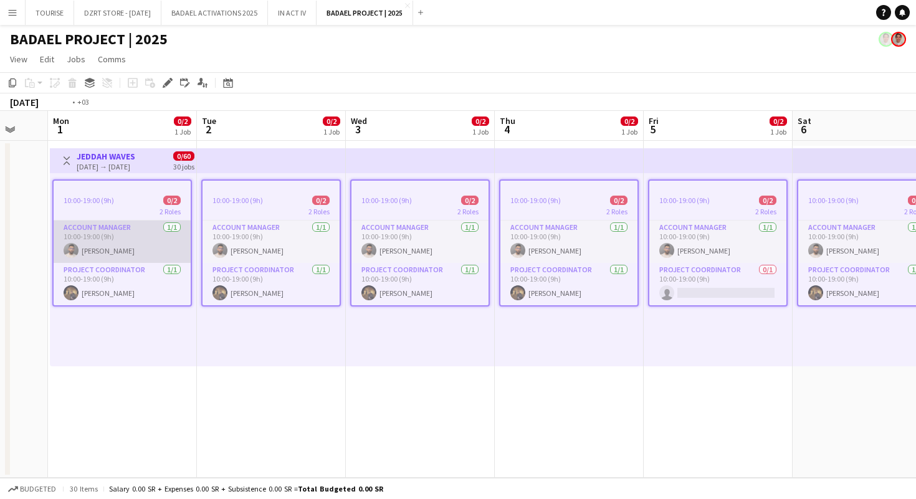
scroll to position [0, 398]
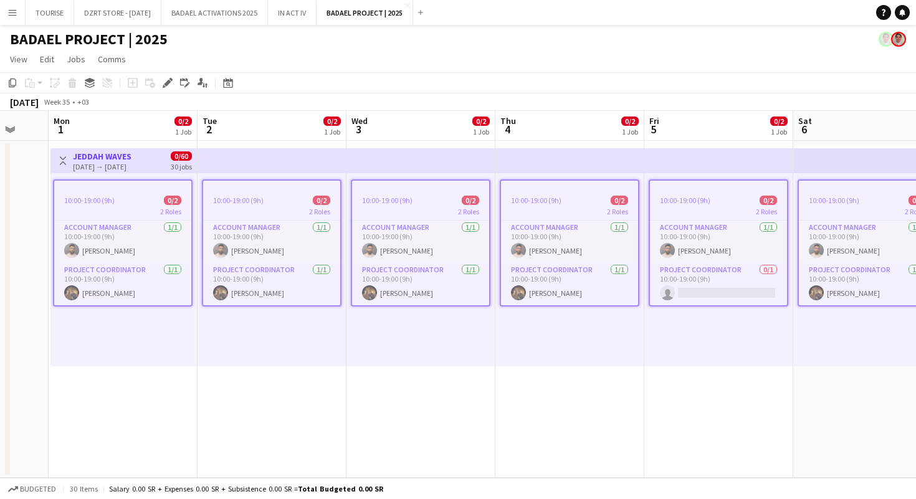
click at [13, 12] on app-icon "Menu" at bounding box center [12, 12] width 10 height 10
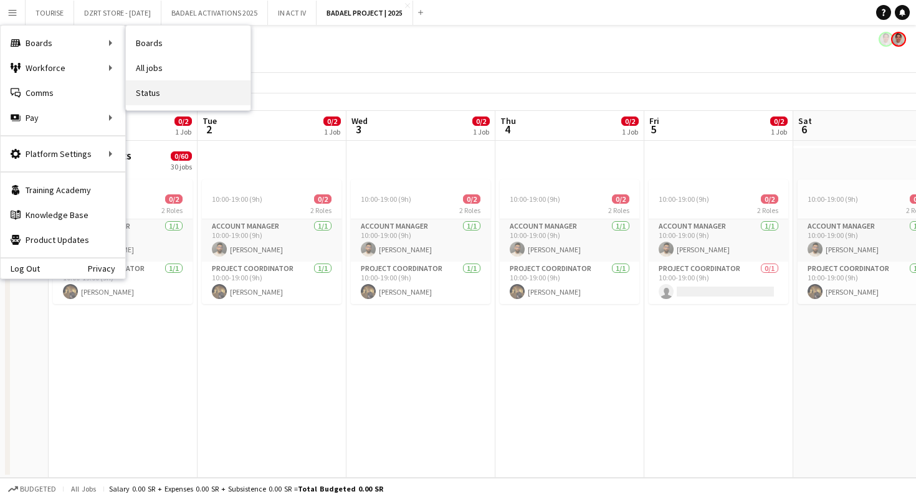
click at [159, 93] on link "Status" at bounding box center [188, 92] width 125 height 25
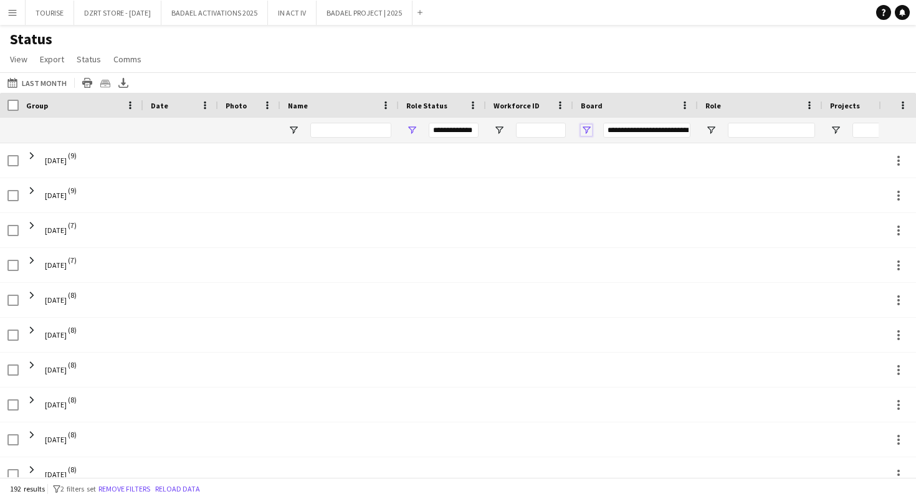
click at [583, 129] on span "Open Filter Menu" at bounding box center [586, 130] width 11 height 11
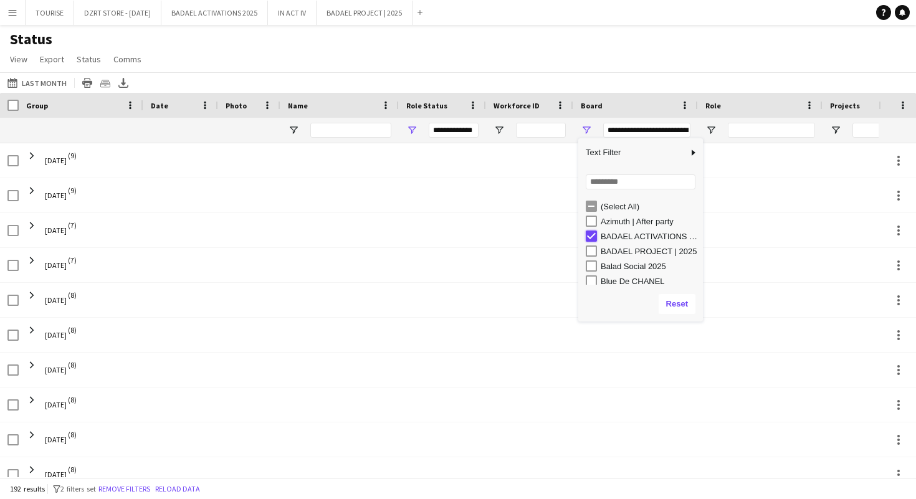
type input "***"
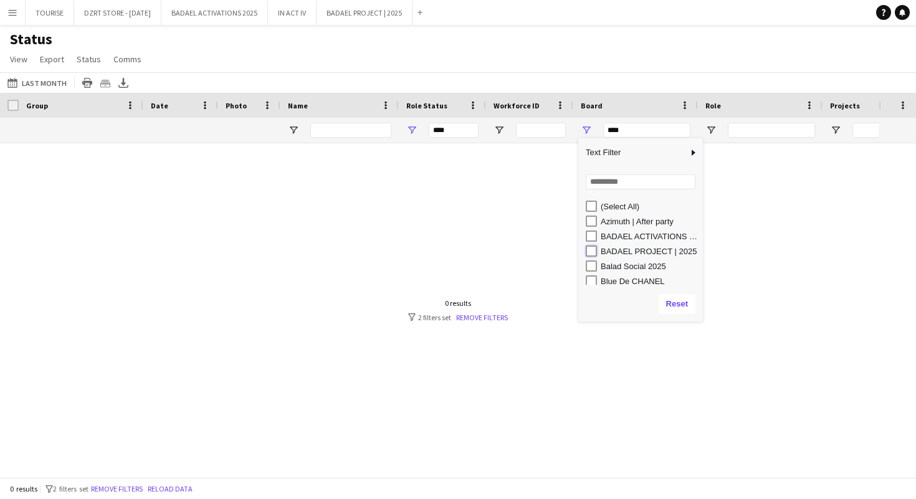
type input "**********"
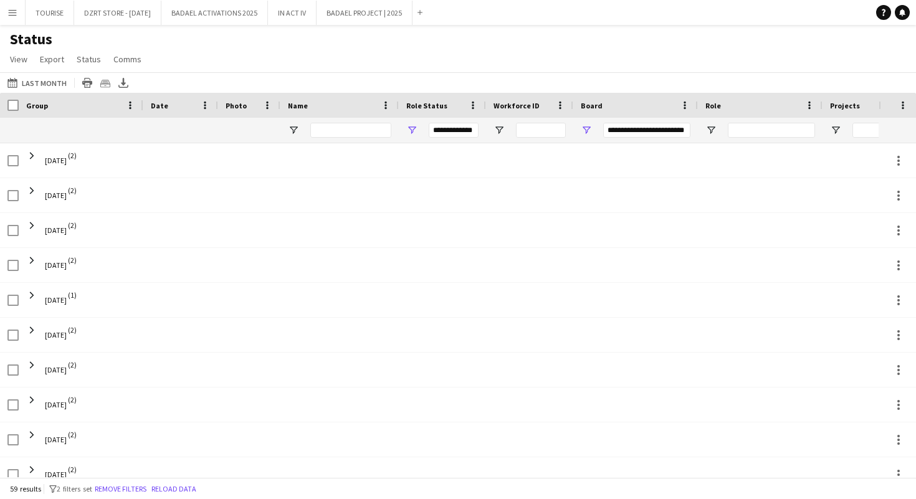
click at [611, 53] on div "Status View Views Default view Export 1 New view Update view Delete view Edit n…" at bounding box center [458, 51] width 916 height 42
click at [121, 85] on icon "Export XLSX" at bounding box center [123, 83] width 10 height 10
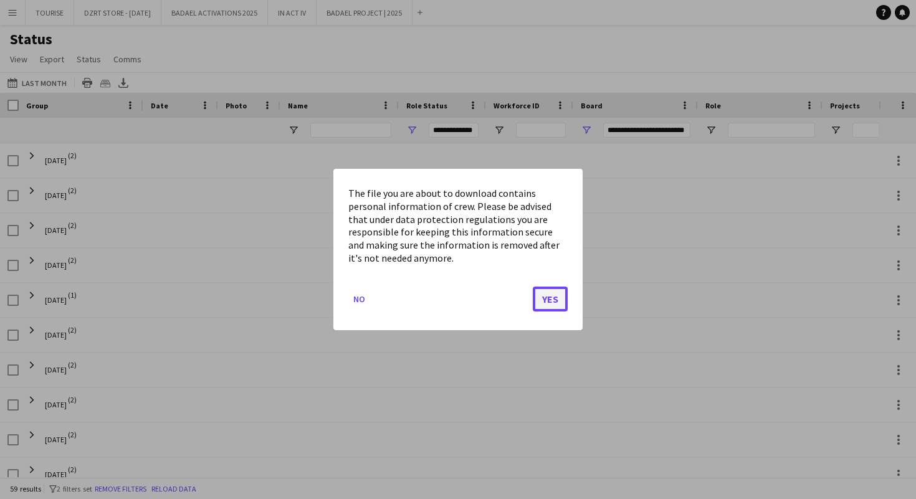
click at [546, 300] on button "Yes" at bounding box center [550, 299] width 35 height 25
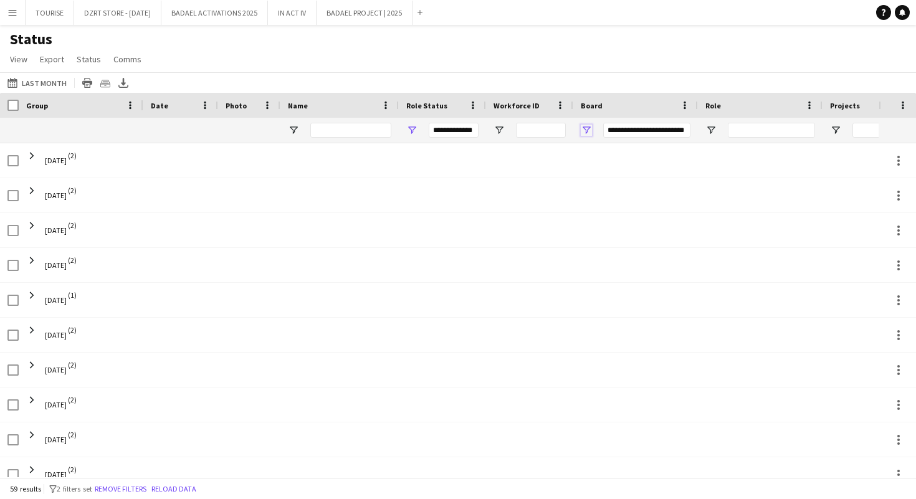
click at [585, 128] on span "Open Filter Menu" at bounding box center [586, 130] width 11 height 11
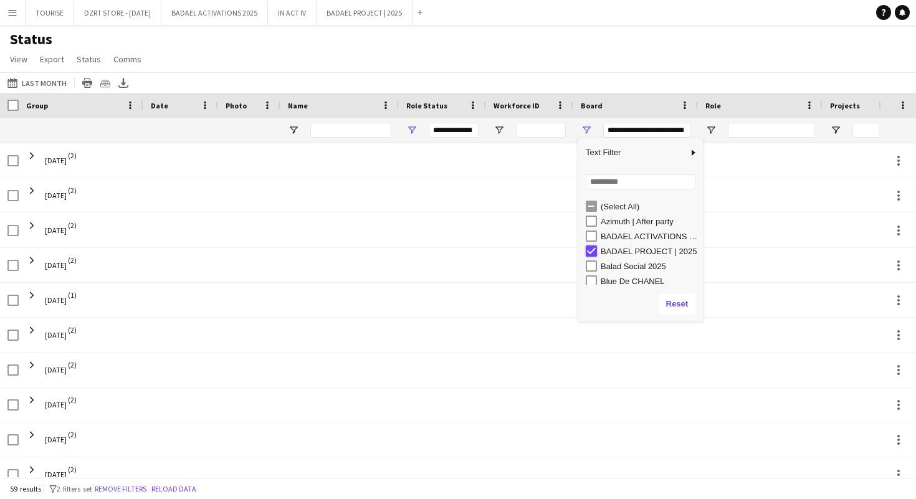
type input "***"
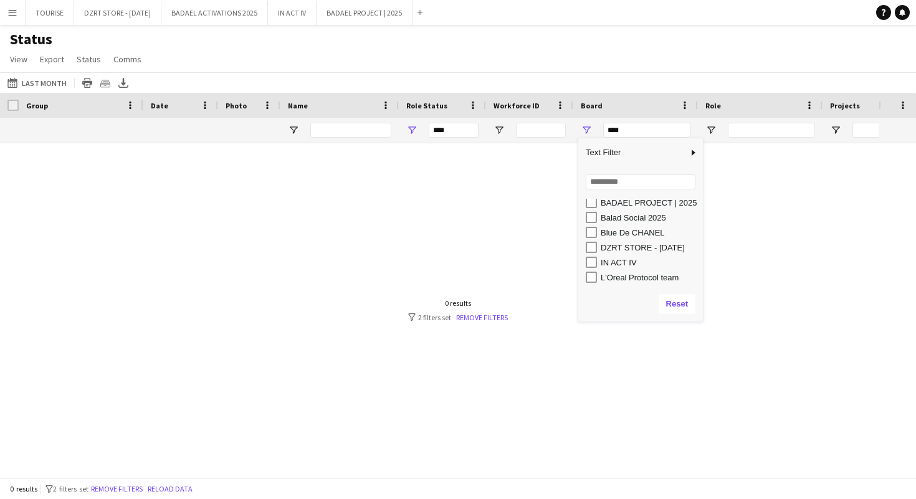
scroll to position [44, 0]
type input "**********"
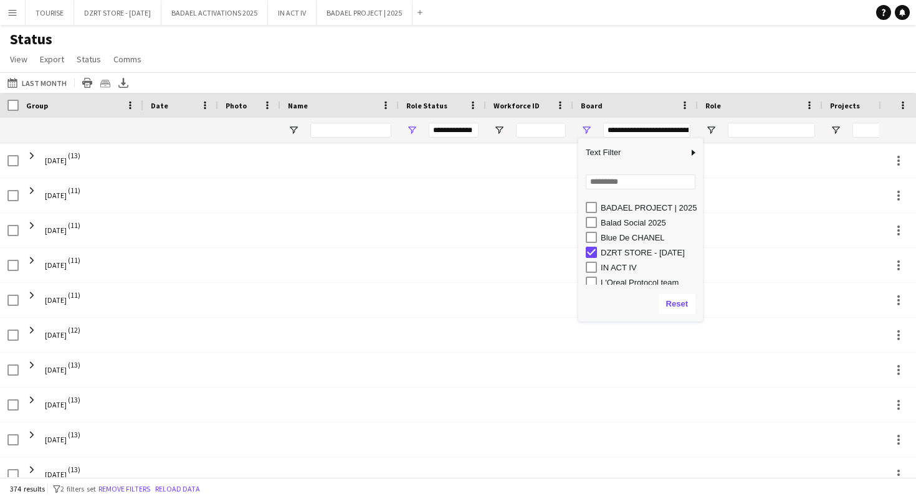
click at [578, 58] on div "Status View Views Default view Export 1 New view Update view Delete view Edit n…" at bounding box center [458, 51] width 916 height 42
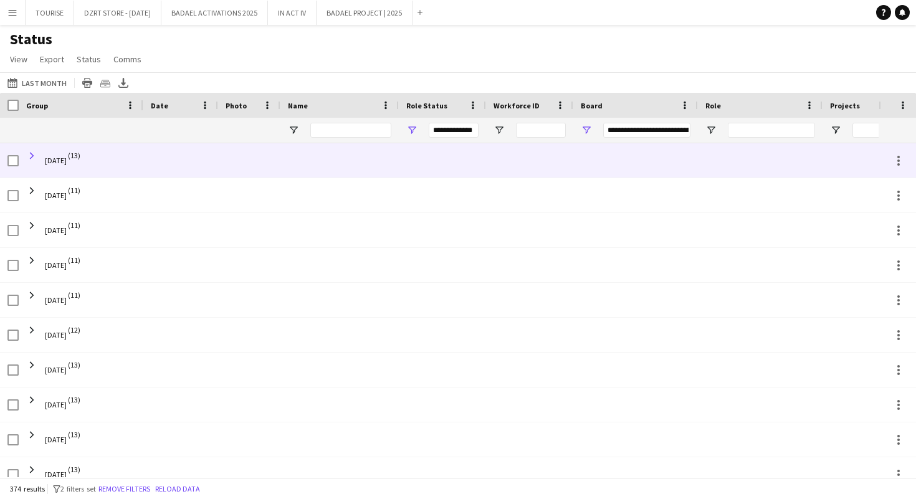
click at [32, 154] on span at bounding box center [31, 155] width 11 height 11
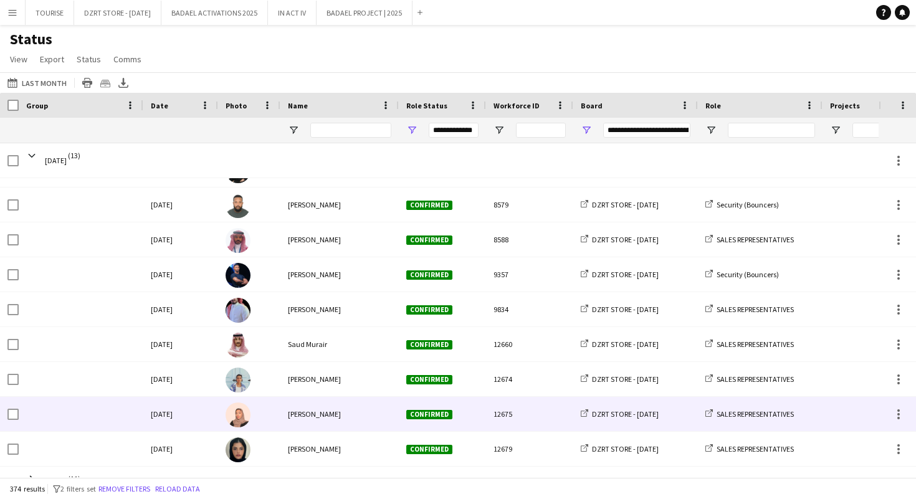
scroll to position [0, 0]
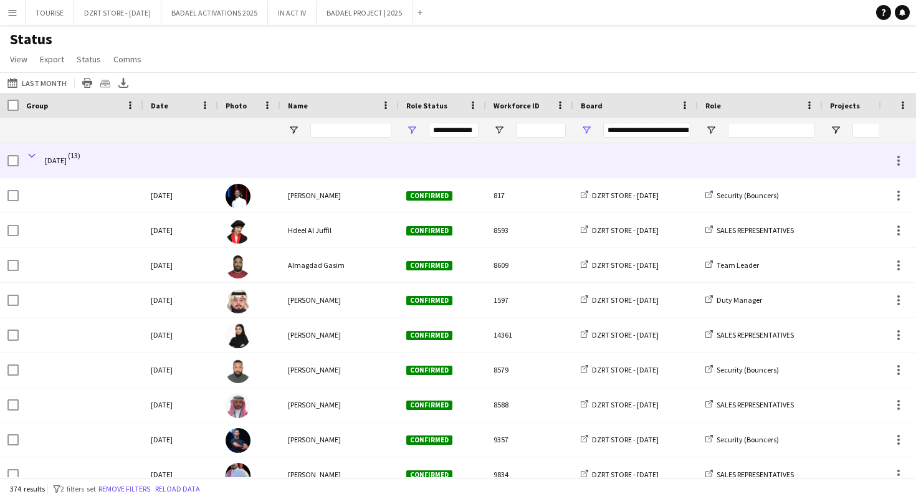
click at [32, 154] on span at bounding box center [31, 155] width 11 height 11
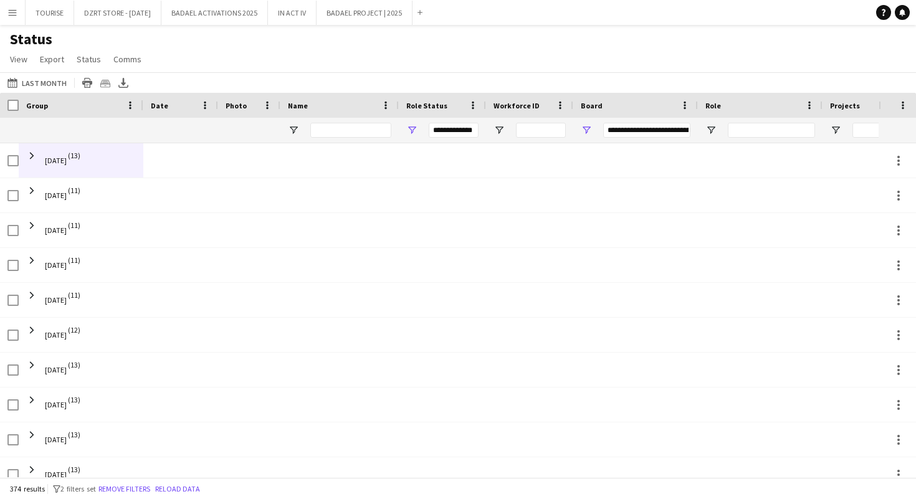
click at [346, 52] on div "Status View Views Default view Export 1 New view Update view Delete view Edit n…" at bounding box center [458, 51] width 916 height 42
click at [121, 82] on icon "Export XLSX" at bounding box center [123, 83] width 10 height 10
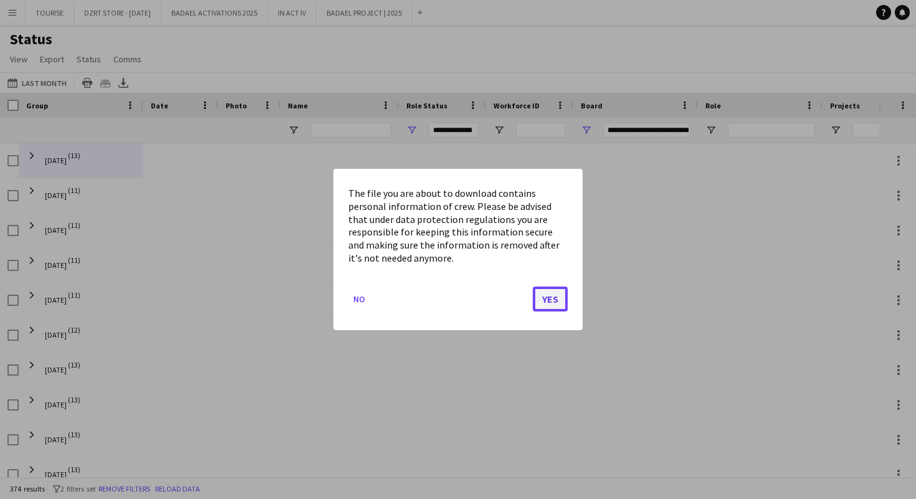
click at [548, 301] on button "Yes" at bounding box center [550, 299] width 35 height 25
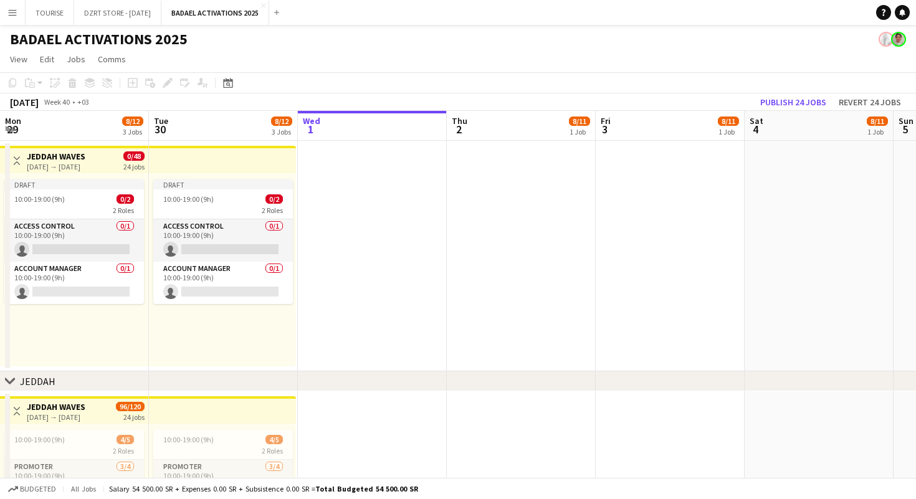
scroll to position [0, 338]
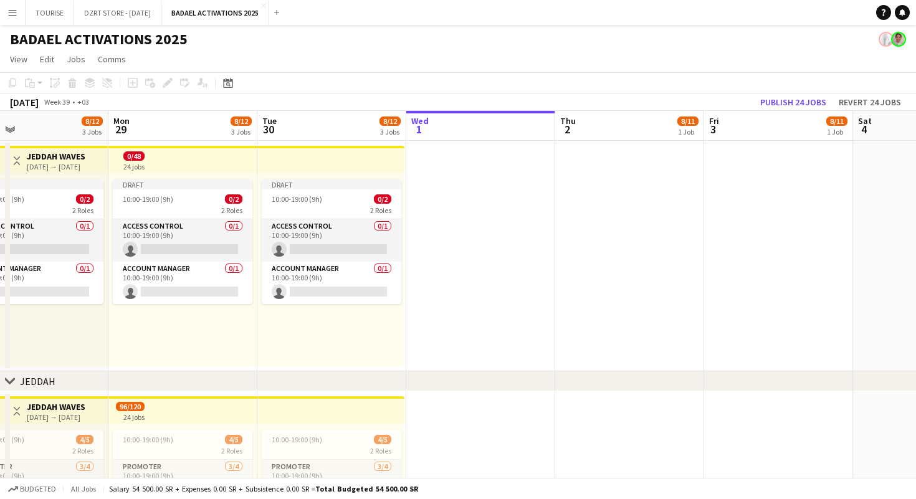
click at [207, 154] on app-top-bar at bounding box center [182, 159] width 149 height 27
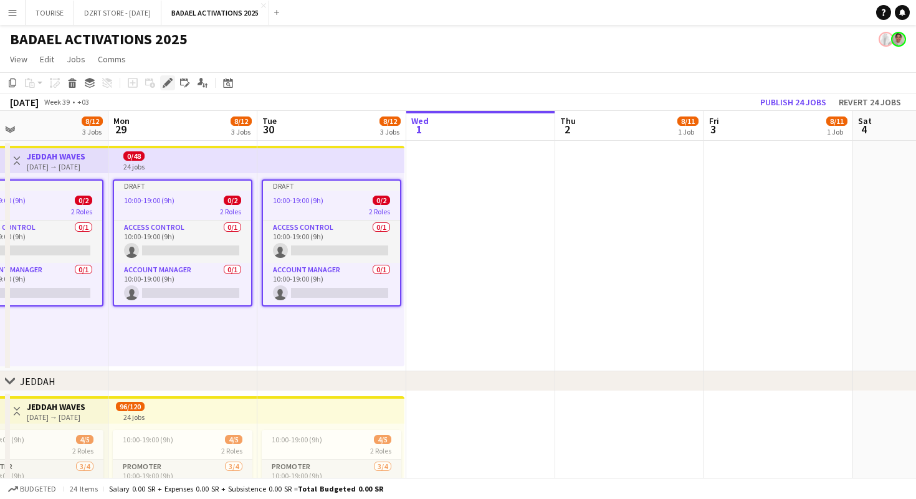
click at [166, 85] on icon at bounding box center [167, 83] width 7 height 7
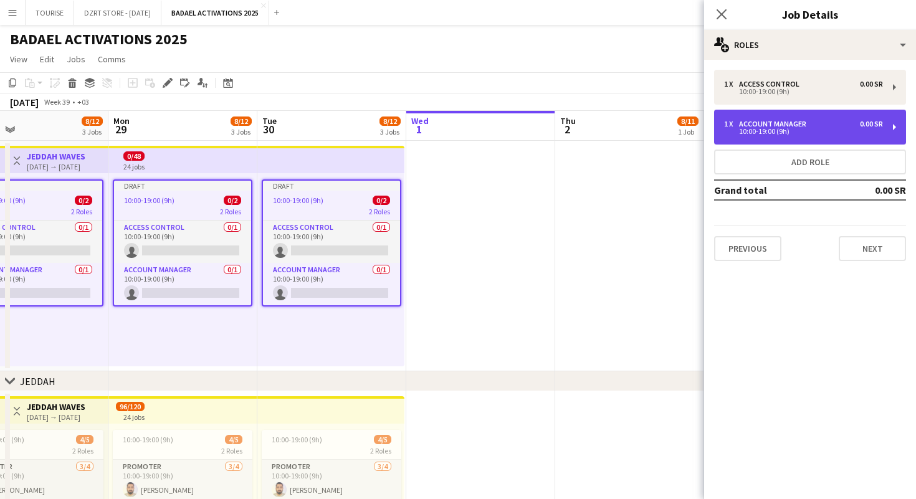
click at [805, 119] on div "1 x Account Manager 0.00 SR 10:00-19:00 (9h)" at bounding box center [810, 127] width 192 height 35
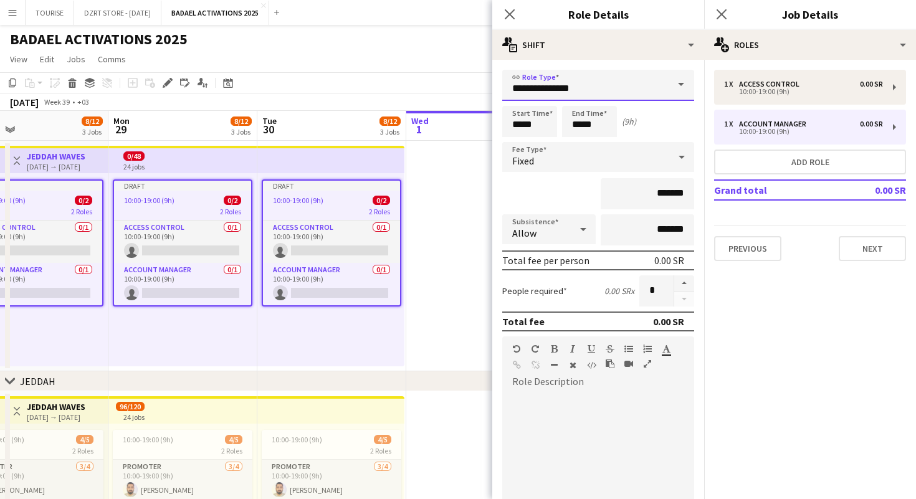
click at [595, 84] on input "**********" at bounding box center [598, 85] width 192 height 31
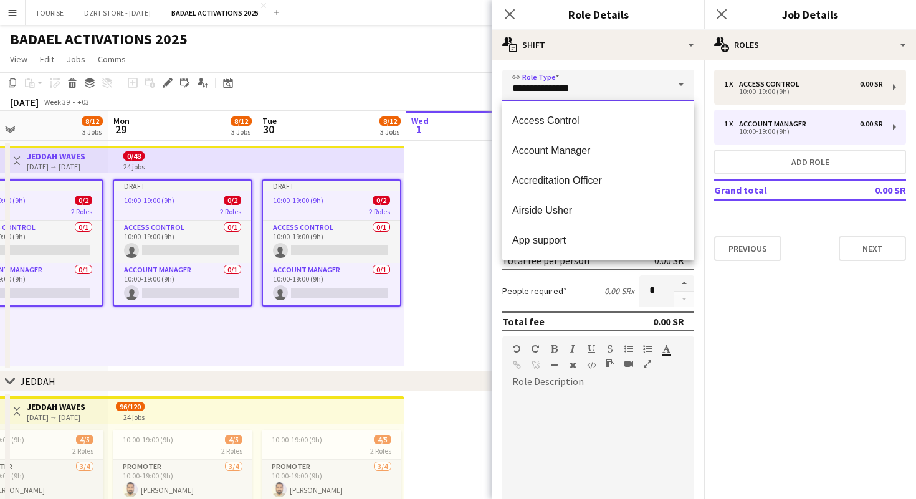
click at [595, 84] on input "**********" at bounding box center [598, 85] width 192 height 31
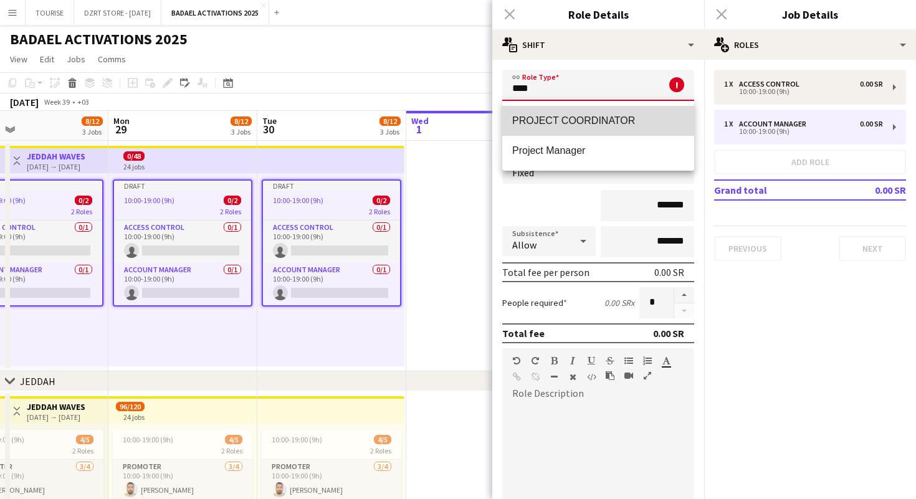
click at [576, 118] on span "PROJECT COORDINATOR" at bounding box center [598, 121] width 172 height 12
type input "**********"
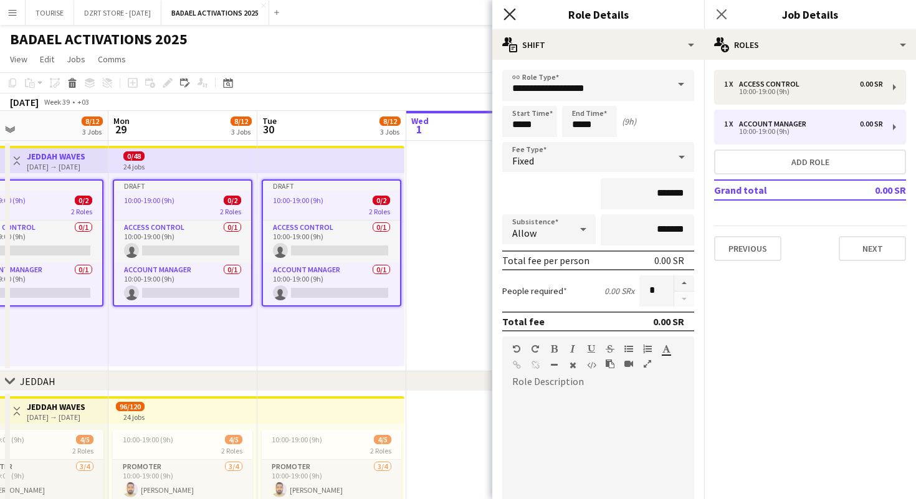
click at [509, 12] on icon "Close pop-in" at bounding box center [509, 14] width 12 height 12
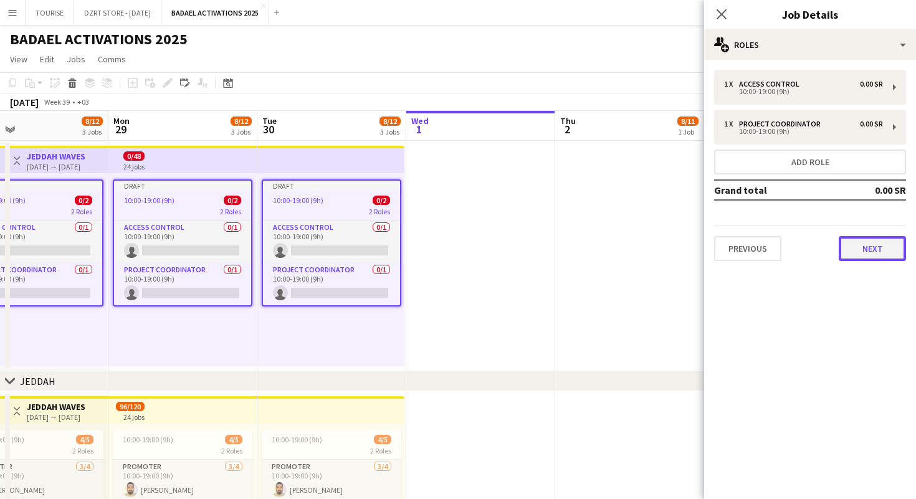
click at [871, 249] on button "Next" at bounding box center [871, 248] width 67 height 25
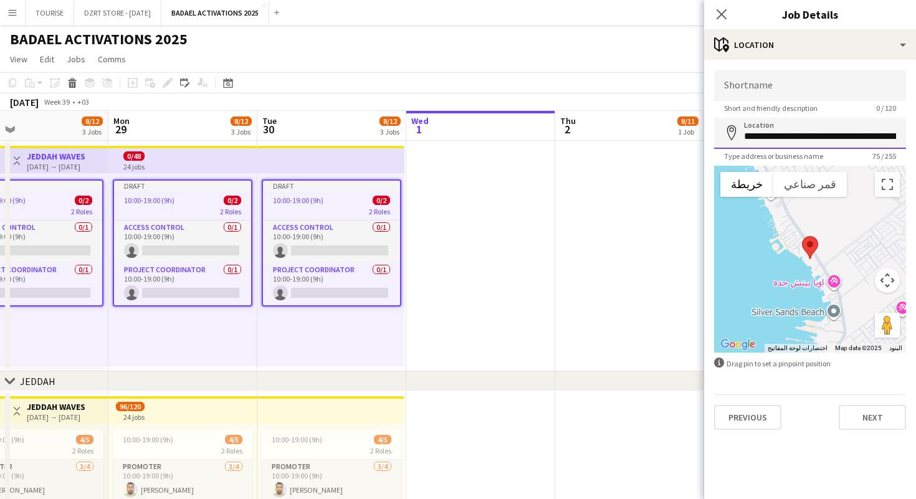
click at [832, 137] on input "**********" at bounding box center [810, 133] width 192 height 31
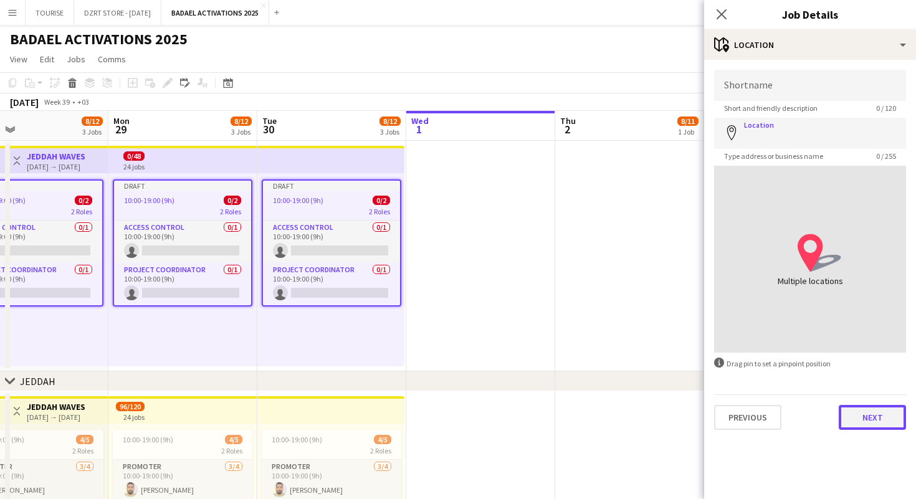
click at [887, 424] on button "Next" at bounding box center [871, 417] width 67 height 25
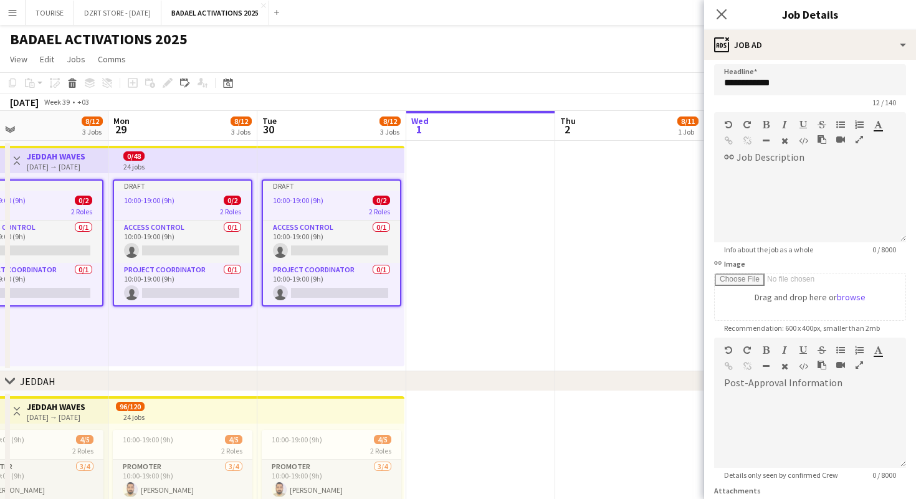
scroll to position [0, 0]
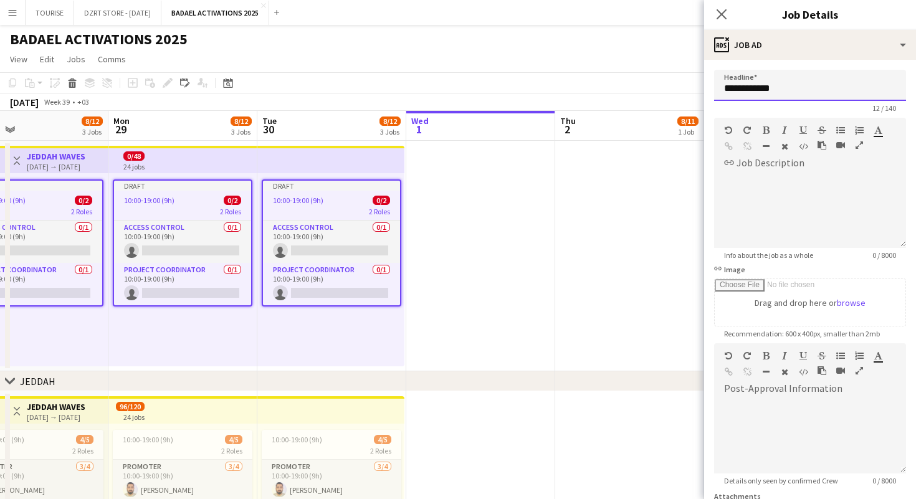
click at [763, 88] on input "**********" at bounding box center [810, 85] width 192 height 31
type input "*"
type input "**********"
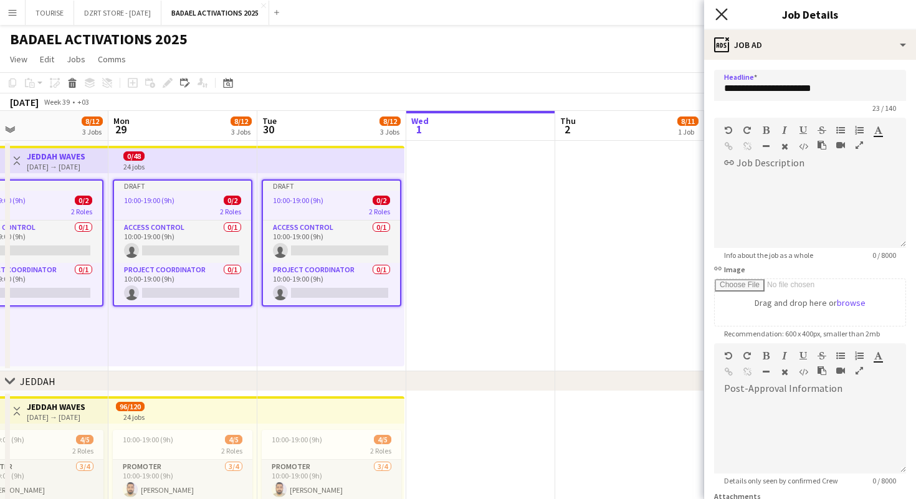
click at [721, 12] on icon at bounding box center [721, 14] width 12 height 12
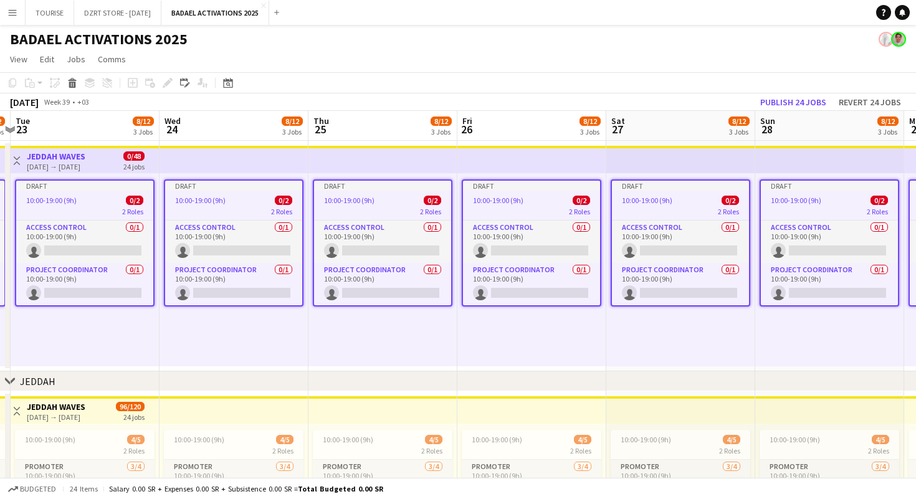
scroll to position [0, 250]
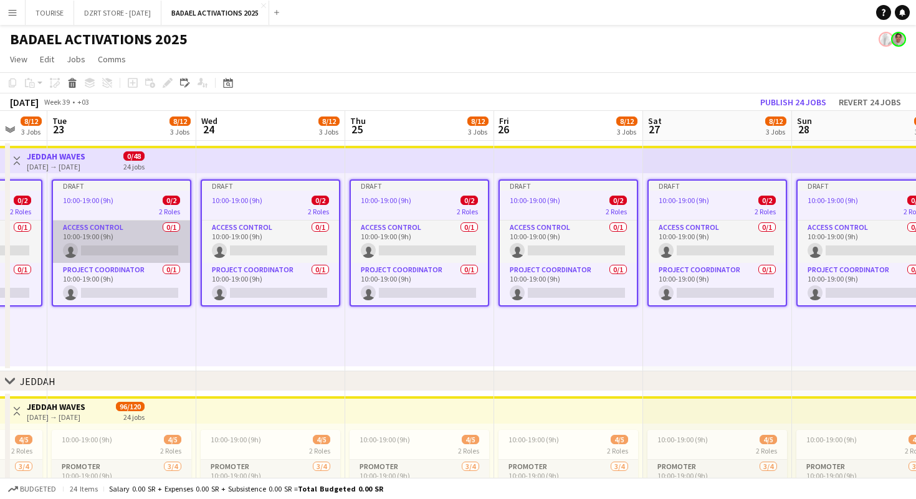
click at [155, 233] on app-card-role "Access Control 0/1 10:00-19:00 (9h) single-neutral-actions" at bounding box center [121, 241] width 137 height 42
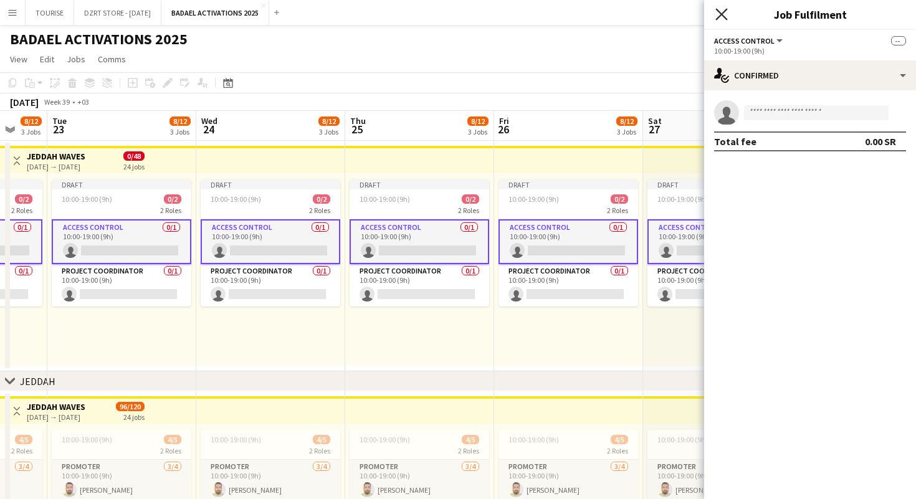
click at [722, 11] on icon "Close pop-in" at bounding box center [721, 14] width 12 height 12
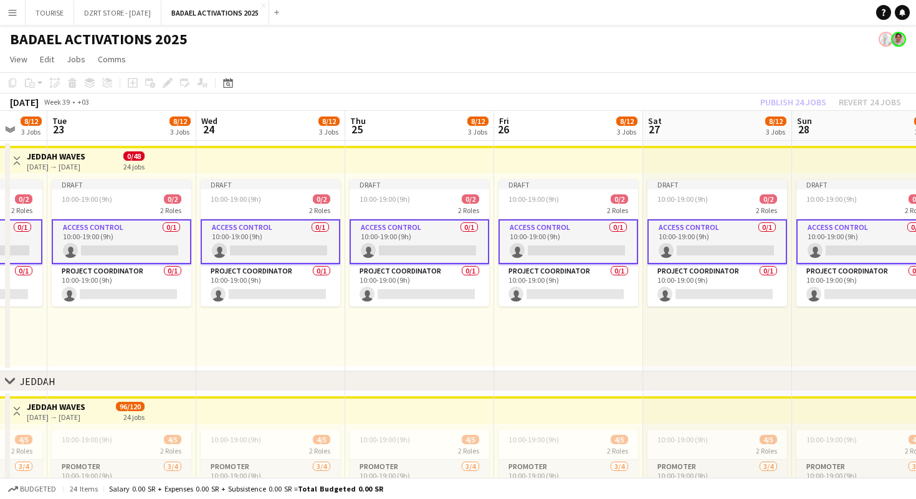
click at [260, 147] on app-top-bar at bounding box center [270, 159] width 149 height 27
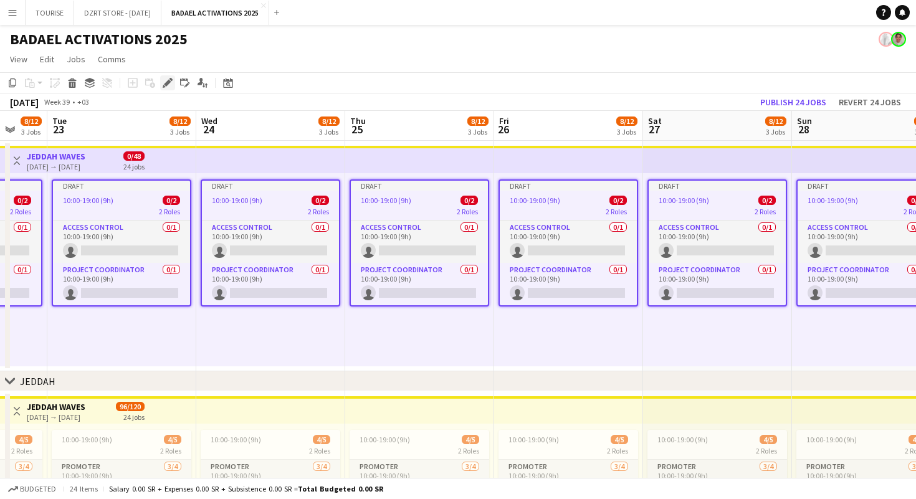
click at [166, 82] on icon at bounding box center [167, 83] width 7 height 7
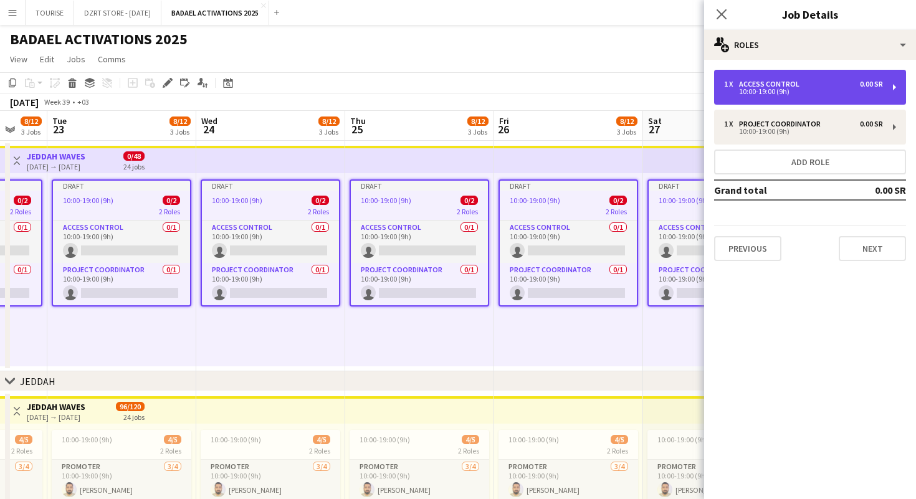
click at [796, 87] on div "Access Control" at bounding box center [771, 84] width 65 height 9
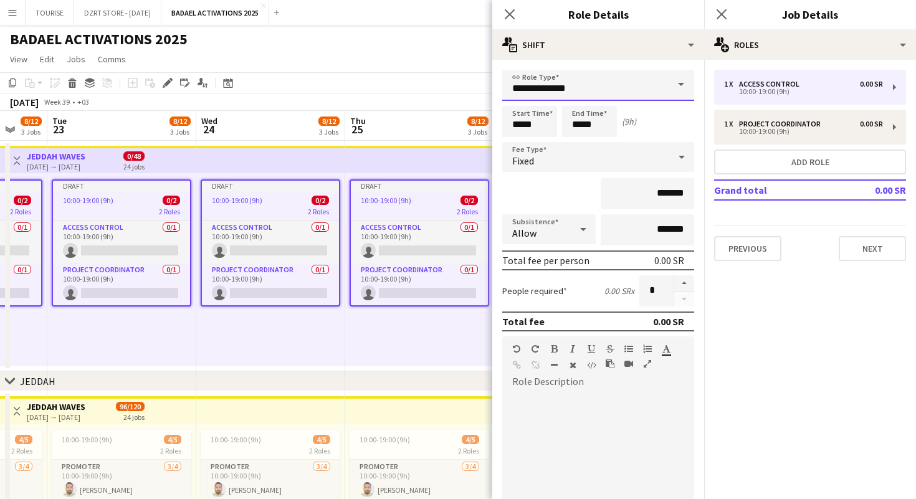
click at [579, 86] on input "**********" at bounding box center [598, 85] width 192 height 31
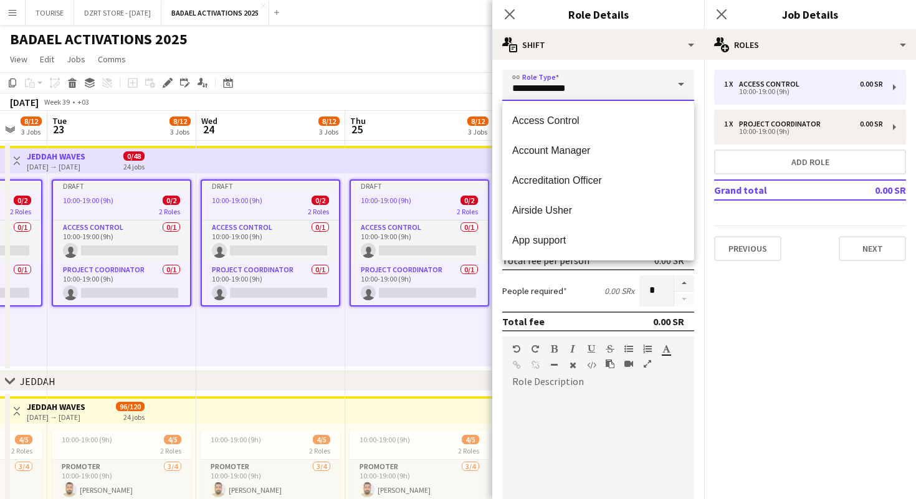
click at [579, 86] on input "**********" at bounding box center [598, 85] width 192 height 31
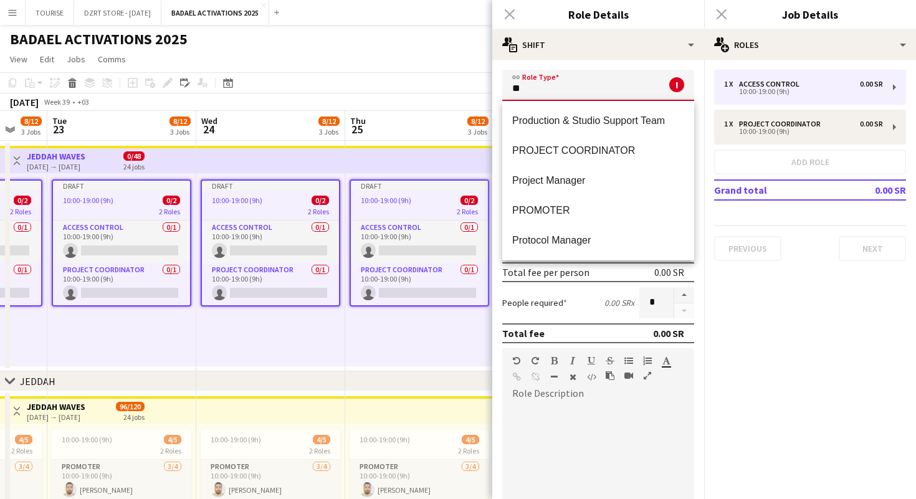
type input "*"
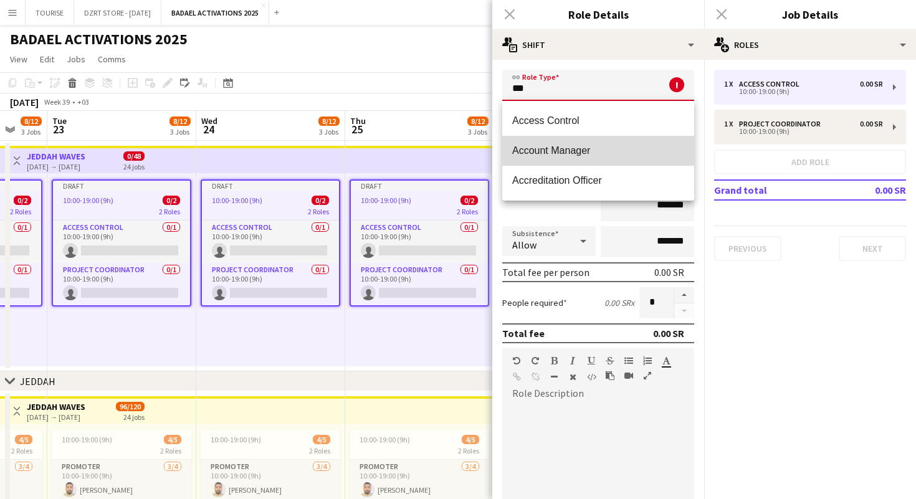
click at [595, 149] on span "Account Manager" at bounding box center [598, 151] width 172 height 12
type input "**********"
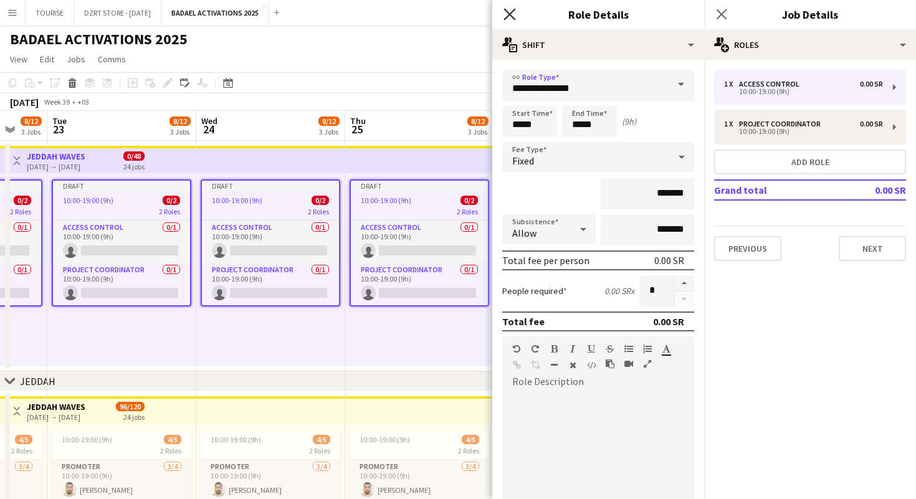
click at [508, 13] on icon at bounding box center [509, 14] width 12 height 12
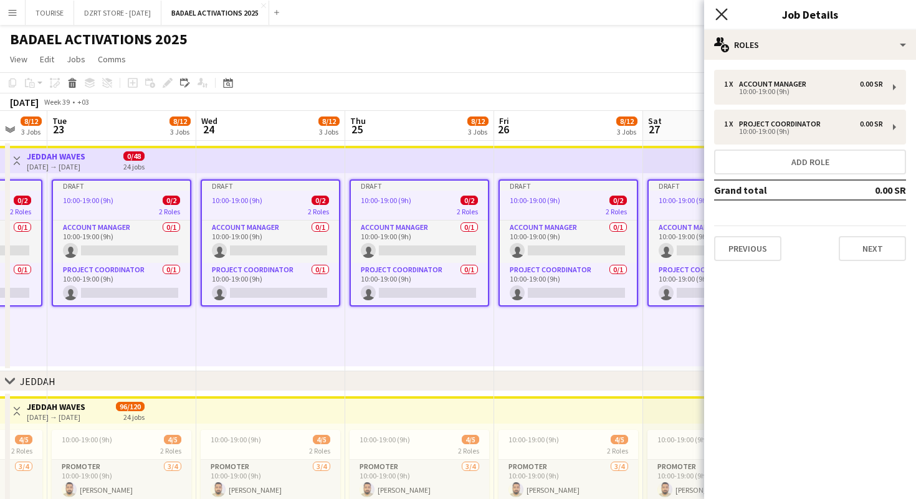
click at [722, 12] on icon at bounding box center [721, 14] width 12 height 12
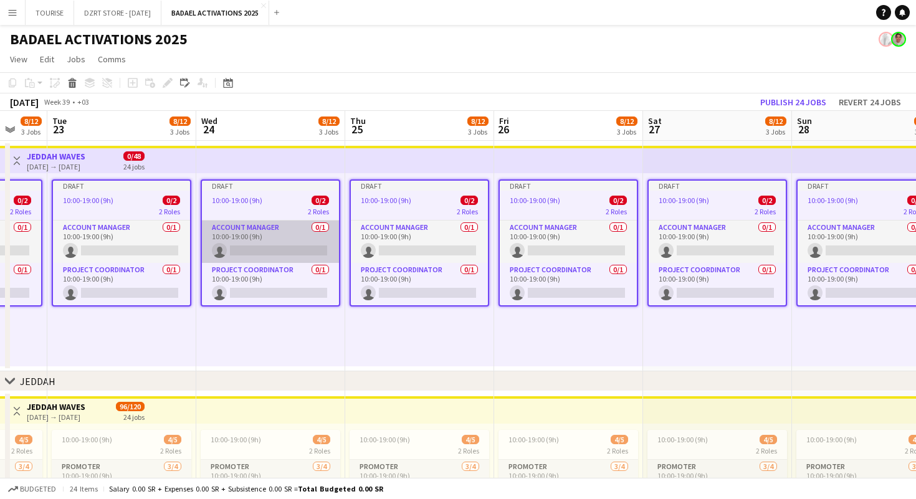
click at [292, 239] on app-card-role "Account Manager 0/1 10:00-19:00 (9h) single-neutral-actions" at bounding box center [270, 241] width 137 height 42
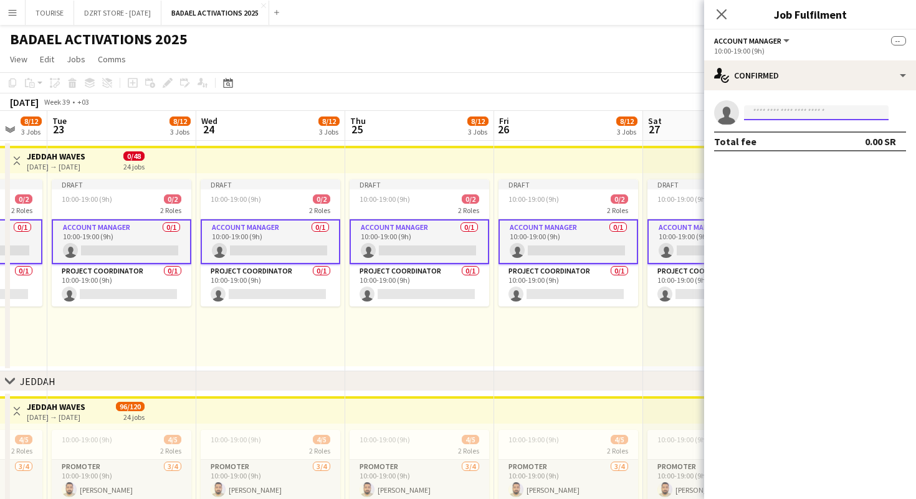
click at [767, 110] on input at bounding box center [816, 112] width 145 height 15
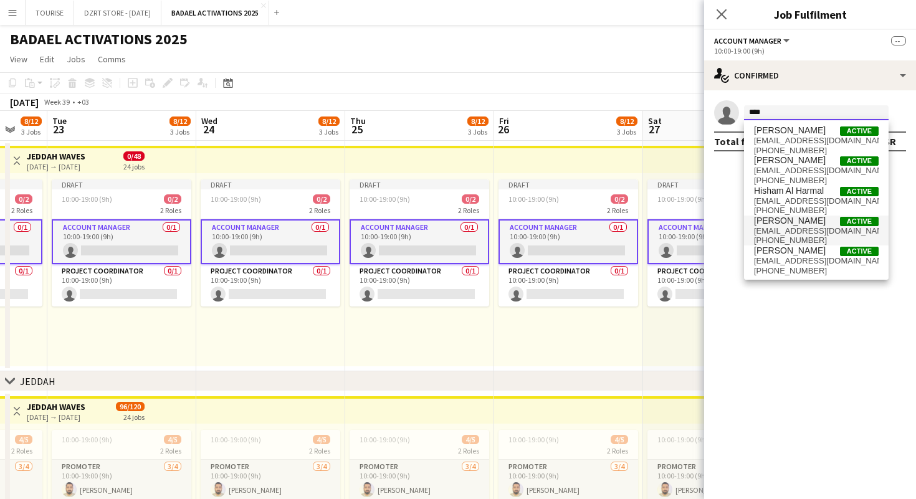
type input "****"
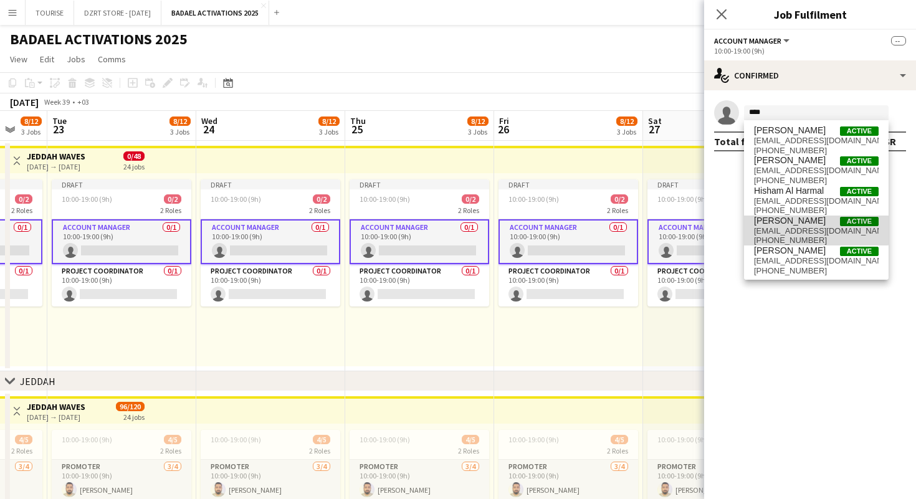
click at [789, 225] on span "[PERSON_NAME]" at bounding box center [790, 221] width 72 height 11
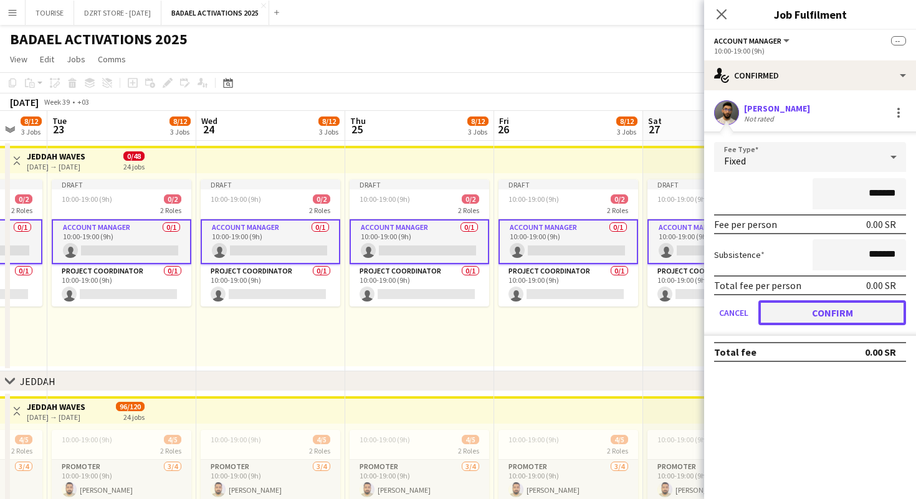
click at [823, 310] on button "Confirm" at bounding box center [832, 312] width 148 height 25
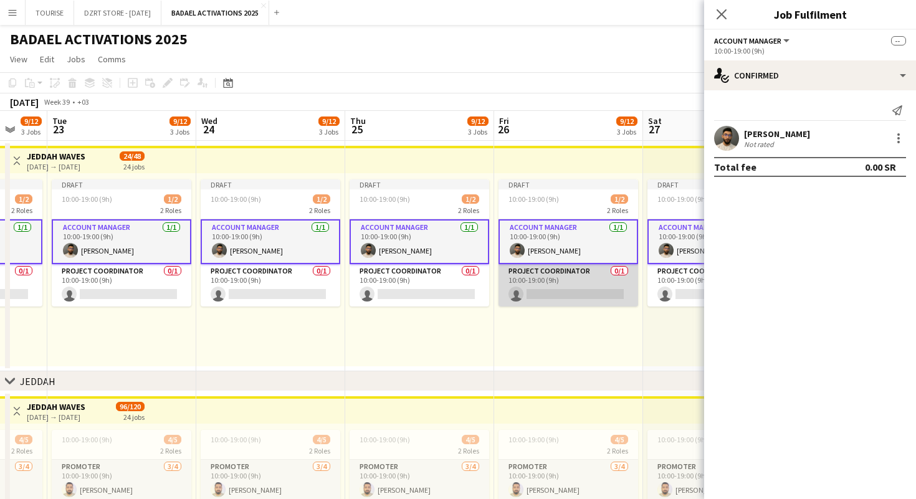
click at [584, 292] on app-card-role "PROJECT COORDINATOR 0/1 10:00-19:00 (9h) single-neutral-actions" at bounding box center [568, 285] width 140 height 42
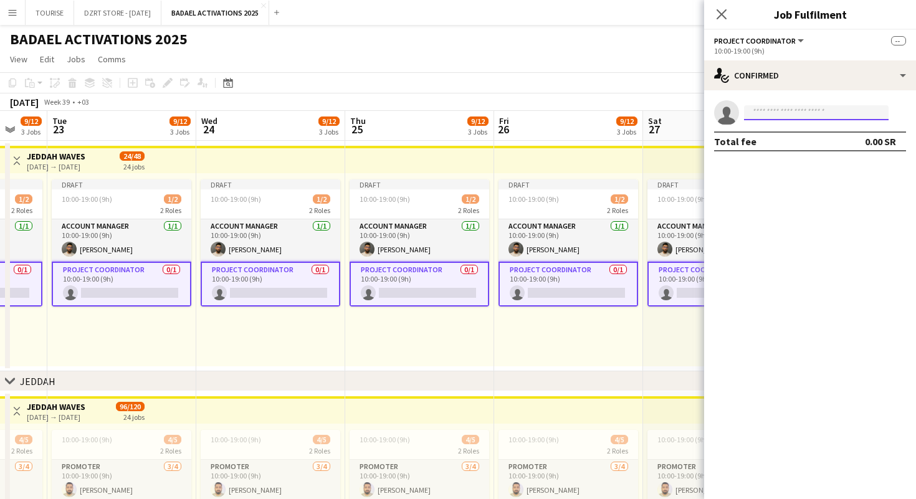
click at [775, 112] on input at bounding box center [816, 112] width 145 height 15
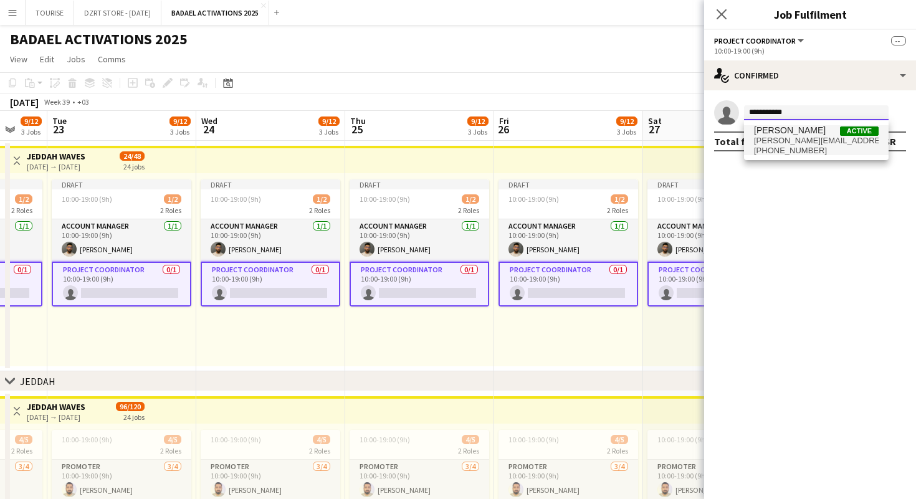
type input "**********"
click at [780, 139] on span "[PERSON_NAME][EMAIL_ADDRESS][DOMAIN_NAME]" at bounding box center [816, 141] width 125 height 10
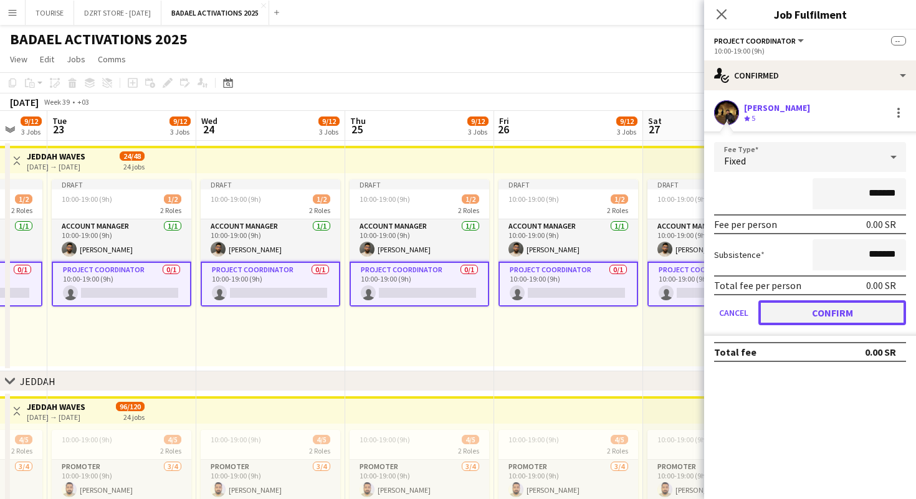
click at [838, 315] on button "Confirm" at bounding box center [832, 312] width 148 height 25
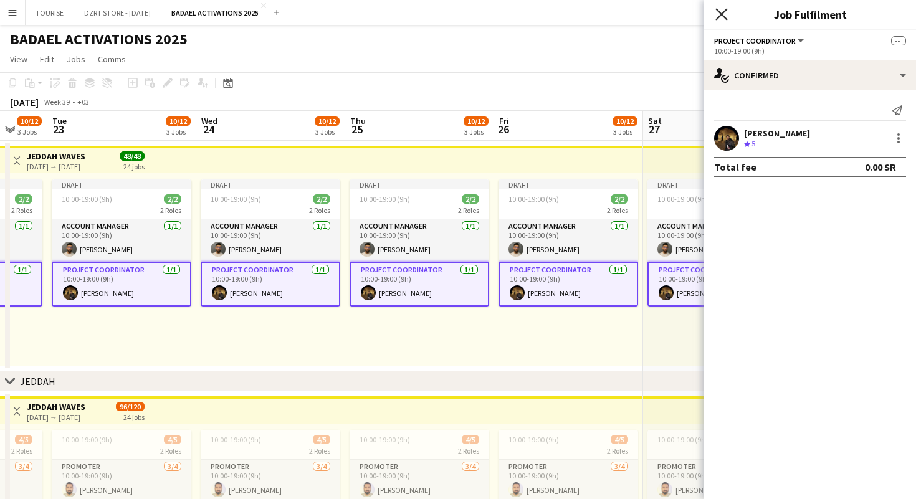
click at [721, 12] on icon "Close pop-in" at bounding box center [721, 14] width 12 height 12
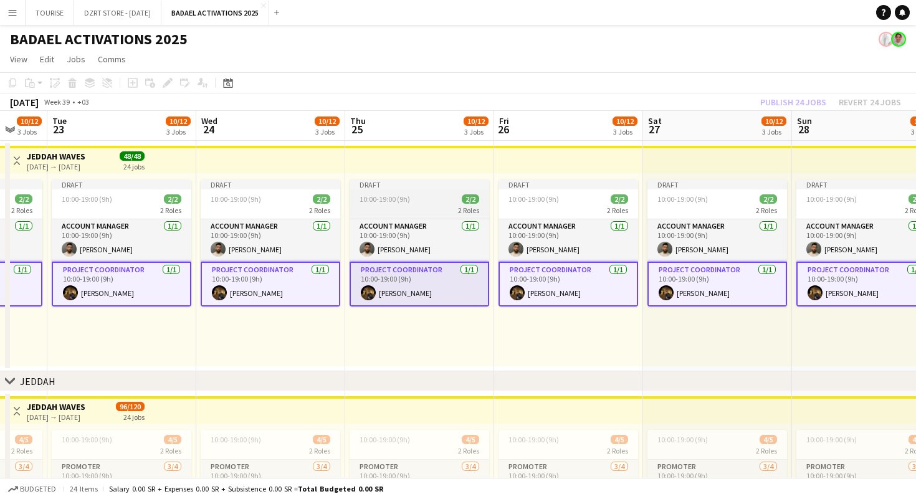
click at [387, 186] on div "Draft" at bounding box center [419, 184] width 140 height 10
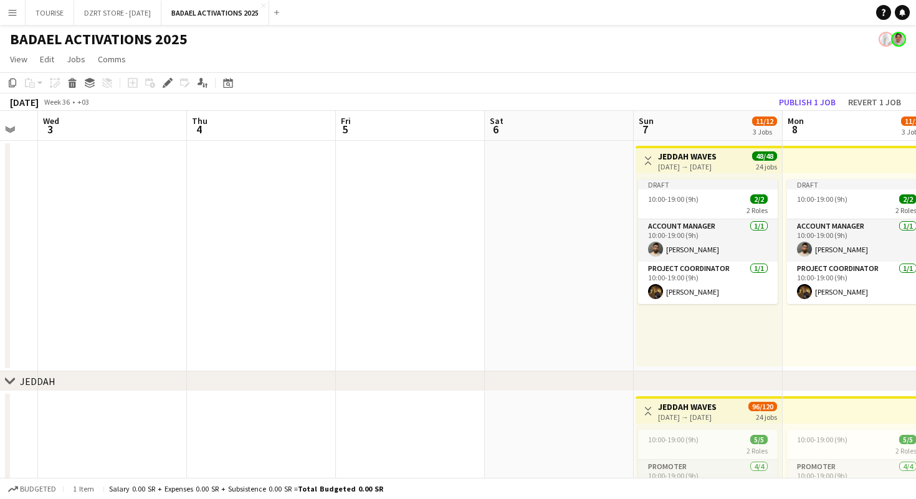
scroll to position [0, 619]
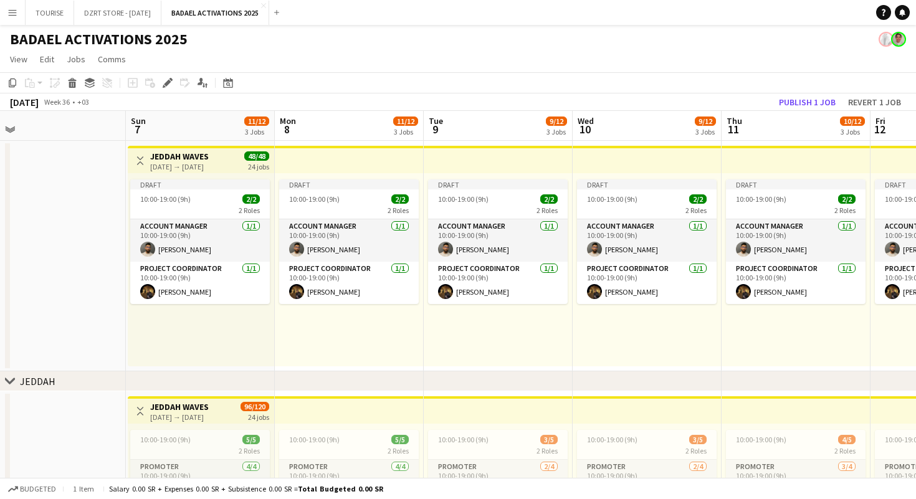
click at [209, 160] on h3 "JEDDAH WAVES" at bounding box center [179, 156] width 59 height 11
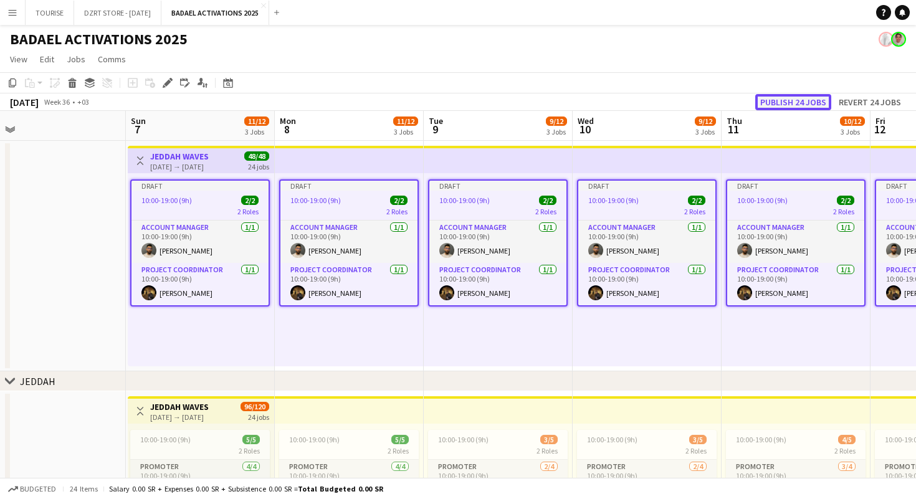
click at [782, 104] on button "Publish 24 jobs" at bounding box center [793, 102] width 76 height 16
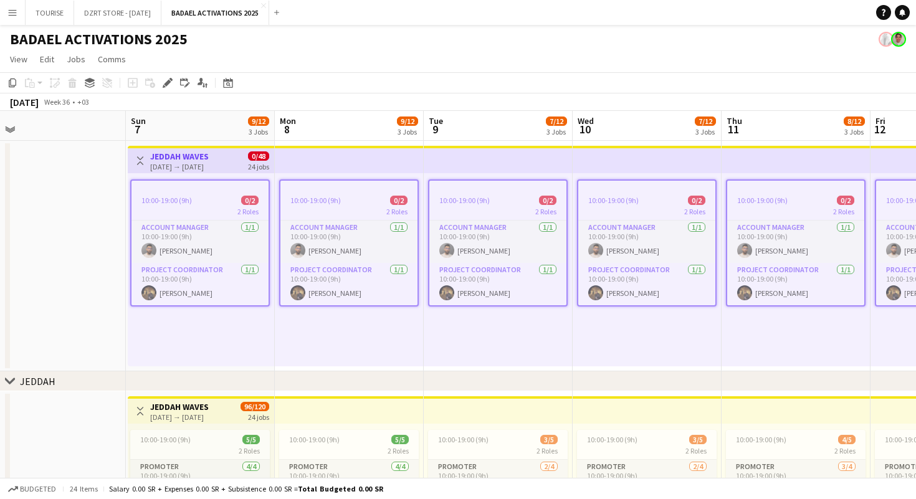
click at [277, 74] on app-toolbar "Copy Paste Paste Command V Paste with crew Command Shift V Paste linked Job [GE…" at bounding box center [458, 82] width 916 height 21
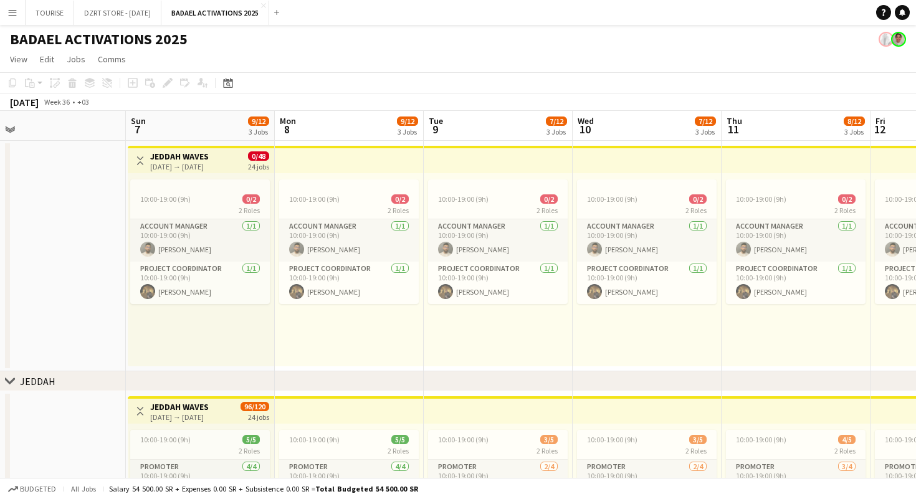
click at [183, 154] on h3 "JEDDAH WAVES" at bounding box center [179, 156] width 59 height 11
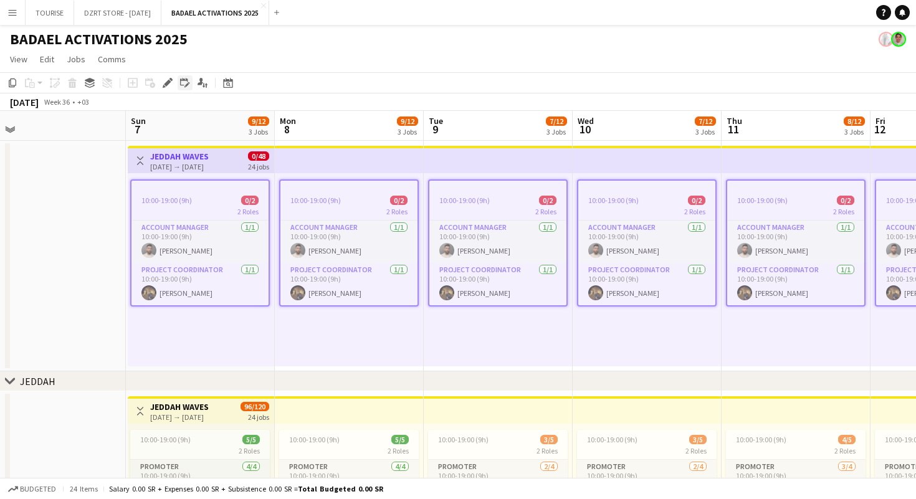
click at [184, 85] on icon "Edit linked Job" at bounding box center [185, 83] width 10 height 10
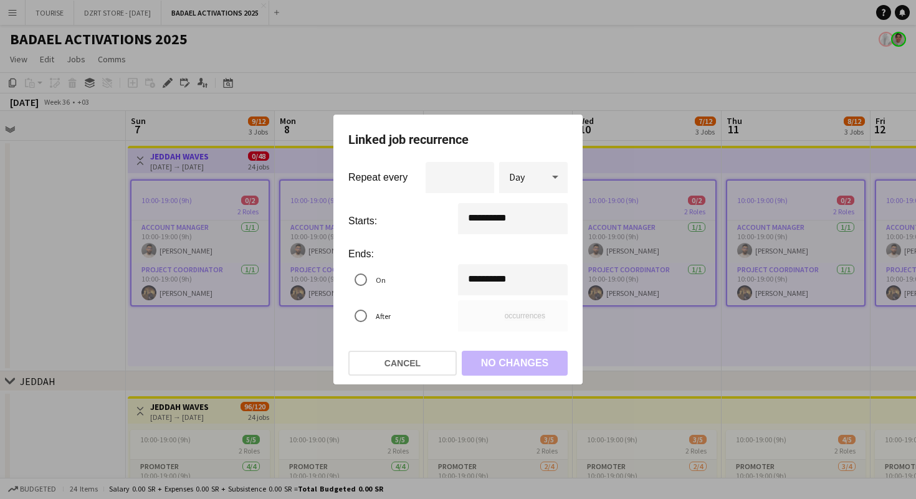
click at [477, 217] on div "**********" at bounding box center [458, 249] width 916 height 499
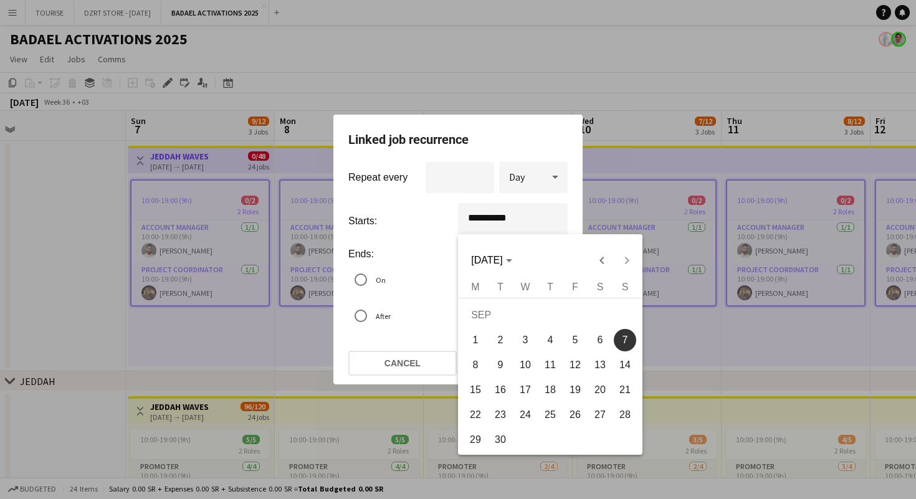
click at [478, 341] on span "1" at bounding box center [475, 340] width 22 height 22
type input "**********"
type input "**"
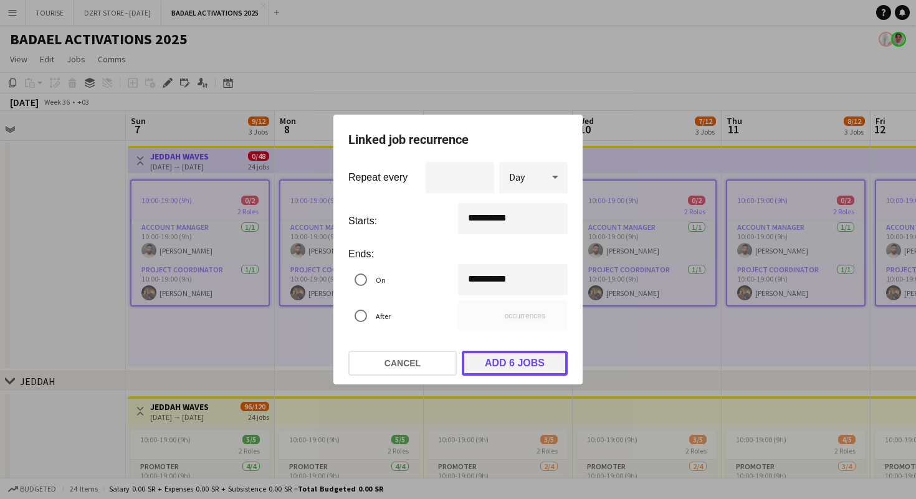
click at [525, 364] on button "Add 6 jobs" at bounding box center [515, 363] width 106 height 25
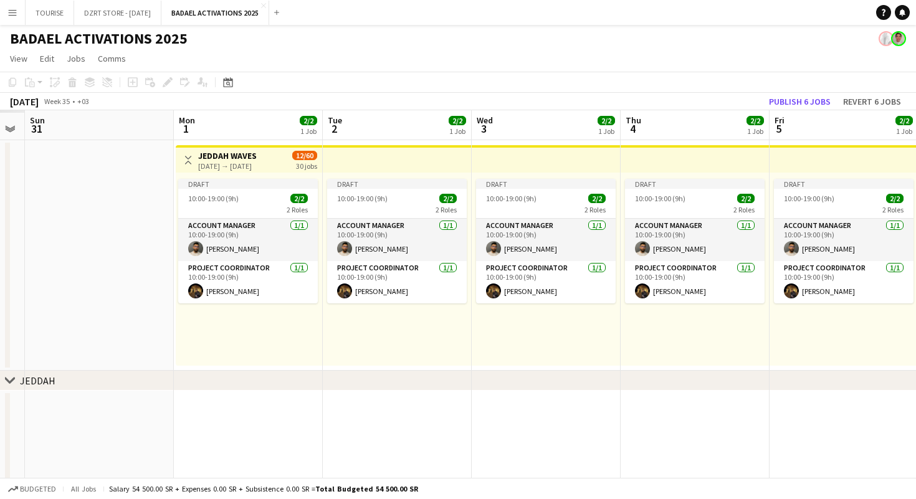
scroll to position [0, 377]
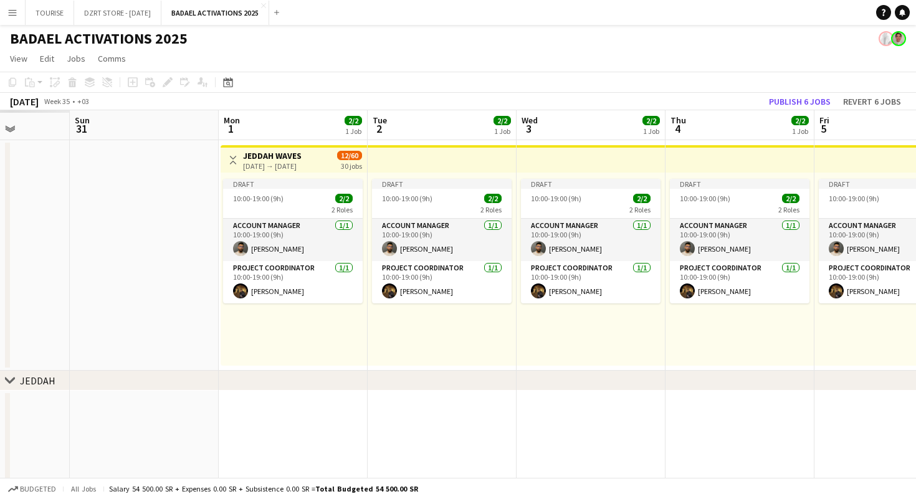
click at [298, 156] on h3 "JEDDAH WAVES" at bounding box center [272, 155] width 59 height 11
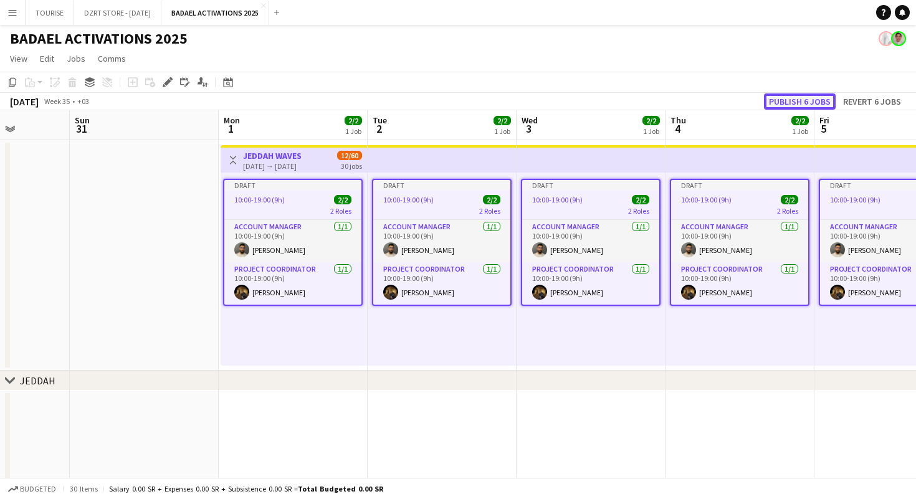
click at [822, 100] on button "Publish 6 jobs" at bounding box center [800, 101] width 72 height 16
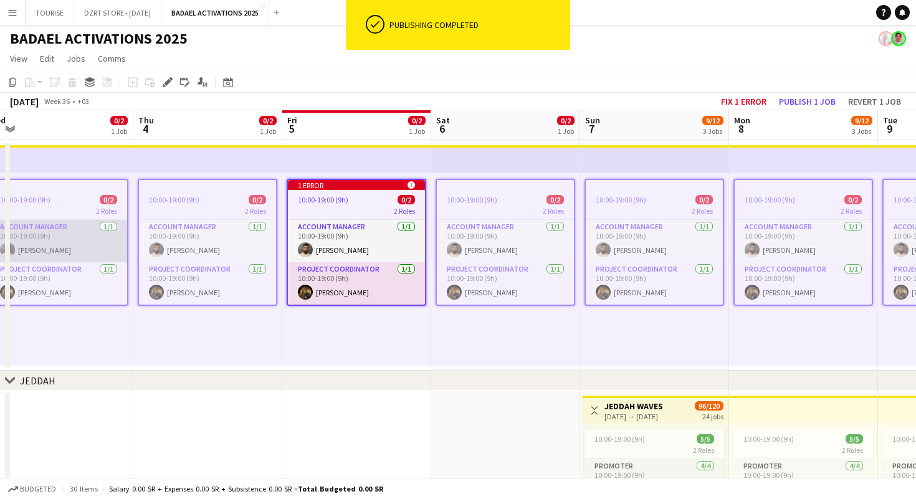
scroll to position [0, 332]
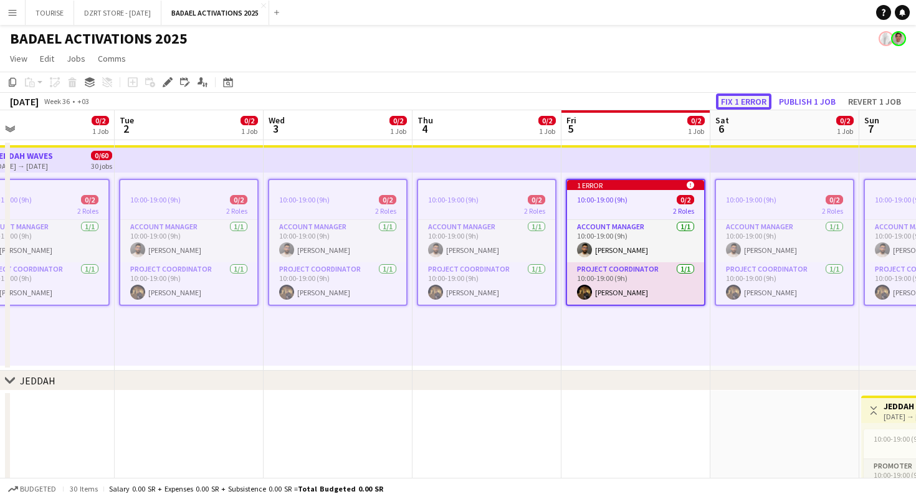
click at [737, 102] on button "Fix 1 error" at bounding box center [743, 101] width 55 height 16
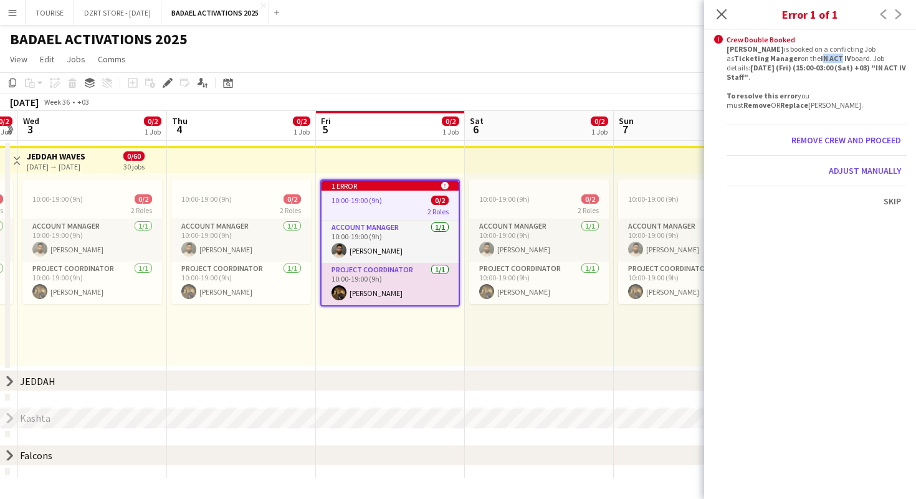
drag, startPoint x: 811, startPoint y: 57, endPoint x: 830, endPoint y: 58, distance: 19.3
click at [830, 58] on b "IN ACT IV" at bounding box center [835, 58] width 31 height 9
click at [795, 60] on div "[PERSON_NAME] is booked on a conflicting Job as Ticketing Manager on the IN ACT…" at bounding box center [815, 76] width 179 height 65
drag, startPoint x: 810, startPoint y: 59, endPoint x: 837, endPoint y: 60, distance: 26.8
click at [837, 60] on b "IN ACT IV" at bounding box center [835, 58] width 31 height 9
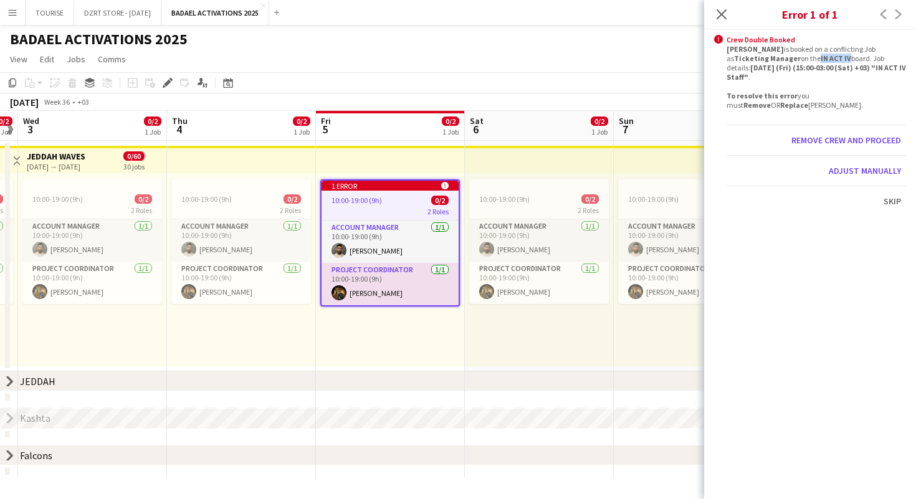
copy b "IN ACT IV"
click at [848, 169] on button "Adjust manually" at bounding box center [864, 171] width 82 height 20
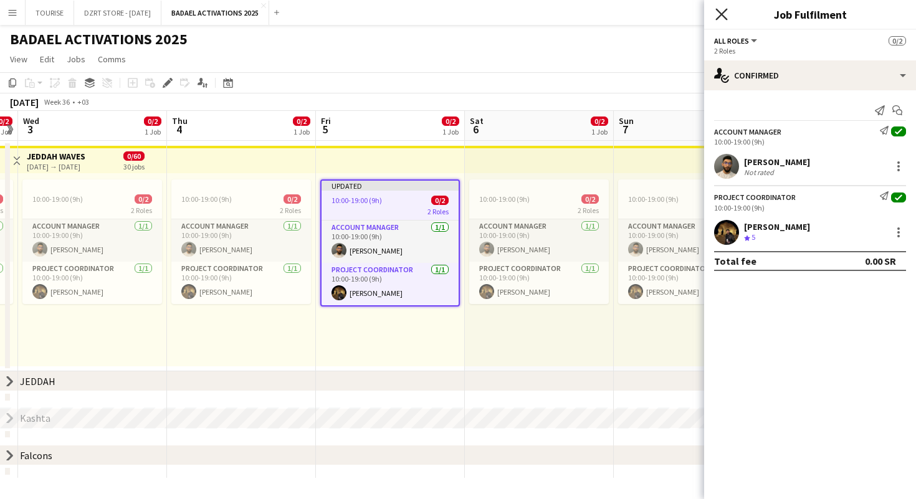
click at [724, 11] on icon at bounding box center [721, 14] width 12 height 12
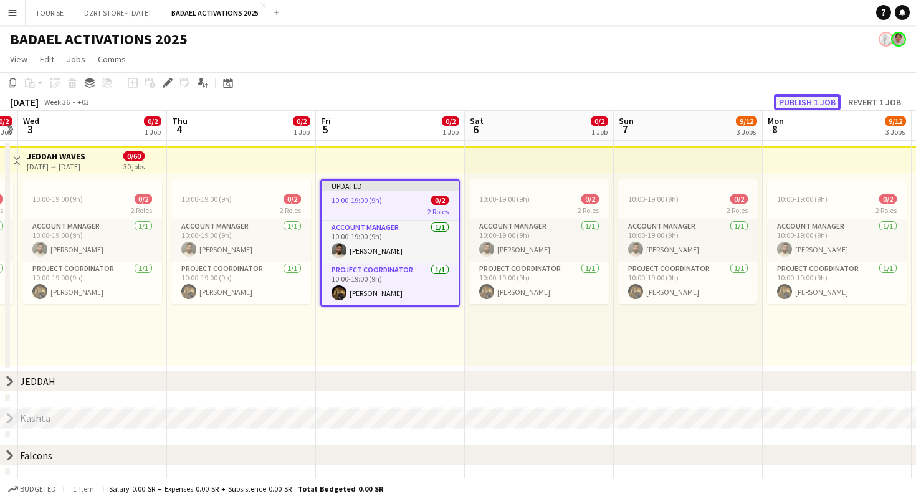
click at [805, 105] on button "Publish 1 job" at bounding box center [807, 102] width 67 height 16
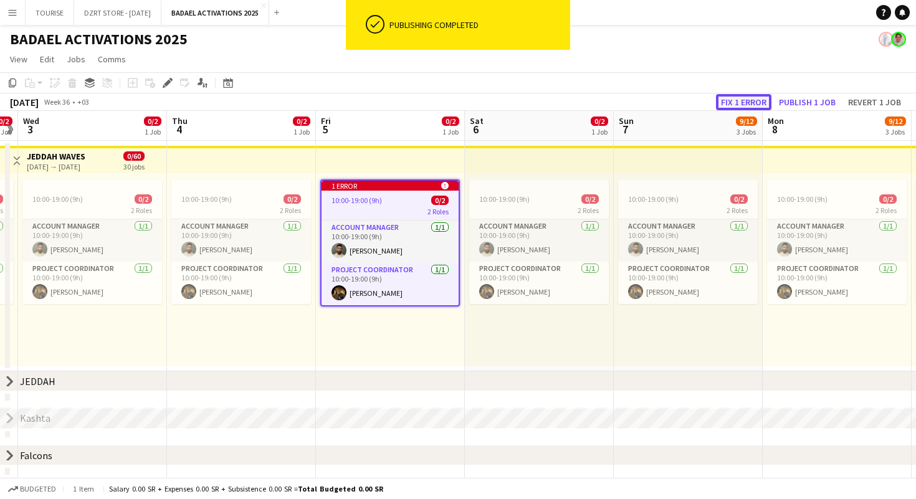
click at [741, 99] on button "Fix 1 error" at bounding box center [743, 102] width 55 height 16
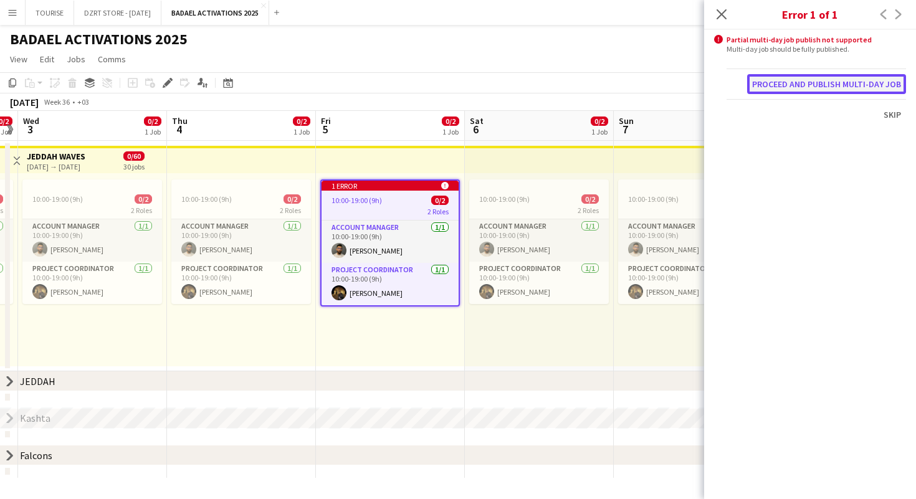
click at [789, 88] on button "Proceed and publish multi-day job" at bounding box center [826, 84] width 159 height 20
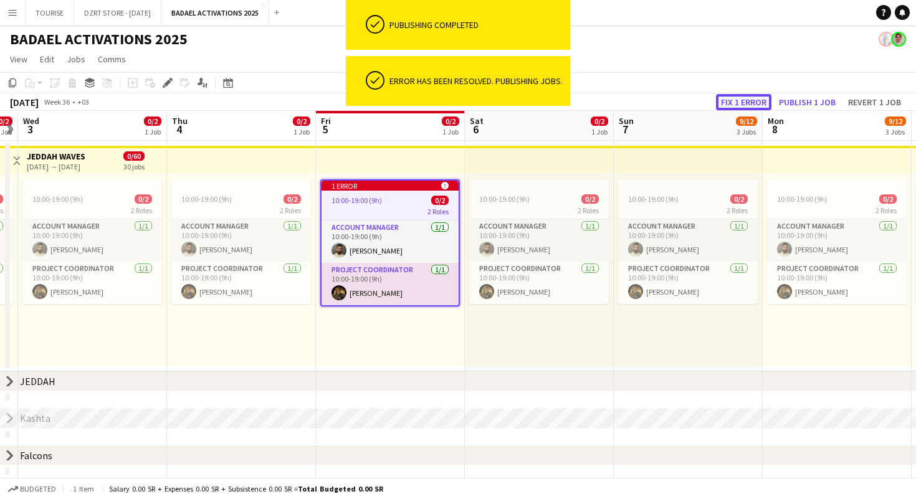
click at [729, 100] on button "Fix 1 error" at bounding box center [743, 102] width 55 height 16
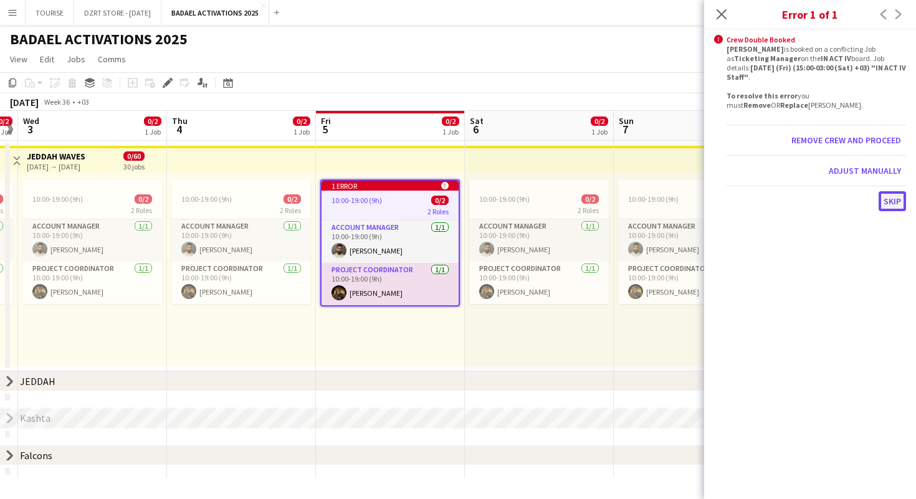
click at [889, 199] on button "Skip" at bounding box center [891, 201] width 27 height 20
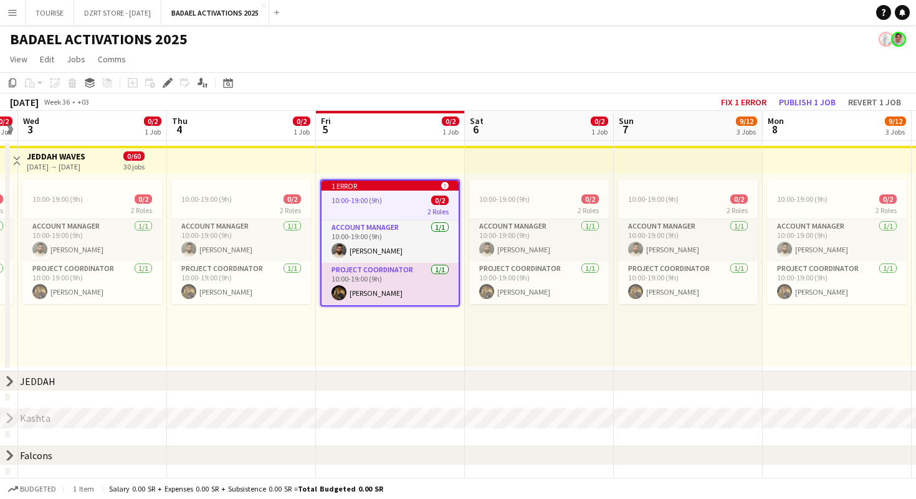
click at [604, 75] on app-toolbar "Copy Paste Paste Command V Paste with crew Command Shift V Paste linked Job [GE…" at bounding box center [458, 82] width 916 height 21
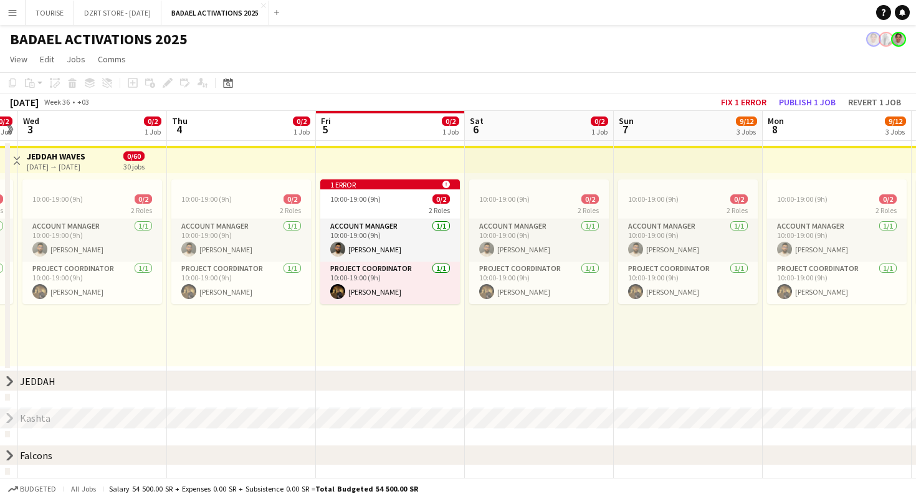
click at [14, 11] on app-icon "Menu" at bounding box center [12, 12] width 10 height 10
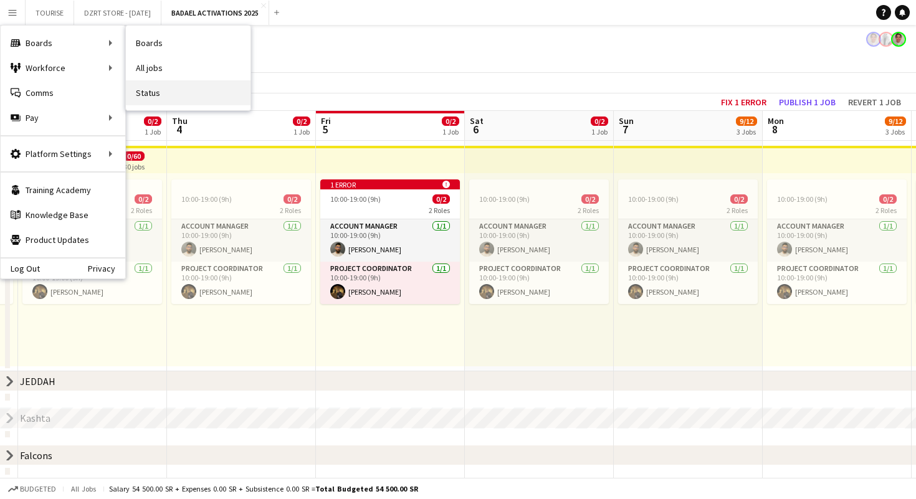
click at [161, 95] on link "Status" at bounding box center [188, 92] width 125 height 25
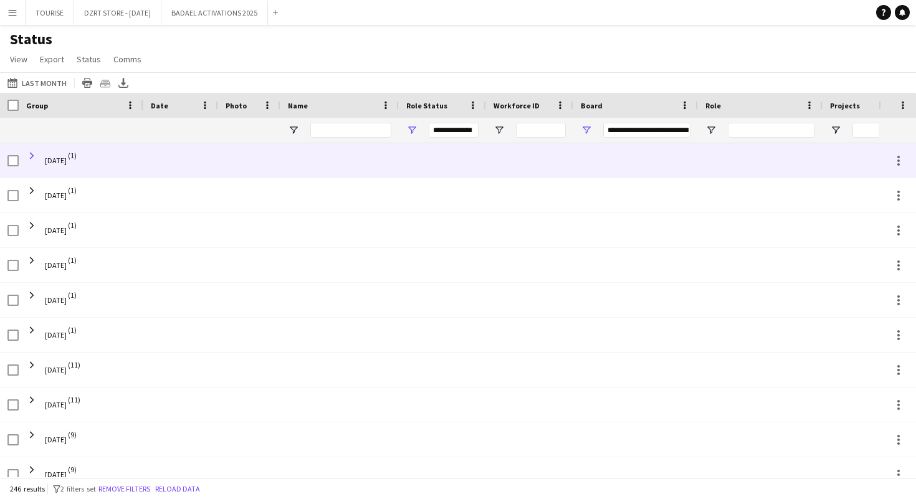
click at [29, 154] on span at bounding box center [31, 155] width 11 height 11
click at [30, 155] on span at bounding box center [31, 155] width 11 height 11
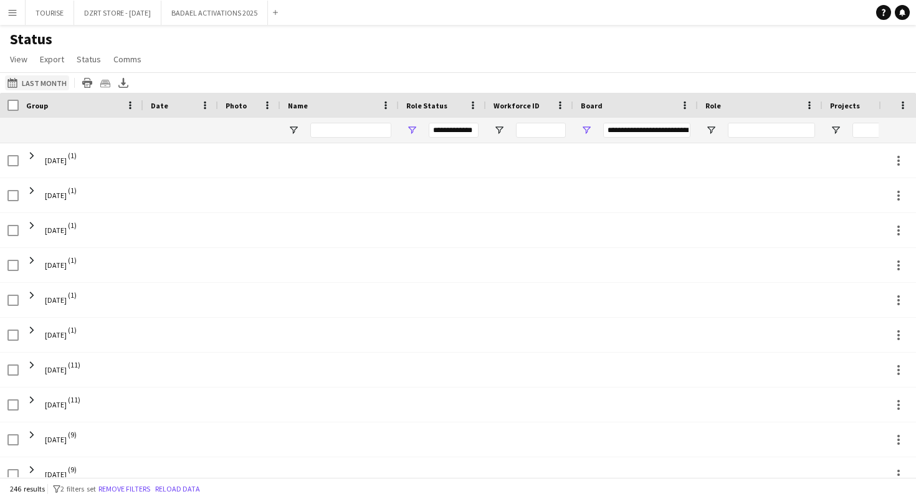
click at [48, 81] on button "[DATE] to [DATE] Last Month" at bounding box center [37, 82] width 64 height 15
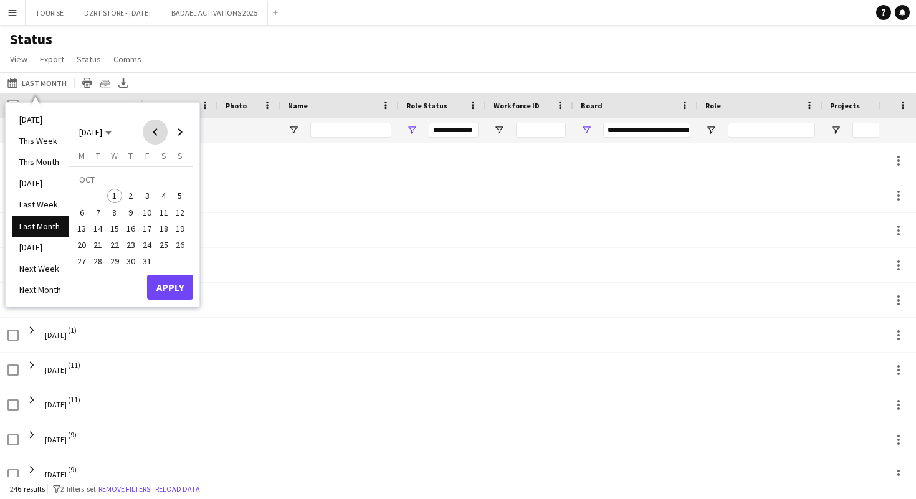
click at [155, 128] on span "Previous month" at bounding box center [155, 132] width 25 height 25
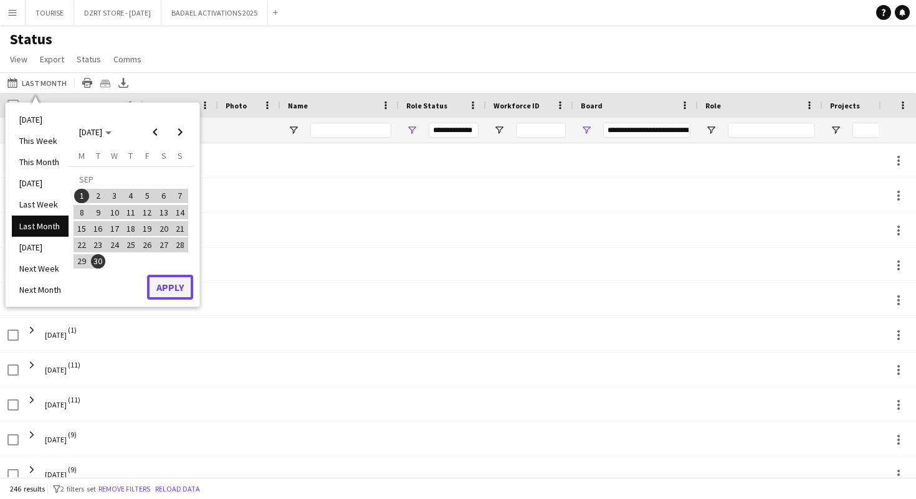
click at [178, 285] on button "Apply" at bounding box center [170, 287] width 46 height 25
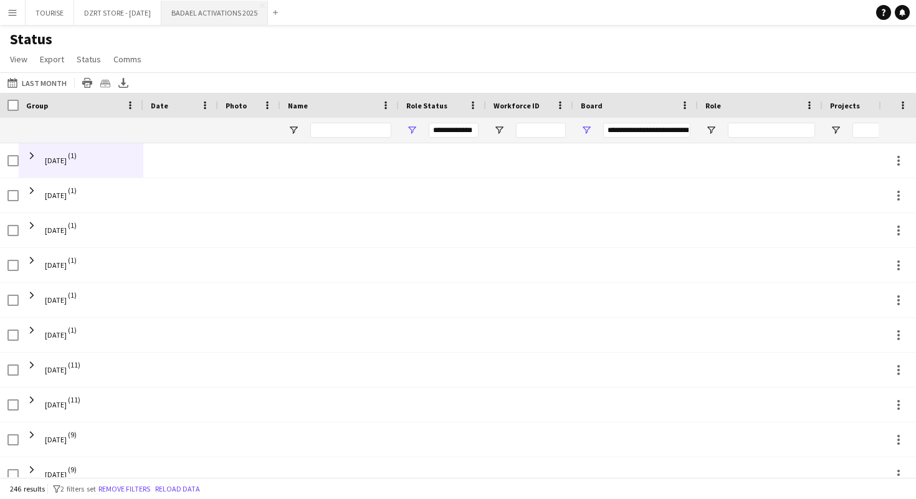
click at [229, 14] on button "BADAEL ACTIVATIONS 2025 Close" at bounding box center [214, 13] width 107 height 24
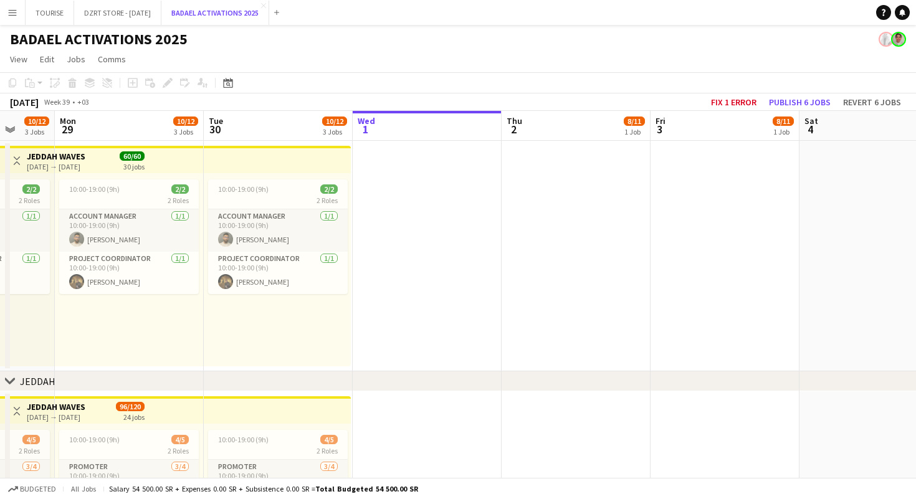
scroll to position [0, 271]
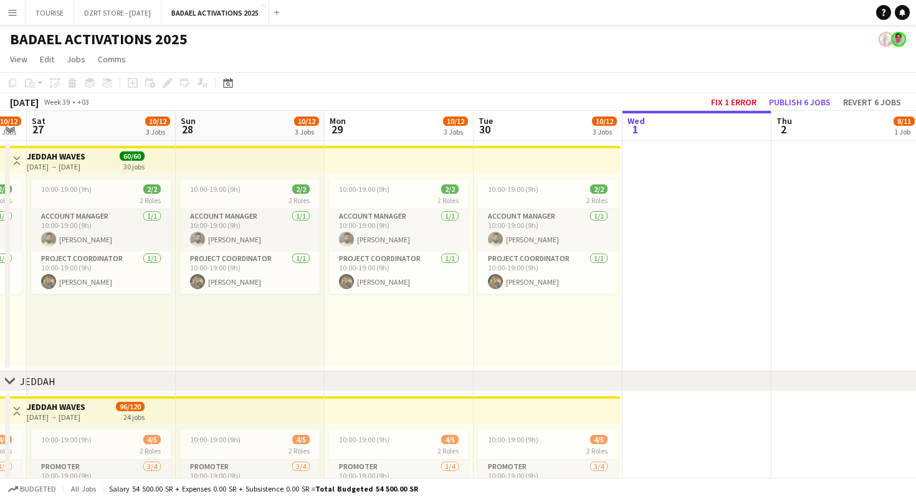
click at [247, 160] on app-top-bar at bounding box center [250, 159] width 149 height 27
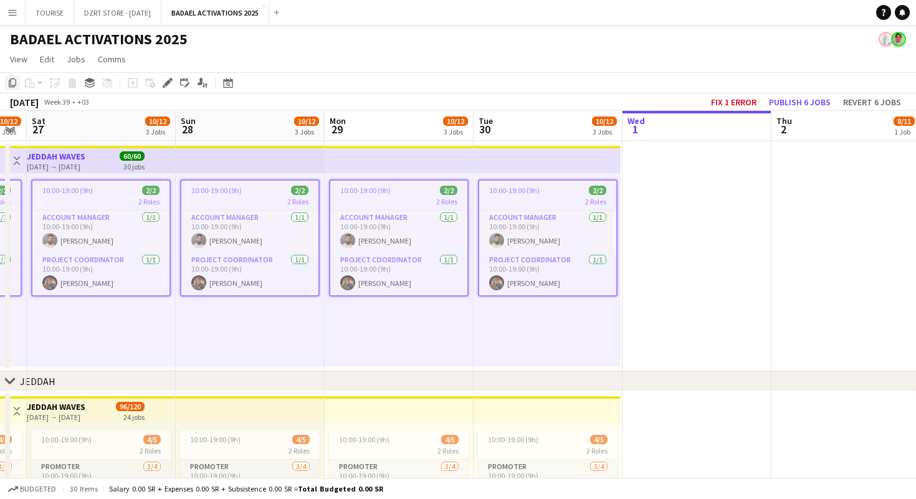
click at [13, 83] on icon "Copy" at bounding box center [12, 83] width 10 height 10
click at [101, 234] on app-card-role "Account Manager [DATE] 10:00-19:00 (9h) [PERSON_NAME]" at bounding box center [100, 232] width 137 height 42
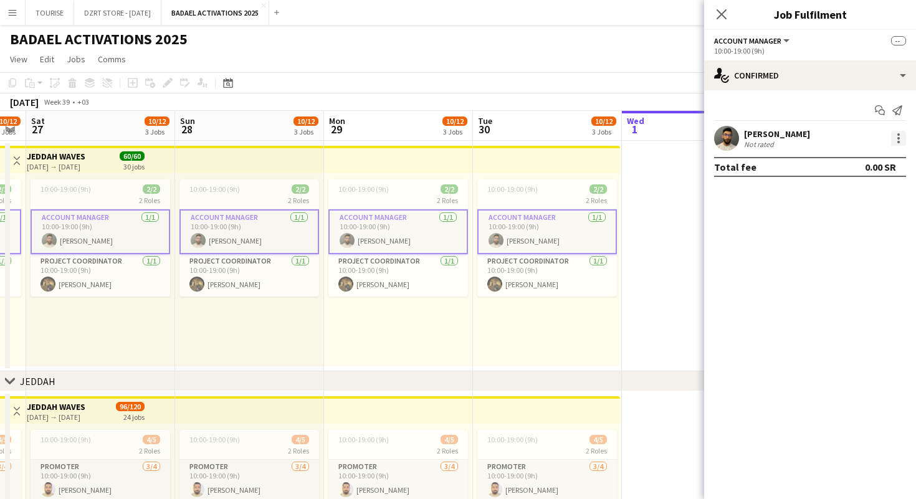
click at [900, 138] on div at bounding box center [898, 138] width 15 height 15
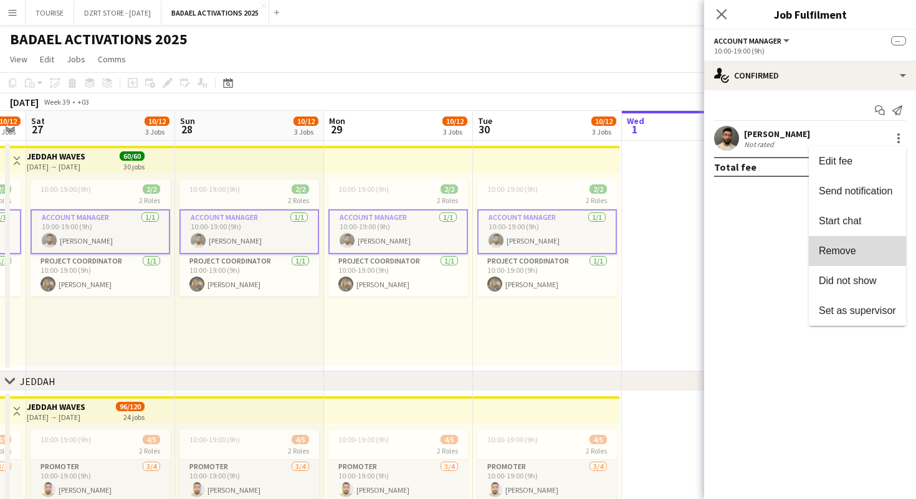
click at [841, 254] on span "Remove" at bounding box center [836, 250] width 37 height 11
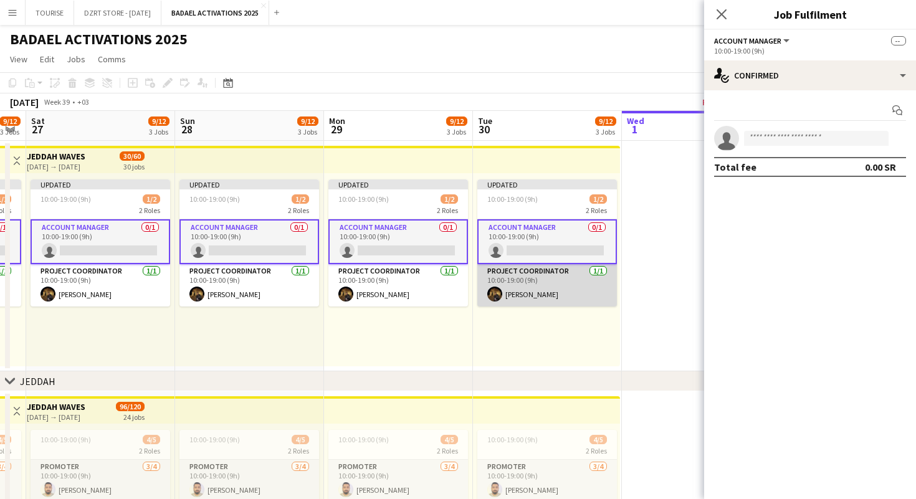
click at [570, 285] on app-card-role "PROJECT COORDINATOR [DATE] 10:00-19:00 (9h) [PERSON_NAME]" at bounding box center [547, 285] width 140 height 42
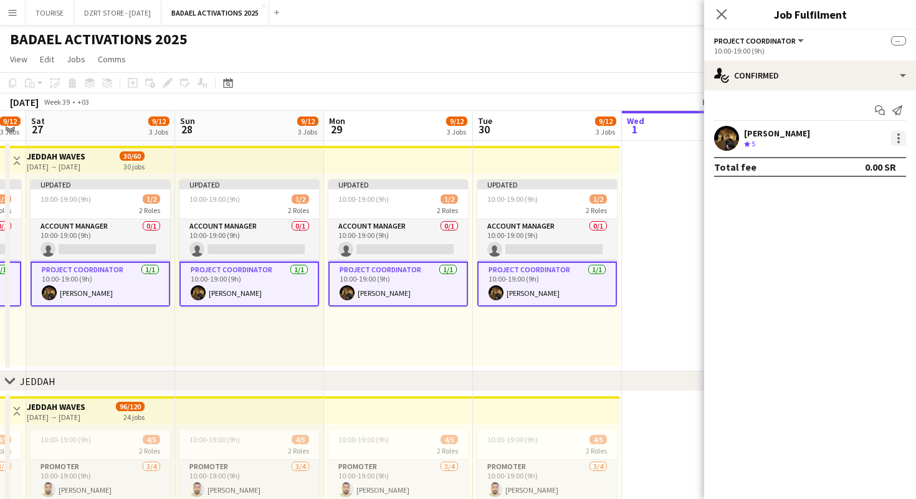
click at [899, 135] on div at bounding box center [898, 134] width 2 height 2
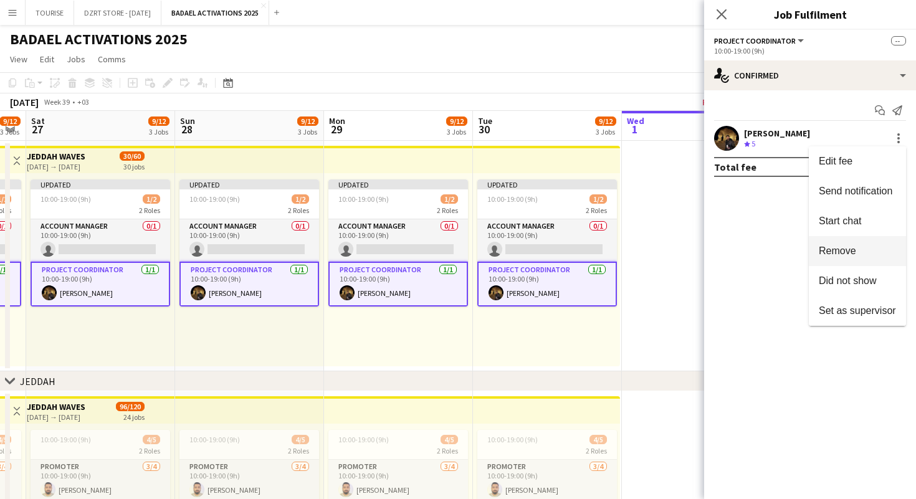
click at [858, 251] on span "Remove" at bounding box center [856, 250] width 77 height 11
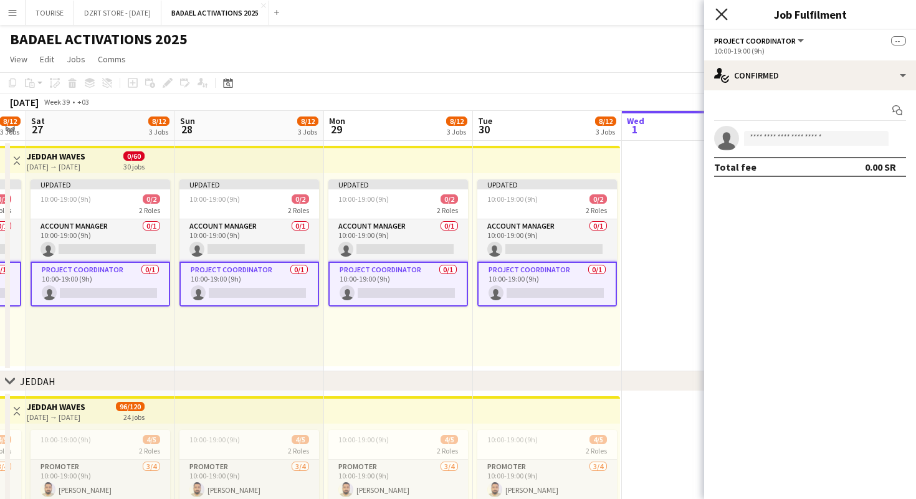
click at [723, 14] on icon "Close pop-in" at bounding box center [721, 14] width 12 height 12
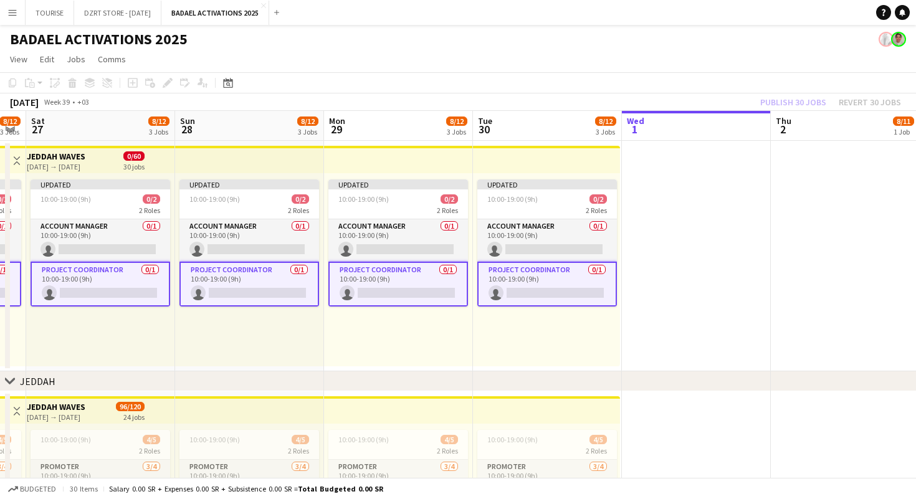
click at [511, 163] on app-top-bar at bounding box center [546, 159] width 147 height 27
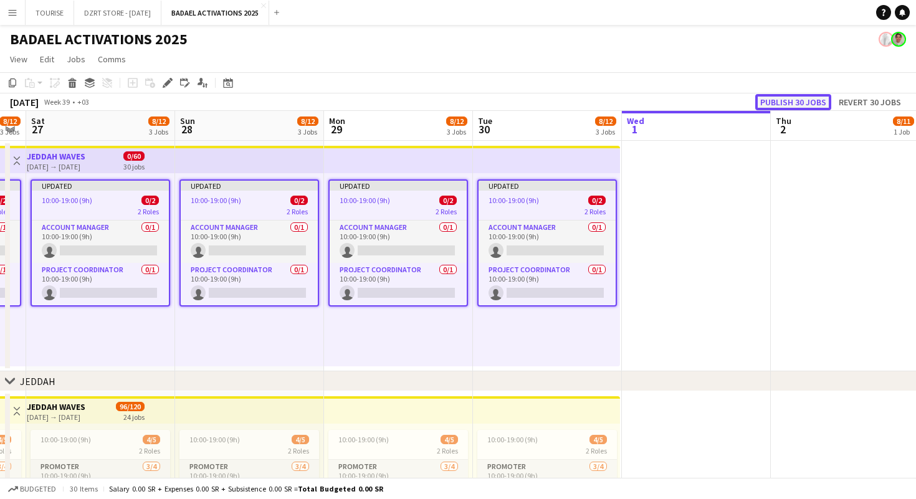
click at [779, 103] on button "Publish 30 jobs" at bounding box center [793, 102] width 76 height 16
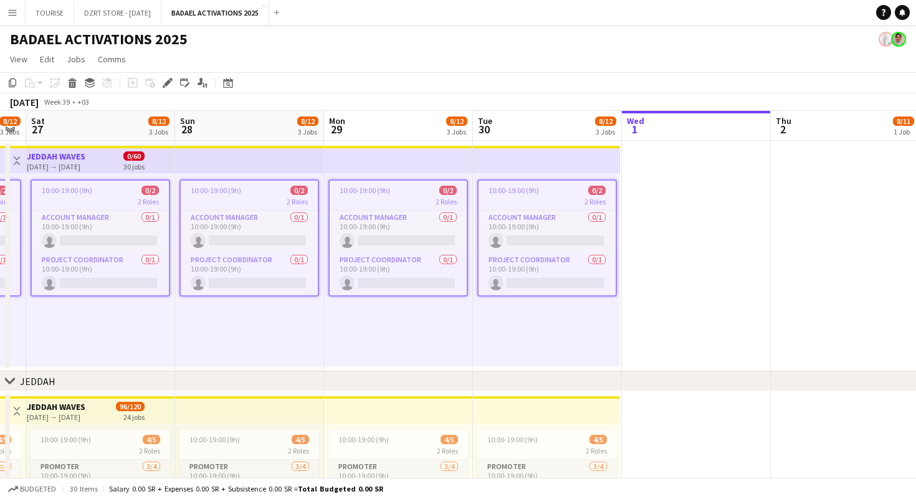
click at [645, 55] on app-page-menu "View Day view expanded Day view collapsed Month view Date picker Jump to [DATE]…" at bounding box center [458, 61] width 916 height 24
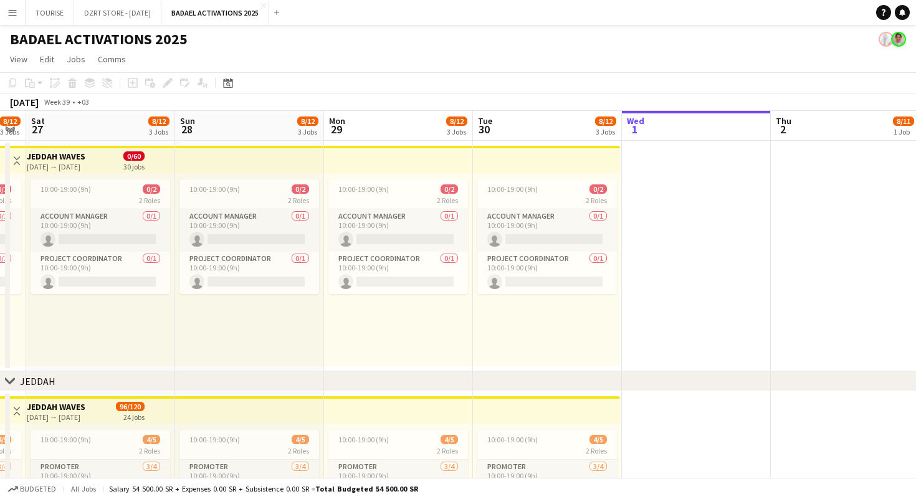
scroll to position [0, 272]
click at [235, 153] on app-top-bar at bounding box center [248, 159] width 149 height 27
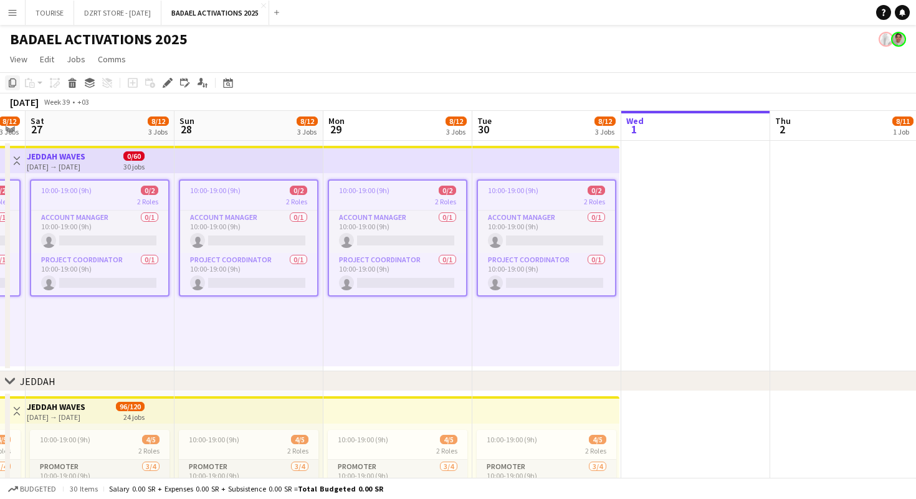
click at [12, 83] on icon "Copy" at bounding box center [12, 83] width 10 height 10
click at [12, 13] on app-icon "Menu" at bounding box center [12, 12] width 10 height 10
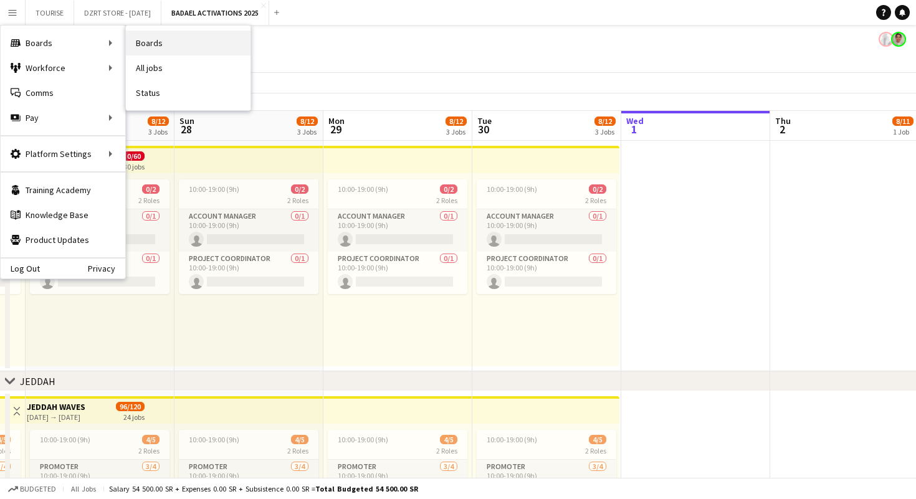
click at [172, 45] on link "Boards" at bounding box center [188, 43] width 125 height 25
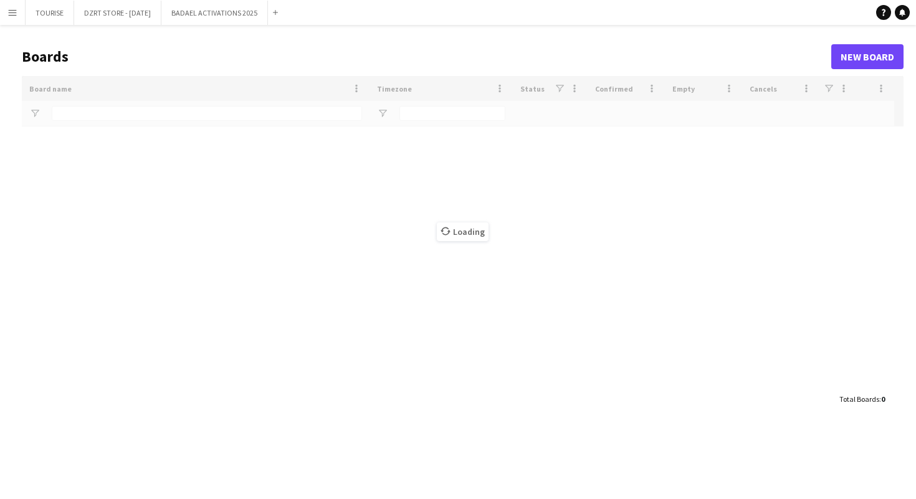
type input "*********"
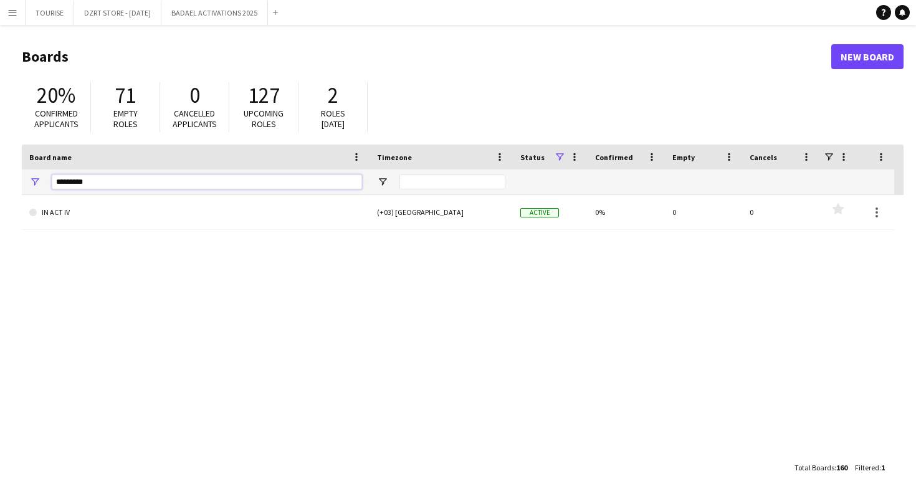
click at [232, 183] on input "*********" at bounding box center [207, 181] width 310 height 15
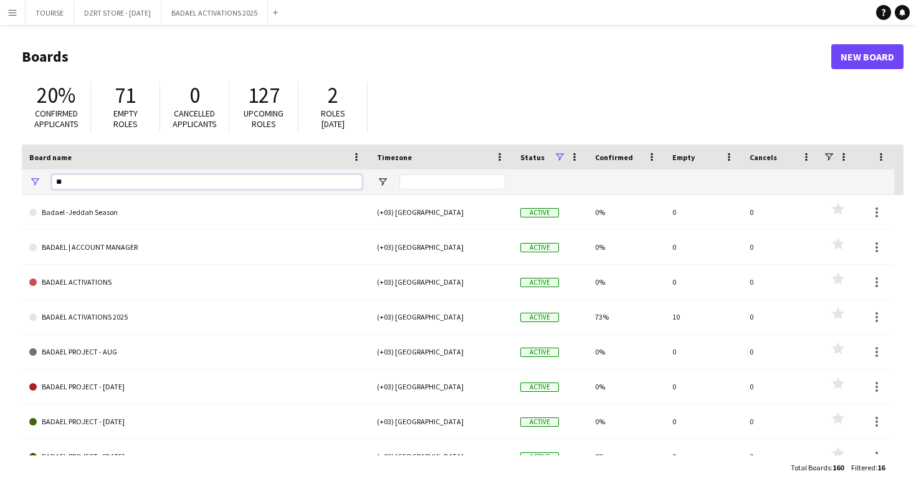
type input "*"
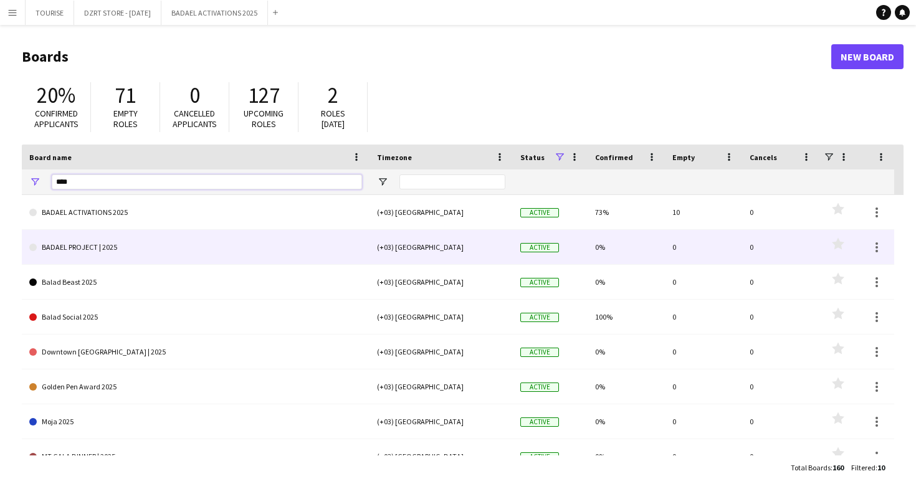
type input "****"
click at [187, 246] on link "BADAEL PROJECT | 2025" at bounding box center [195, 247] width 333 height 35
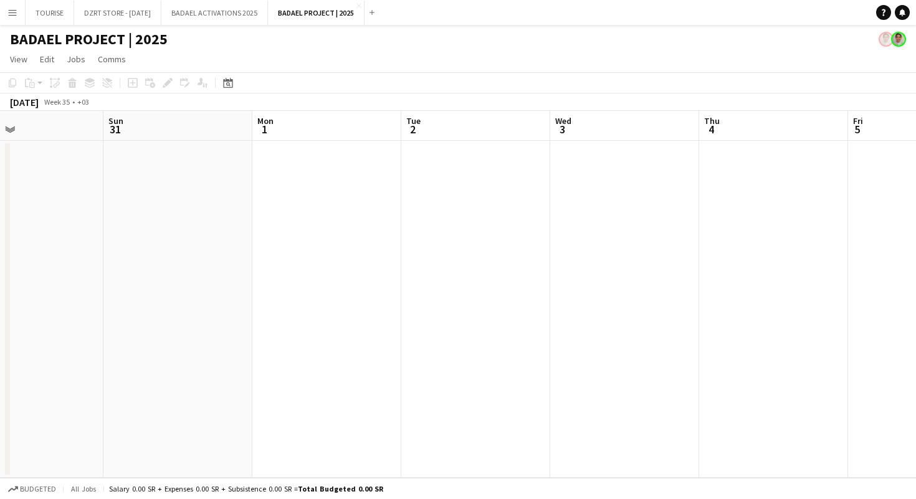
scroll to position [0, 295]
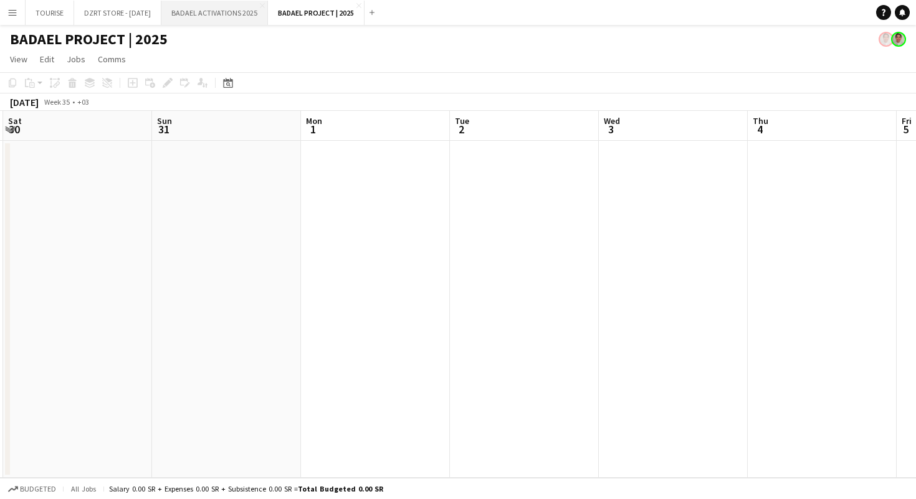
click at [240, 11] on button "BADAEL ACTIVATIONS 2025 Close" at bounding box center [214, 13] width 107 height 24
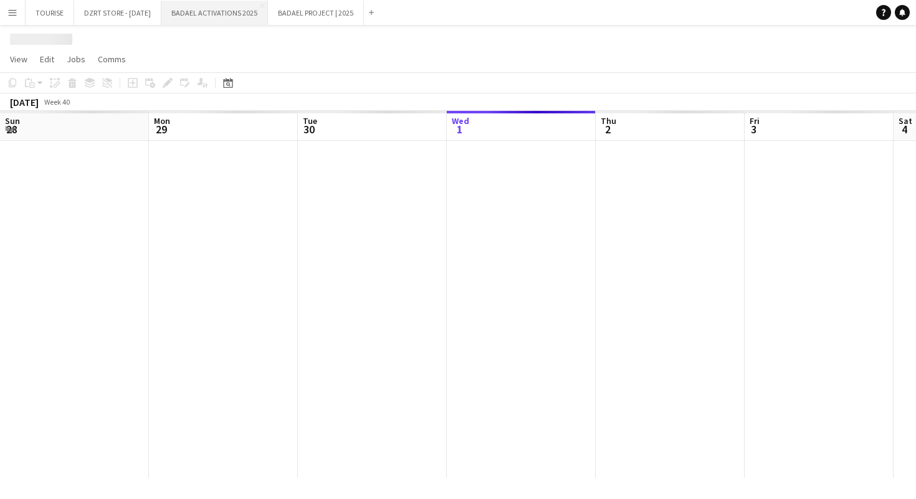
scroll to position [0, 298]
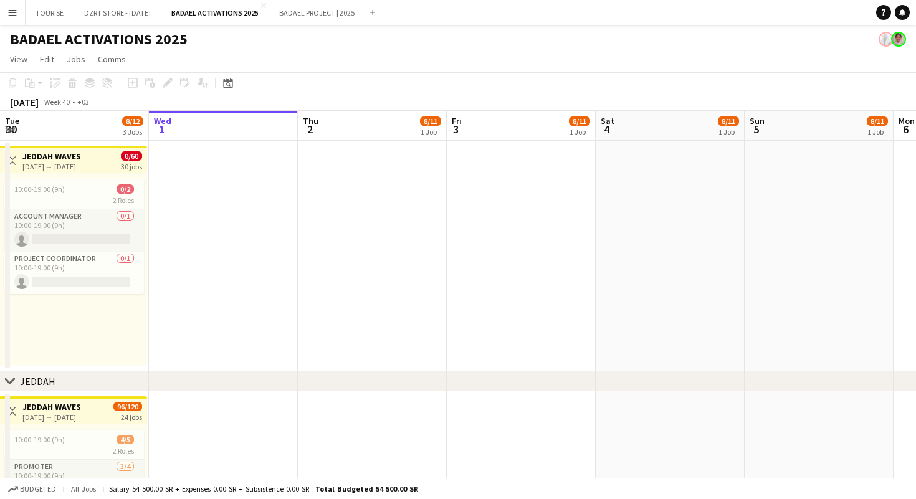
click at [72, 159] on h3 "JEDDAH WAVES" at bounding box center [51, 156] width 59 height 11
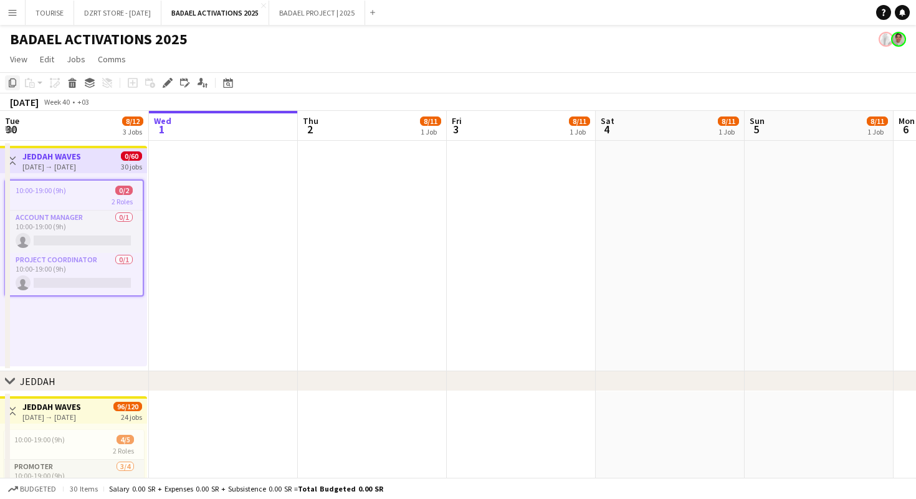
click at [14, 83] on icon "Copy" at bounding box center [12, 83] width 10 height 10
click at [337, 16] on button "BADAEL PROJECT | 2025 Close" at bounding box center [317, 13] width 96 height 24
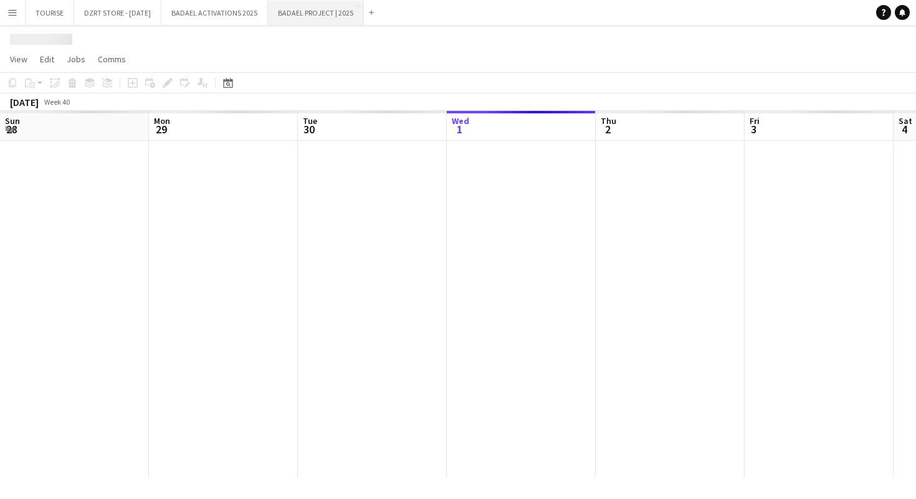
scroll to position [0, 298]
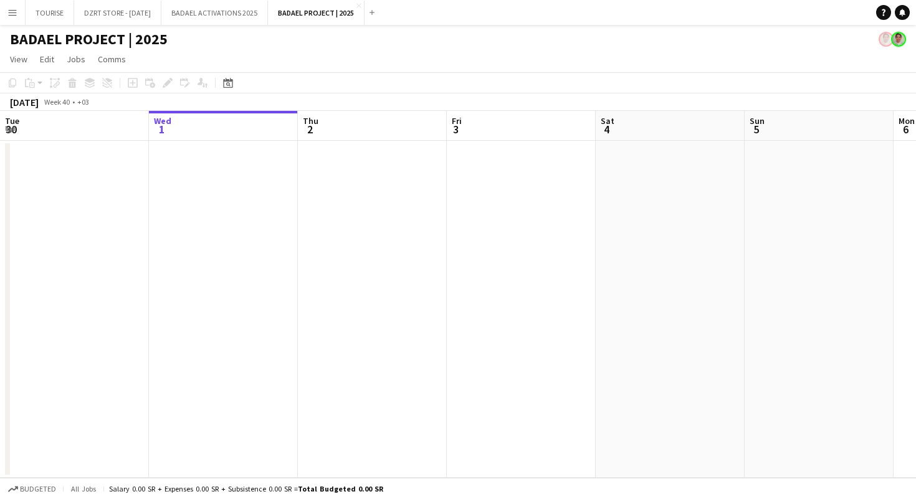
click at [211, 164] on app-date-cell at bounding box center [223, 309] width 149 height 337
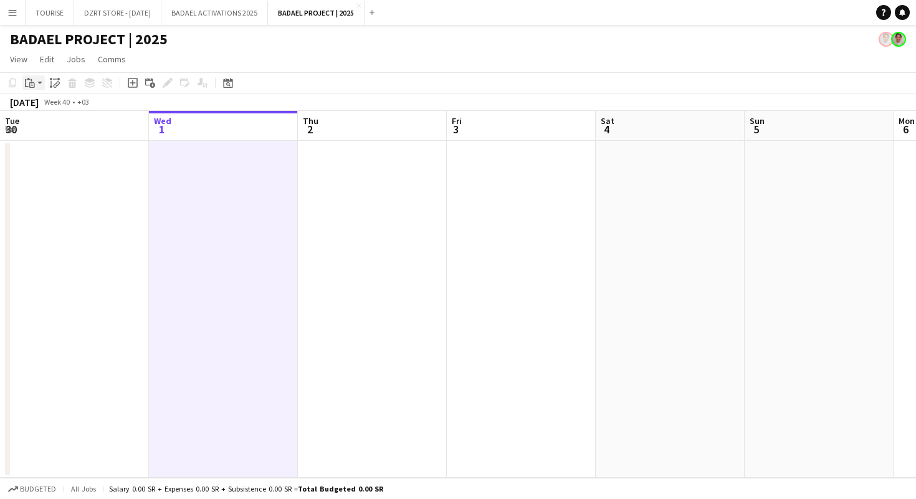
click at [40, 82] on app-action-btn "Paste" at bounding box center [33, 82] width 22 height 15
click at [52, 107] on link "Paste Command V" at bounding box center [82, 106] width 98 height 11
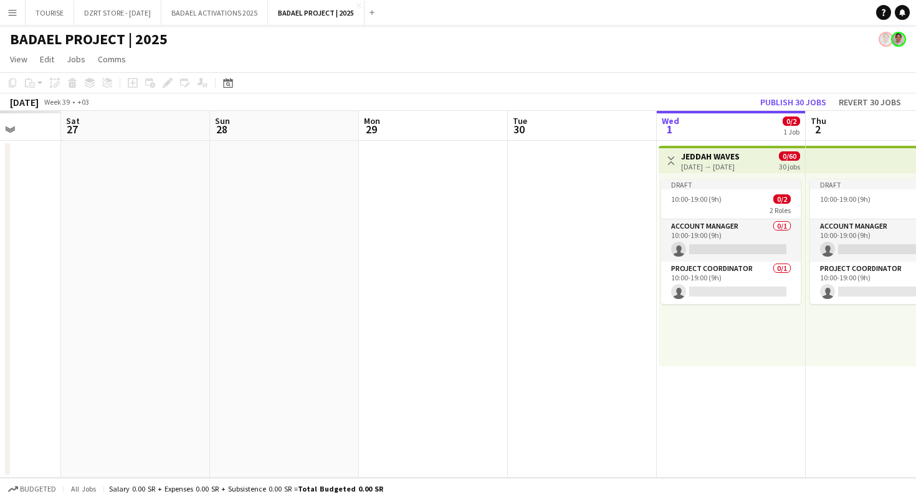
scroll to position [0, 331]
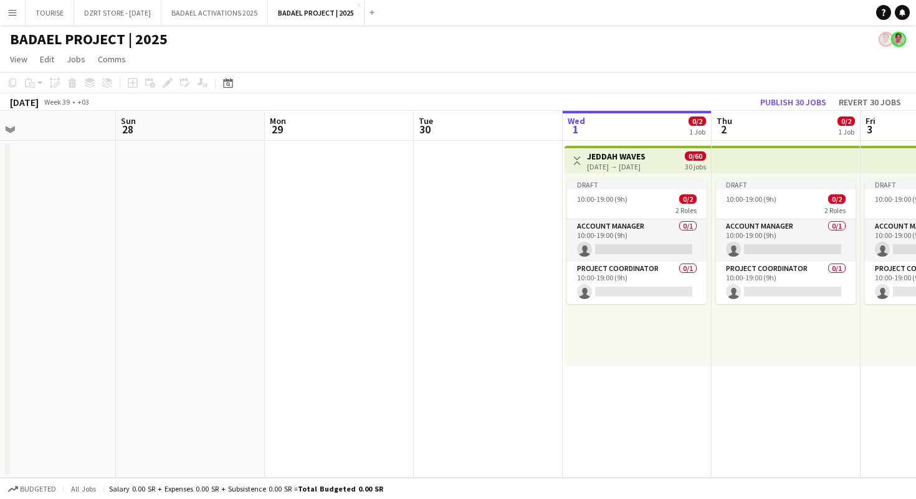
click at [641, 155] on h3 "JEDDAH WAVES" at bounding box center [616, 156] width 59 height 11
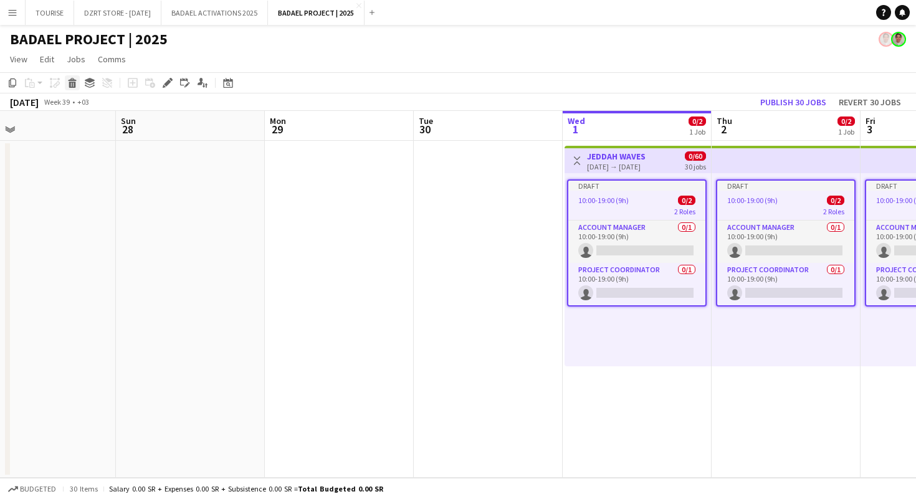
click at [73, 85] on icon "Delete" at bounding box center [72, 83] width 10 height 10
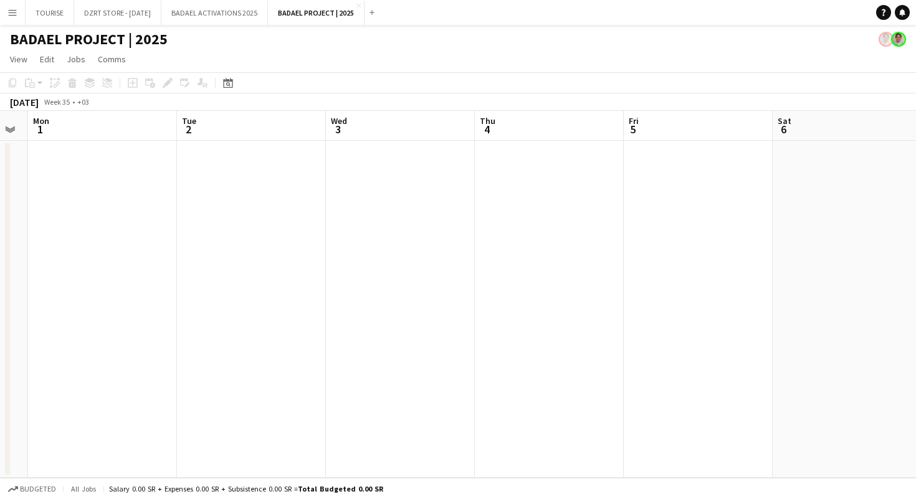
scroll to position [0, 374]
click at [142, 162] on app-date-cell at bounding box center [147, 309] width 149 height 337
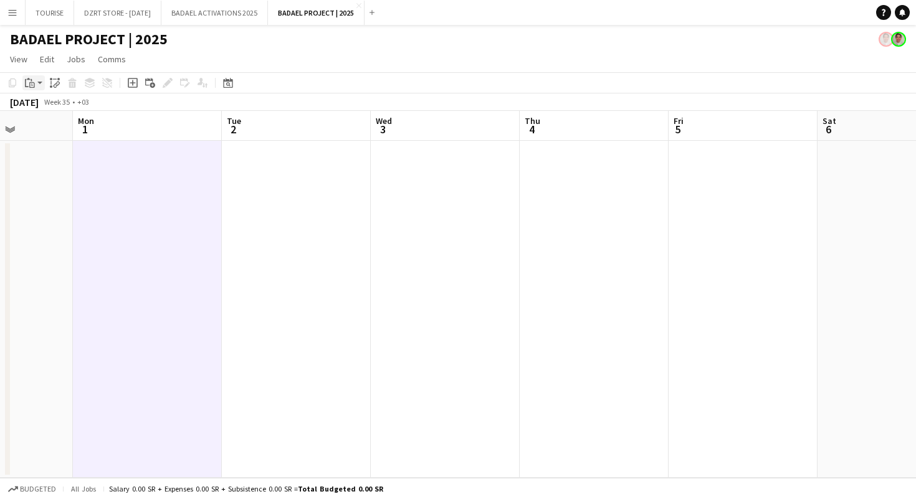
click at [40, 83] on app-action-btn "Paste" at bounding box center [33, 82] width 22 height 15
click at [52, 106] on link "Paste Command V" at bounding box center [82, 106] width 98 height 11
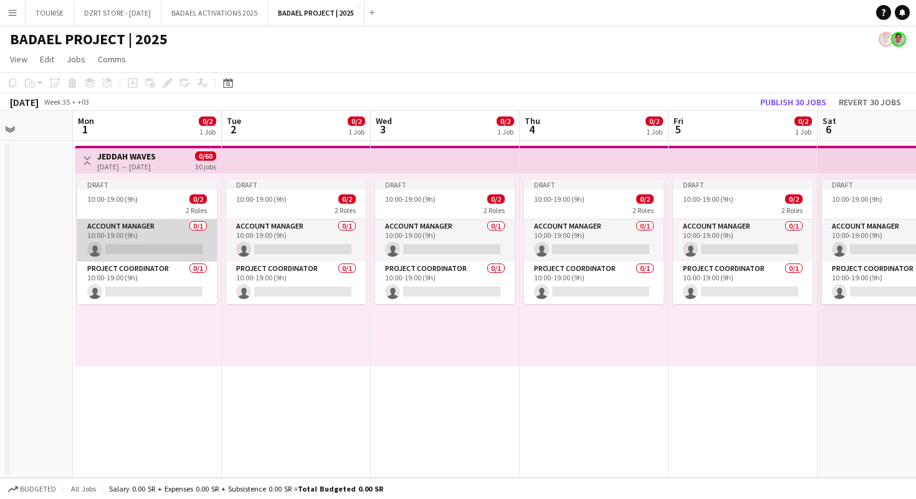
click at [155, 231] on app-card-role "Account Manager 0/1 10:00-19:00 (9h) single-neutral-actions" at bounding box center [147, 240] width 140 height 42
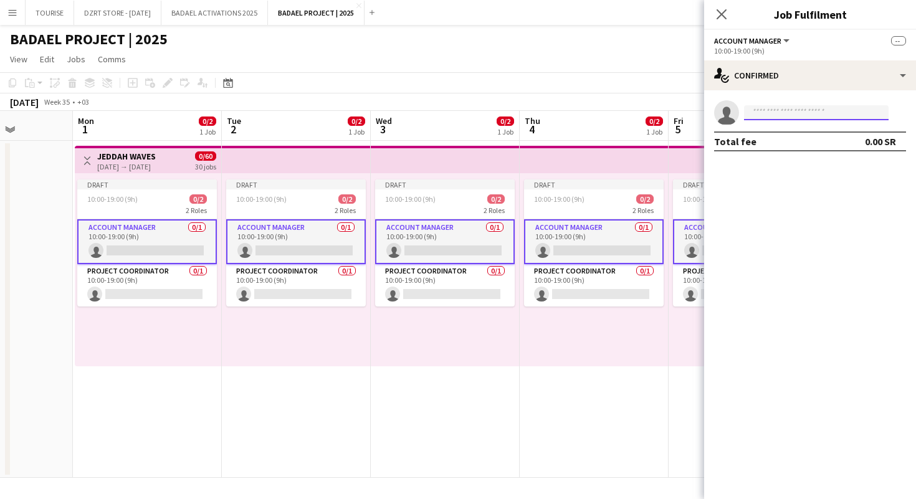
click at [790, 107] on input at bounding box center [816, 112] width 145 height 15
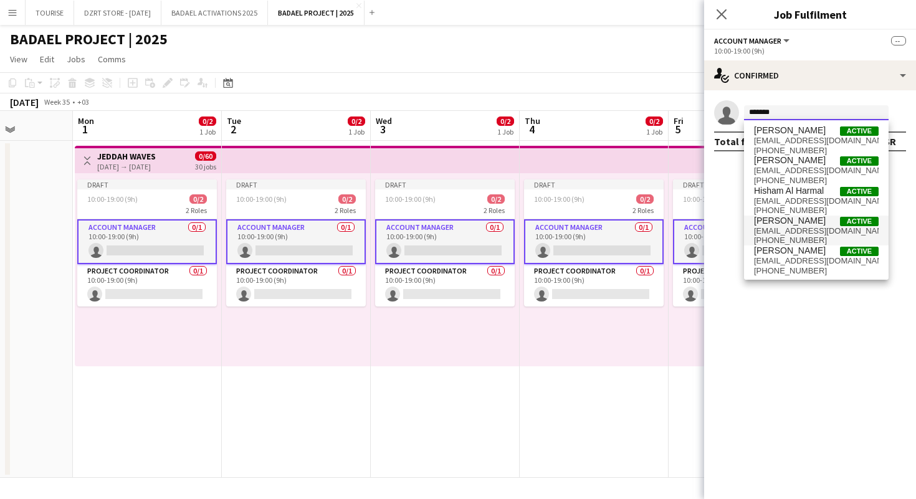
type input "******"
click at [776, 226] on span "[EMAIL_ADDRESS][DOMAIN_NAME]" at bounding box center [816, 231] width 125 height 10
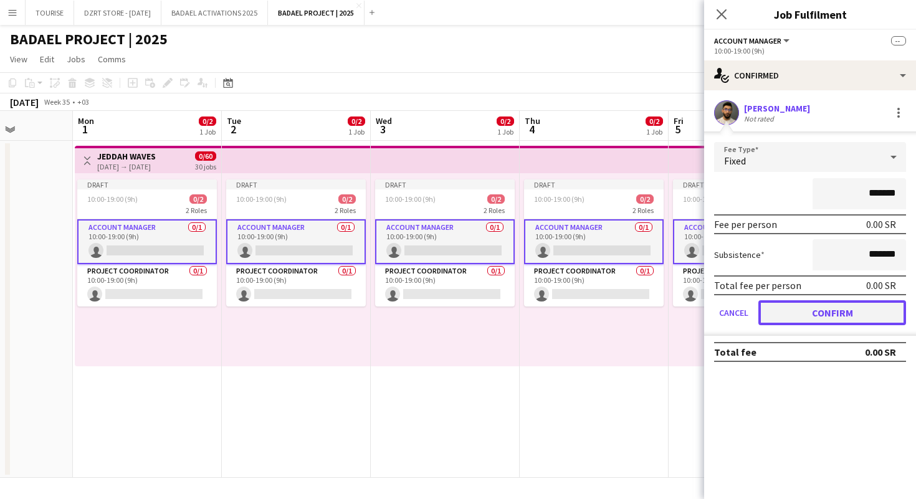
click at [799, 310] on button "Confirm" at bounding box center [832, 312] width 148 height 25
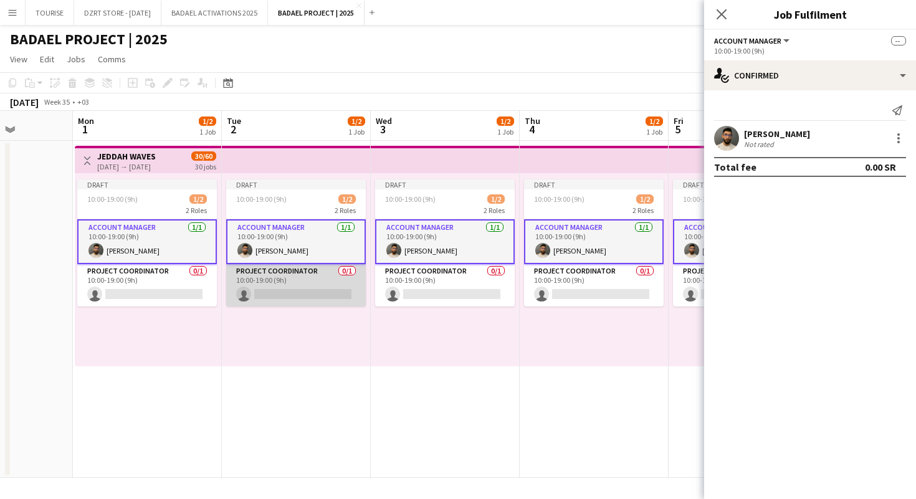
click at [272, 291] on app-card-role "PROJECT COORDINATOR 0/1 10:00-19:00 (9h) single-neutral-actions" at bounding box center [296, 285] width 140 height 42
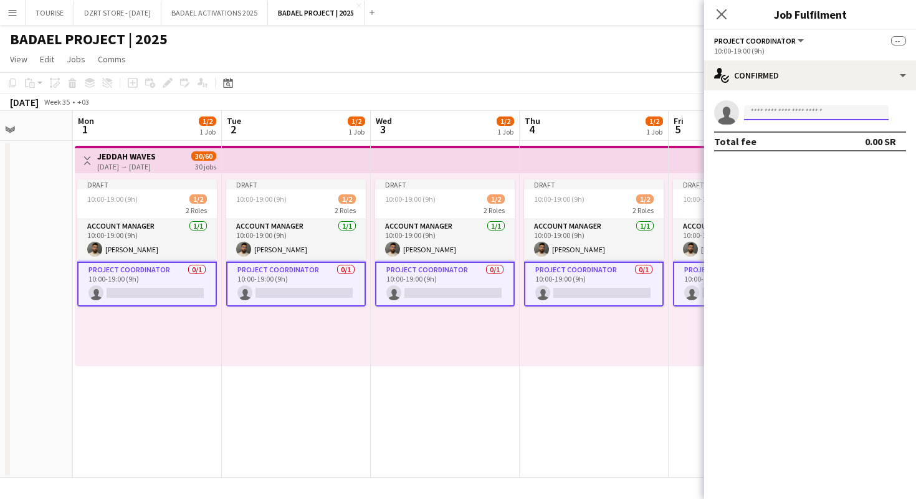
click at [772, 111] on input at bounding box center [816, 112] width 145 height 15
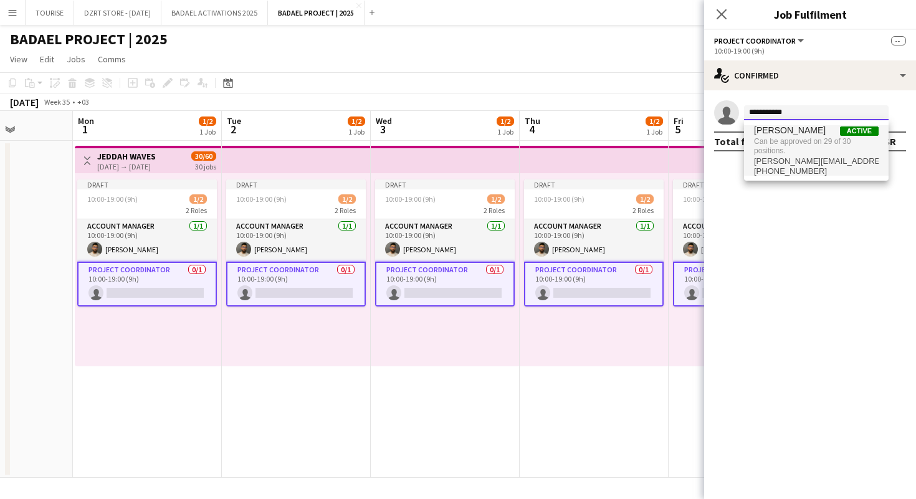
type input "**********"
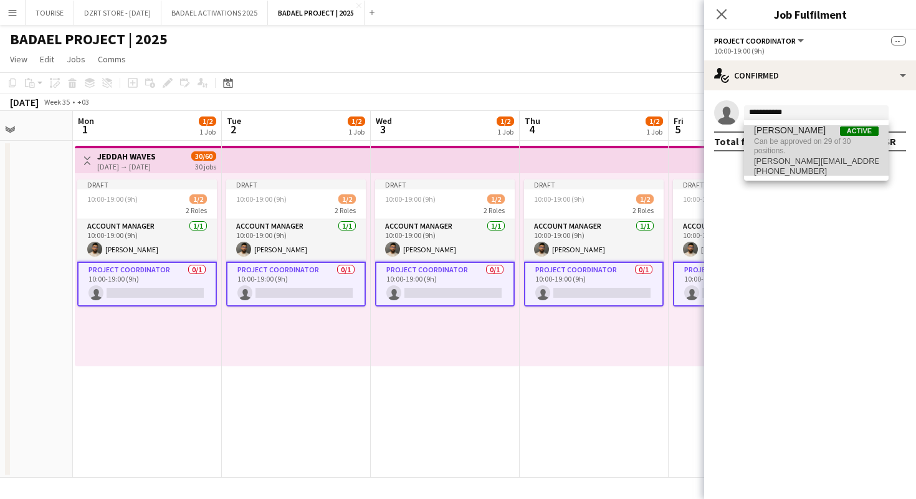
click at [769, 148] on span "Can be approved on 29 of 30 positions." at bounding box center [816, 146] width 125 height 21
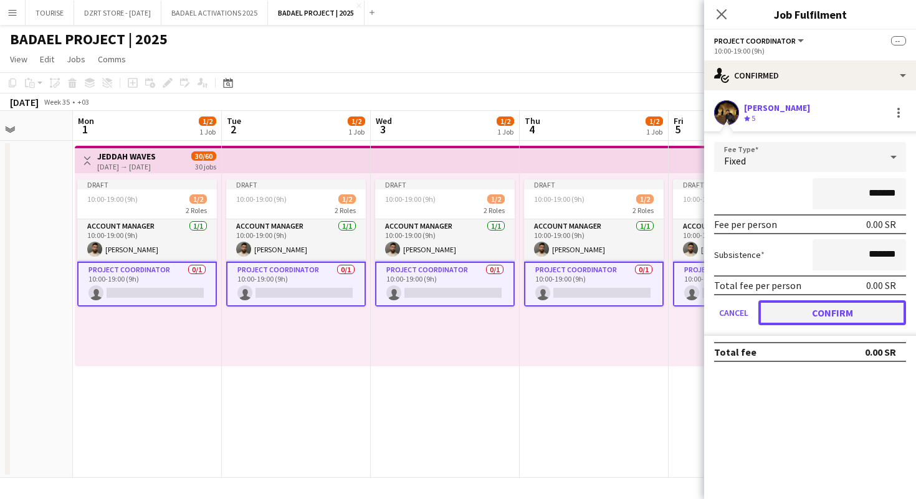
click at [819, 313] on button "Confirm" at bounding box center [832, 312] width 148 height 25
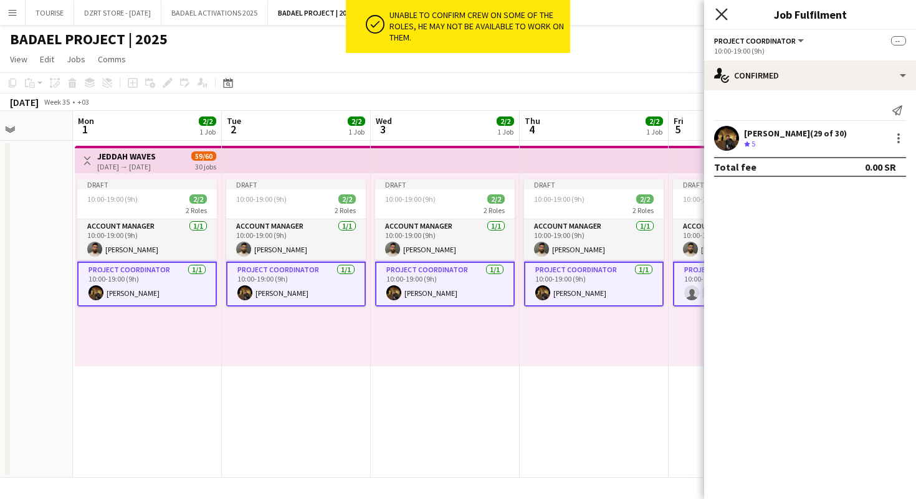
click at [722, 11] on icon "Close pop-in" at bounding box center [721, 14] width 12 height 12
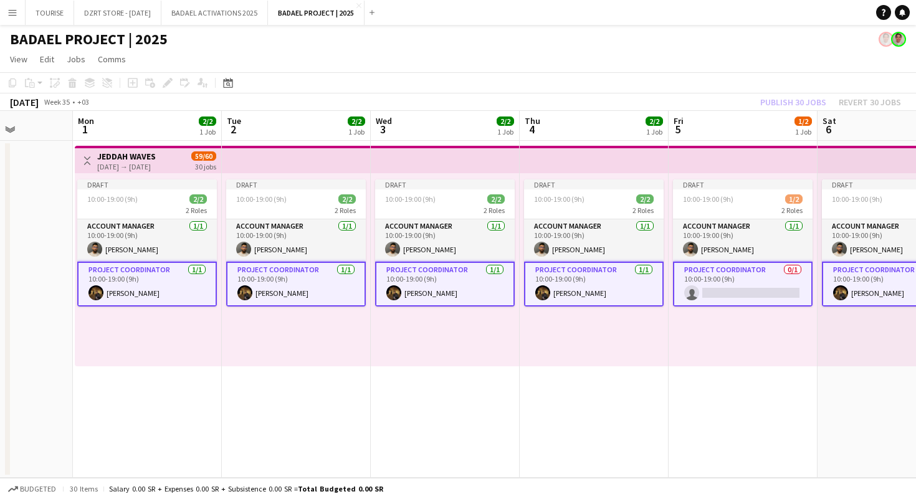
click at [556, 157] on app-top-bar at bounding box center [593, 159] width 149 height 27
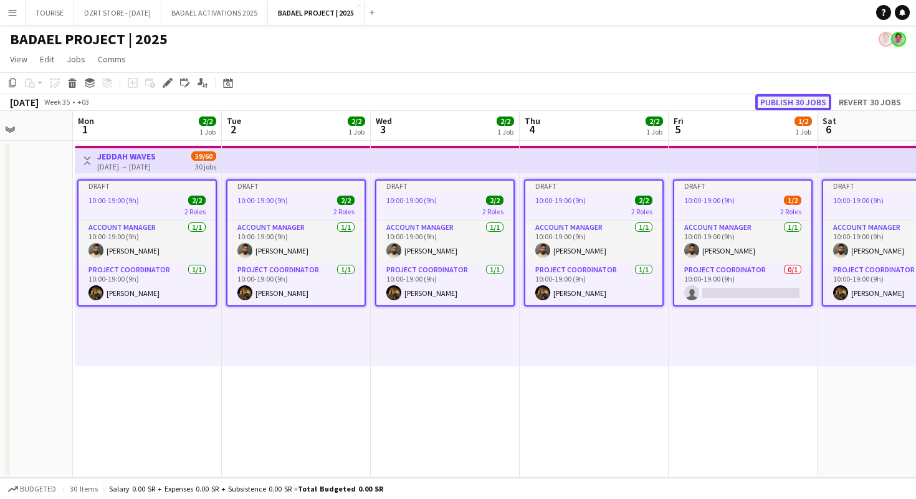
click at [776, 103] on button "Publish 30 jobs" at bounding box center [793, 102] width 76 height 16
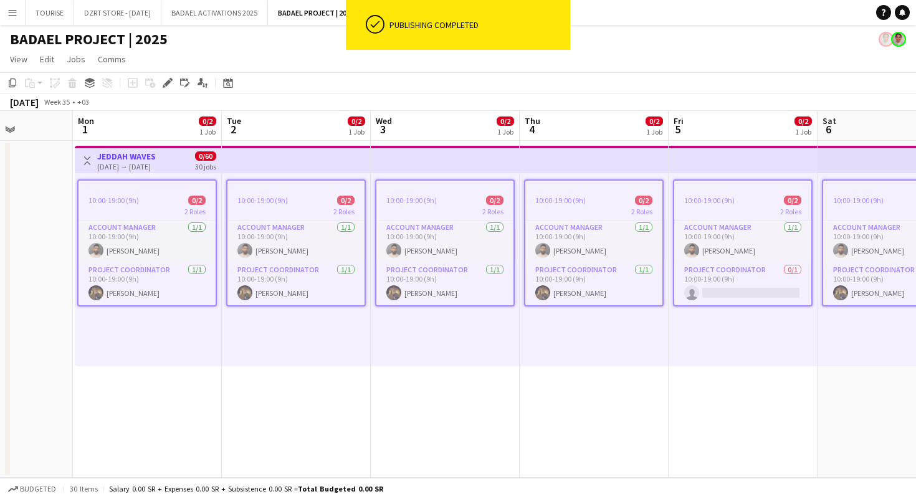
click at [671, 49] on app-page-menu "View Day view expanded Day view collapsed Month view Date picker Jump to [DATE]…" at bounding box center [458, 61] width 916 height 24
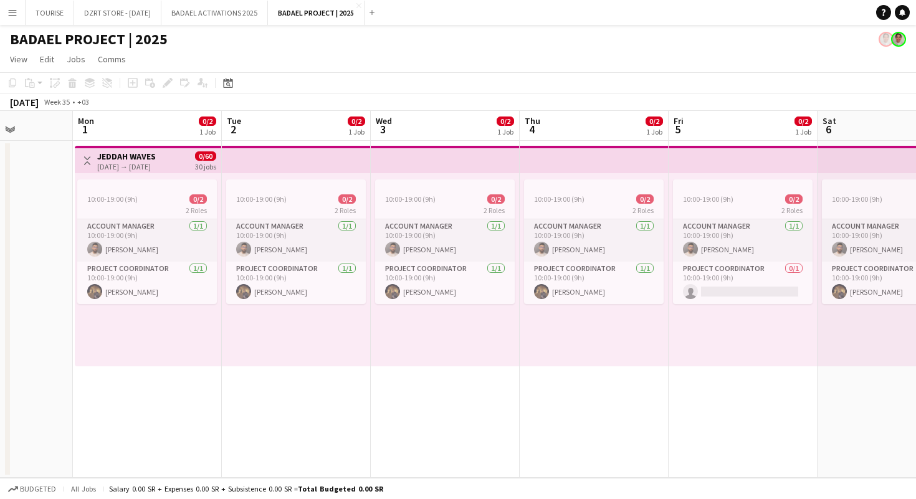
click at [680, 73] on app-toolbar "Copy Paste Paste Command V Paste with crew Command Shift V Paste linked Job [GE…" at bounding box center [458, 82] width 916 height 21
click at [623, 80] on app-toolbar "Copy Paste Paste Command V Paste with crew Command Shift V Paste linked Job [GE…" at bounding box center [458, 82] width 916 height 21
click at [619, 66] on app-page-menu "View Day view expanded Day view collapsed Month view Date picker Jump to [DATE]…" at bounding box center [458, 61] width 916 height 24
